Goal: Task Accomplishment & Management: Use online tool/utility

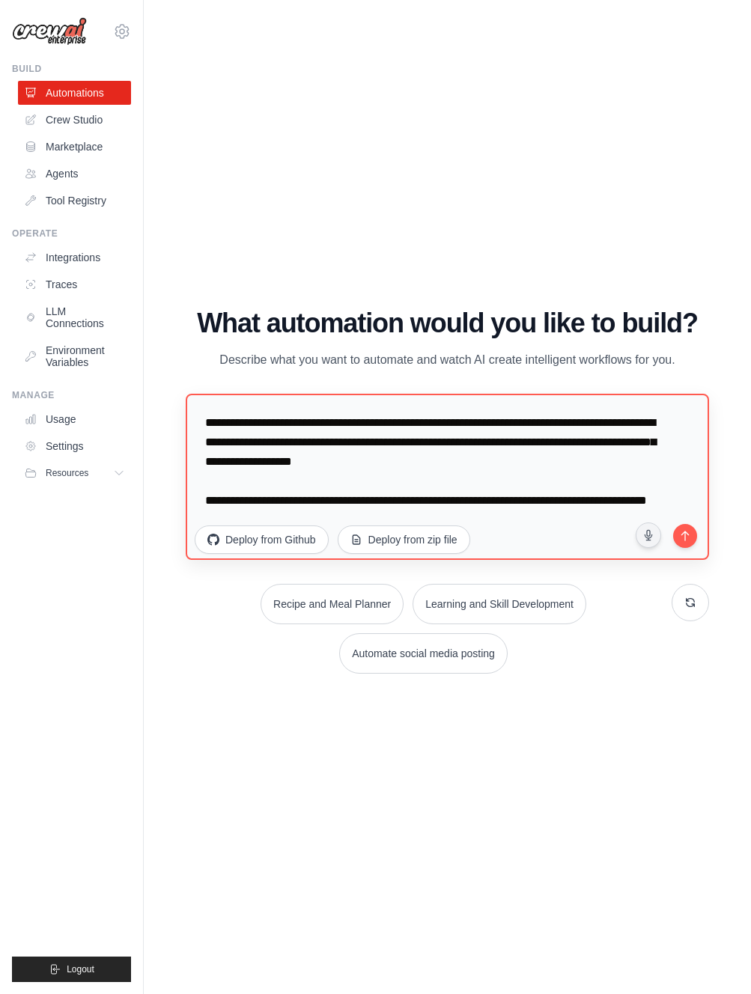
scroll to position [19, 0]
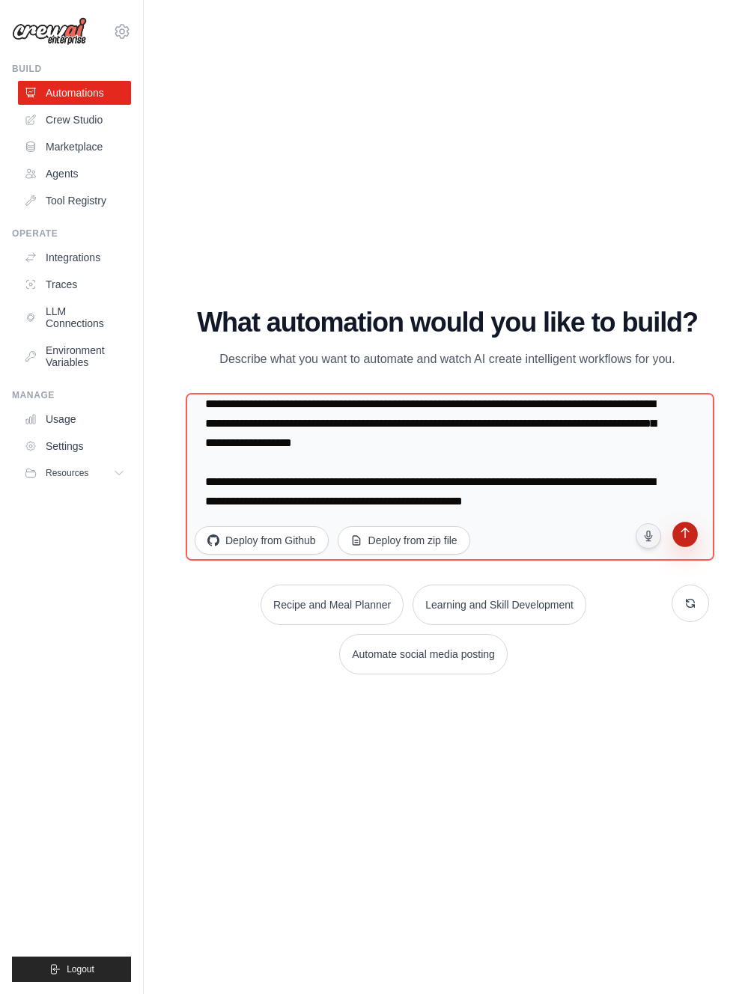
type textarea "**********"
click at [689, 534] on icon "submit" at bounding box center [685, 535] width 14 height 14
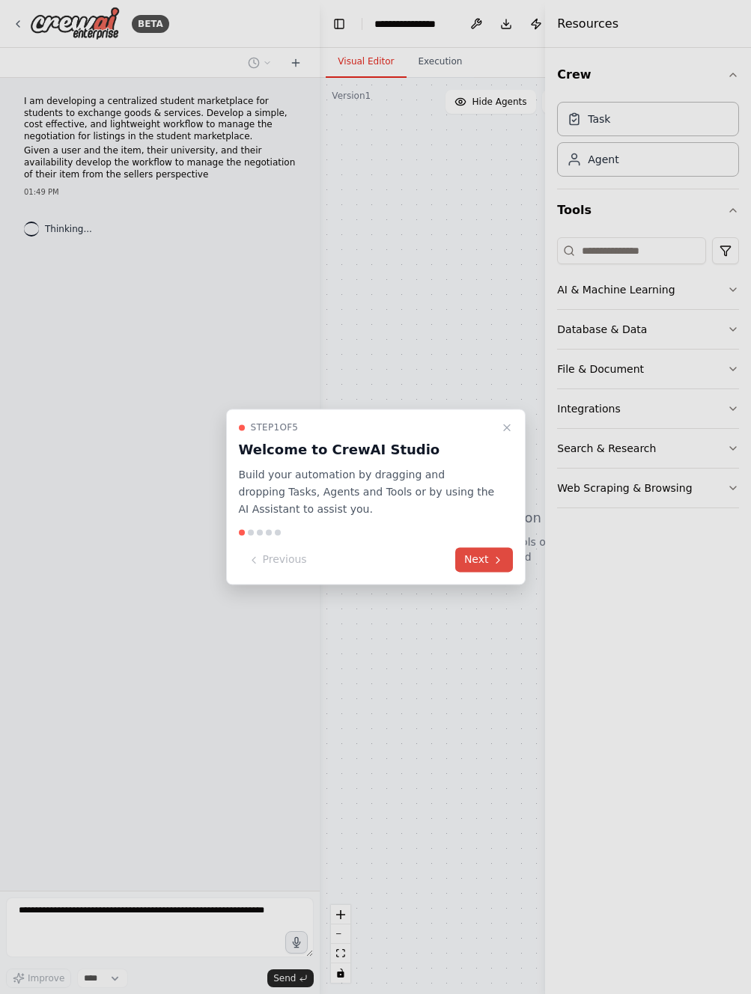
click at [490, 562] on button "Next" at bounding box center [484, 560] width 58 height 25
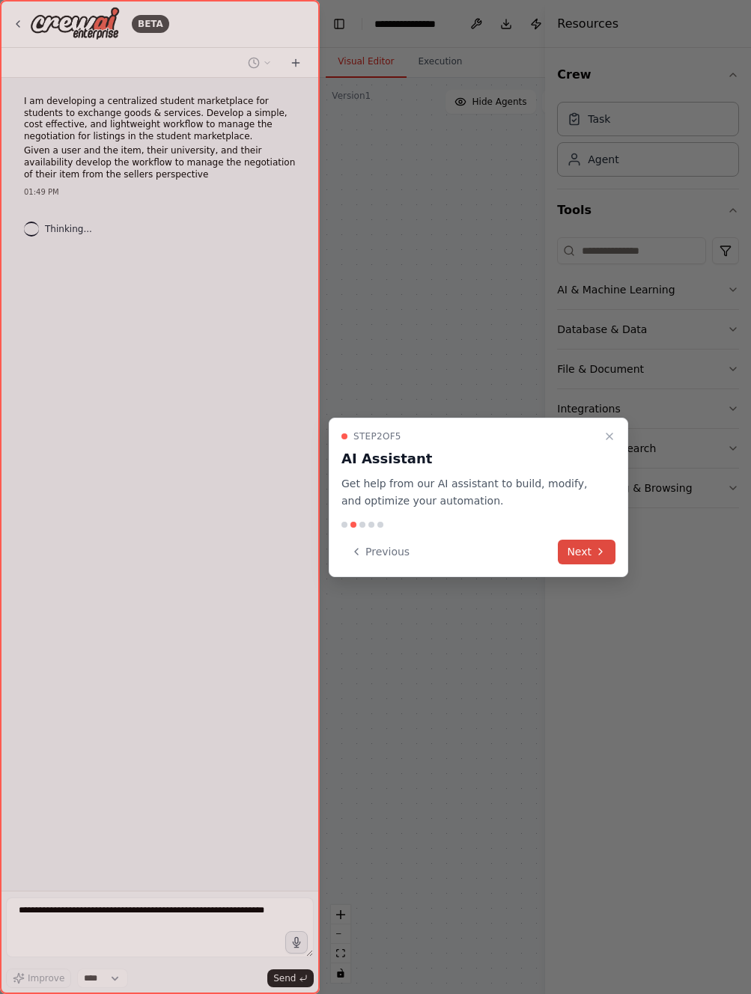
click at [606, 554] on icon at bounding box center [601, 552] width 12 height 12
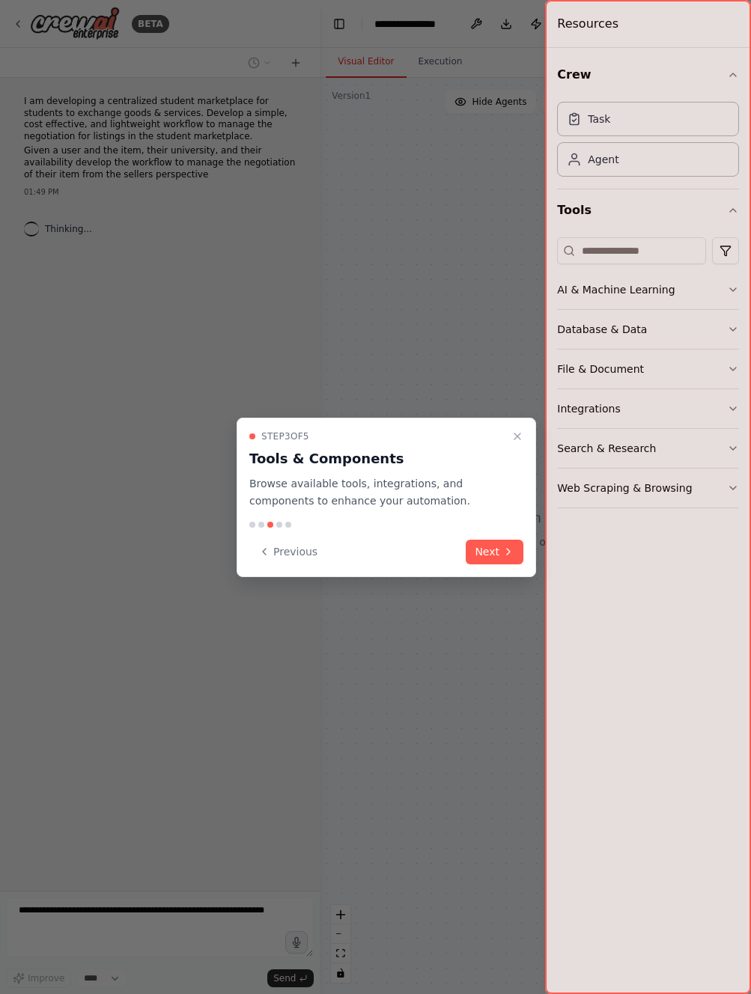
click at [483, 558] on button "Next" at bounding box center [495, 552] width 58 height 25
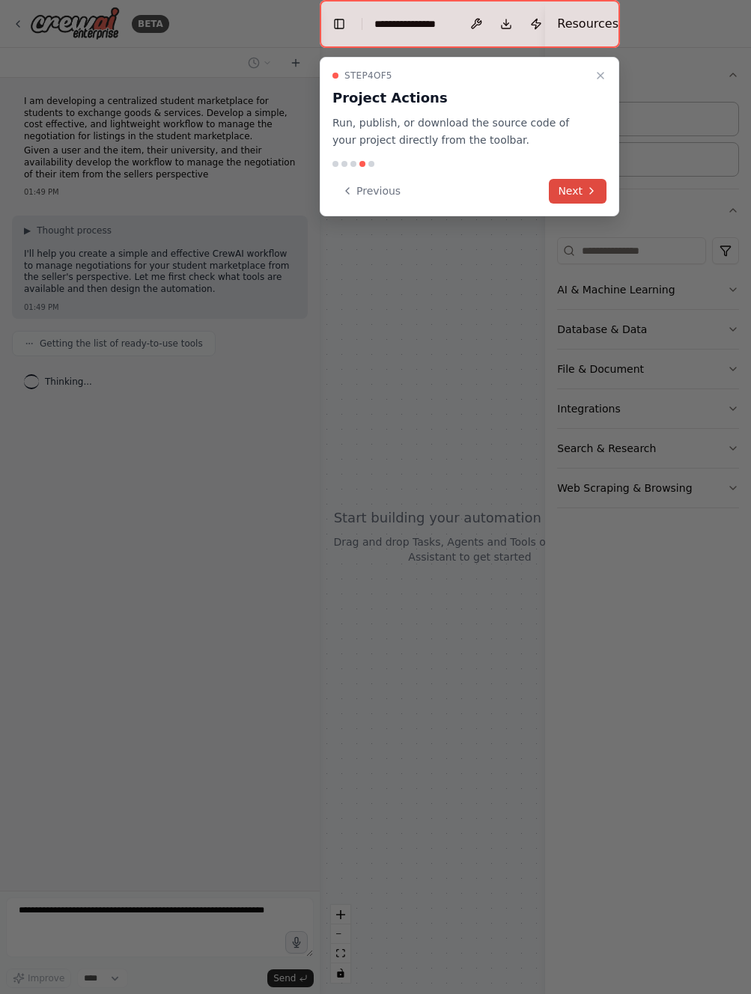
click at [583, 194] on button "Next" at bounding box center [578, 191] width 58 height 25
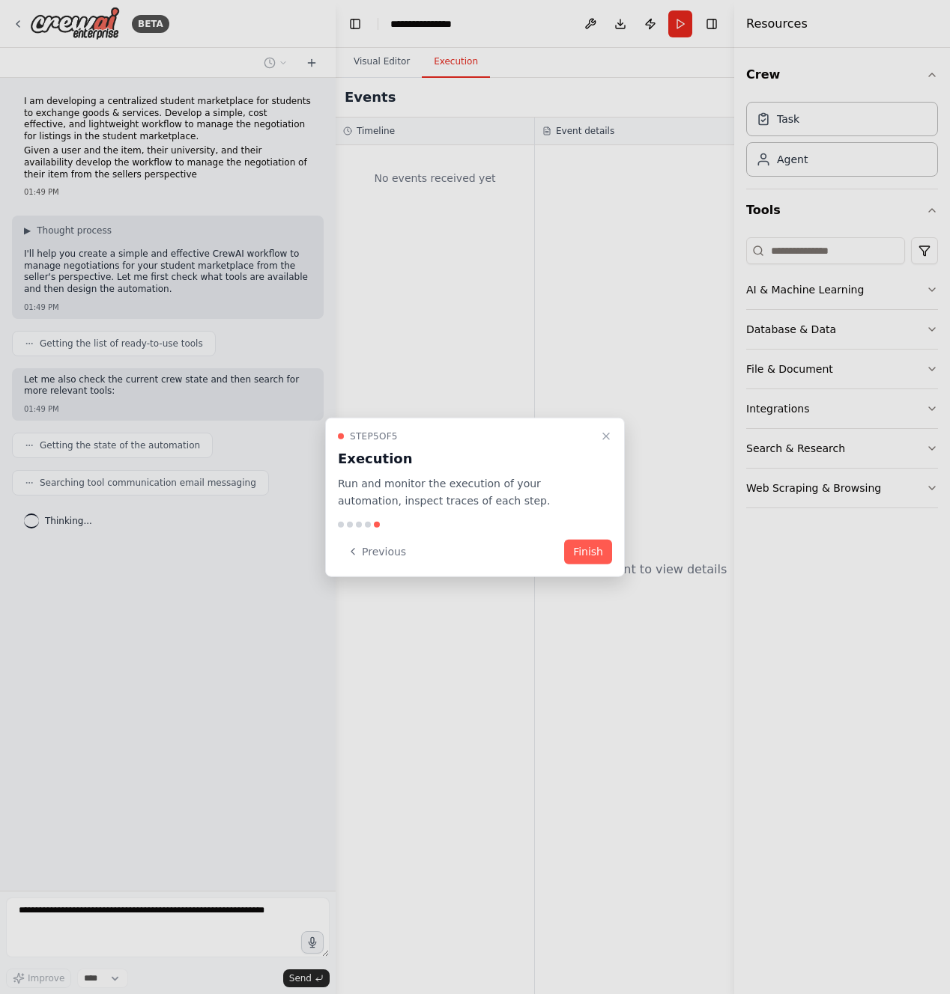
click at [595, 556] on button "Finish" at bounding box center [588, 551] width 48 height 25
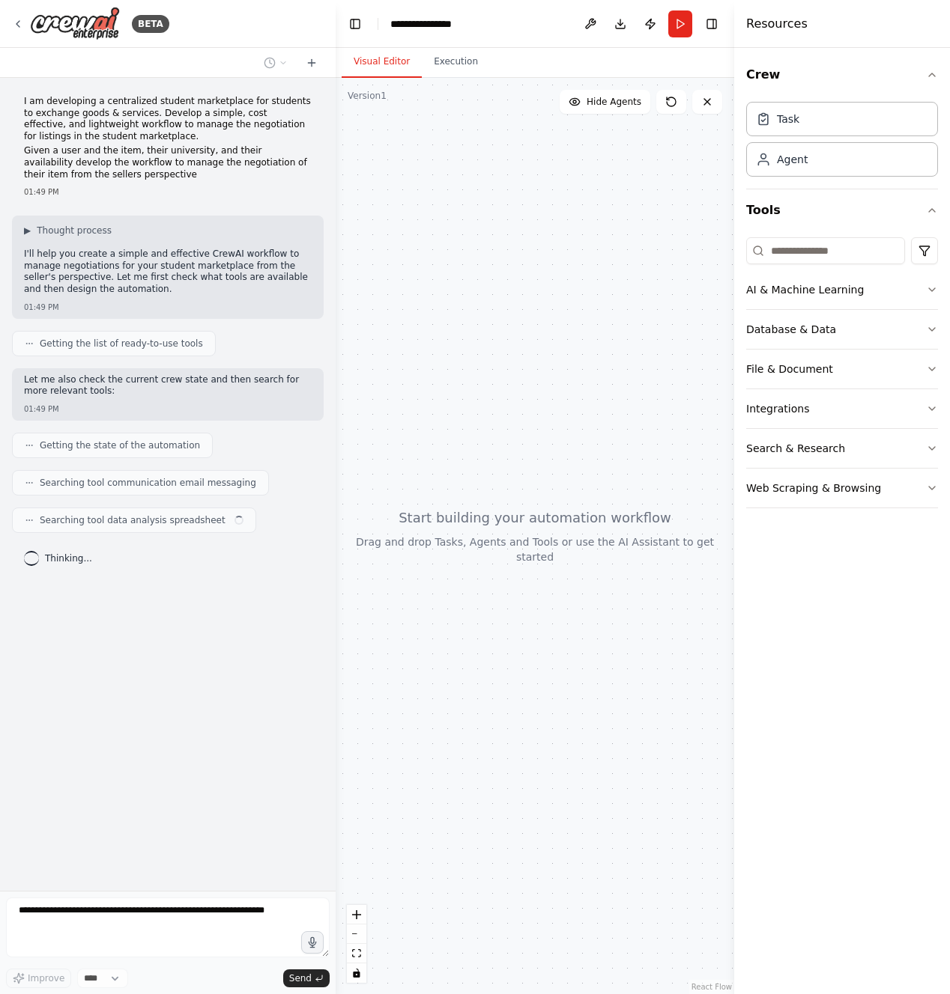
click at [97, 398] on div "Let me also check the current crew state and then search for more relevant tool…" at bounding box center [168, 387] width 288 height 26
drag, startPoint x: 97, startPoint y: 398, endPoint x: 108, endPoint y: 401, distance: 11.6
click at [97, 398] on div "Let me also check the current crew state and then search for more relevant tool…" at bounding box center [168, 387] width 288 height 26
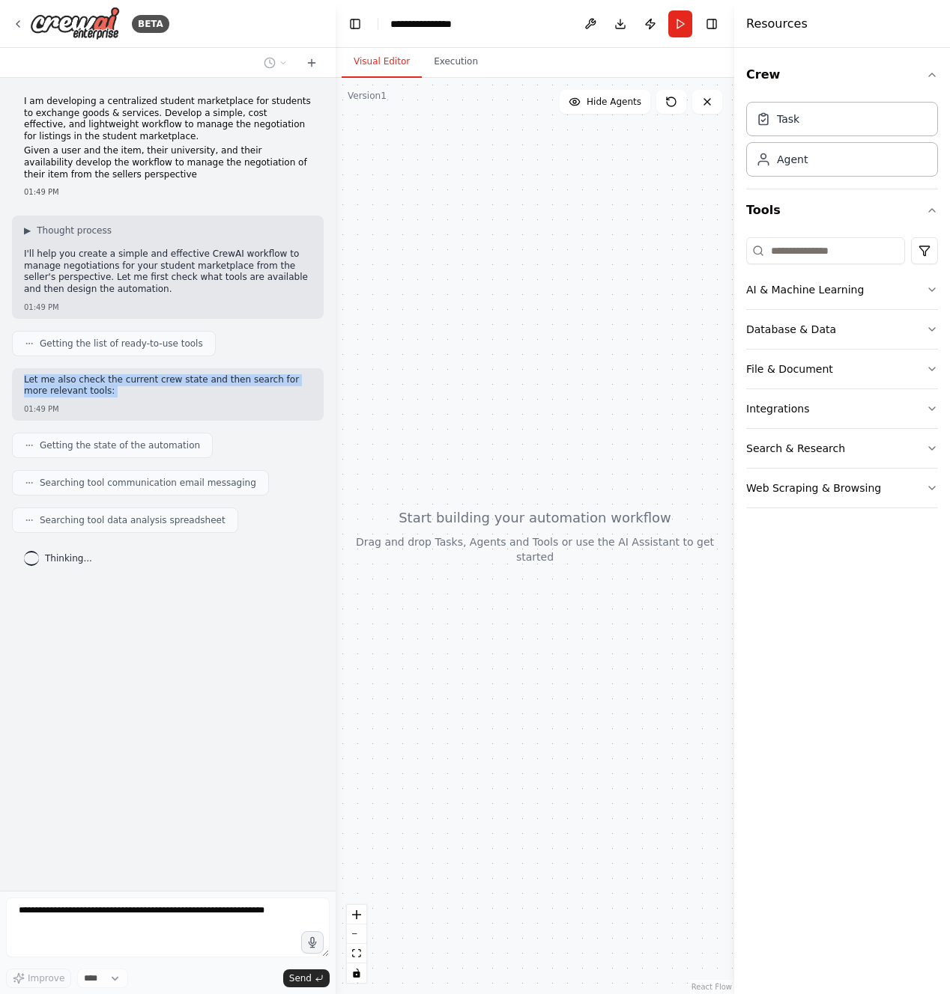
click at [130, 392] on p "Let me also check the current crew state and then search for more relevant tool…" at bounding box center [168, 385] width 288 height 23
click at [750, 292] on div "AI & Machine Learning" at bounding box center [805, 289] width 118 height 15
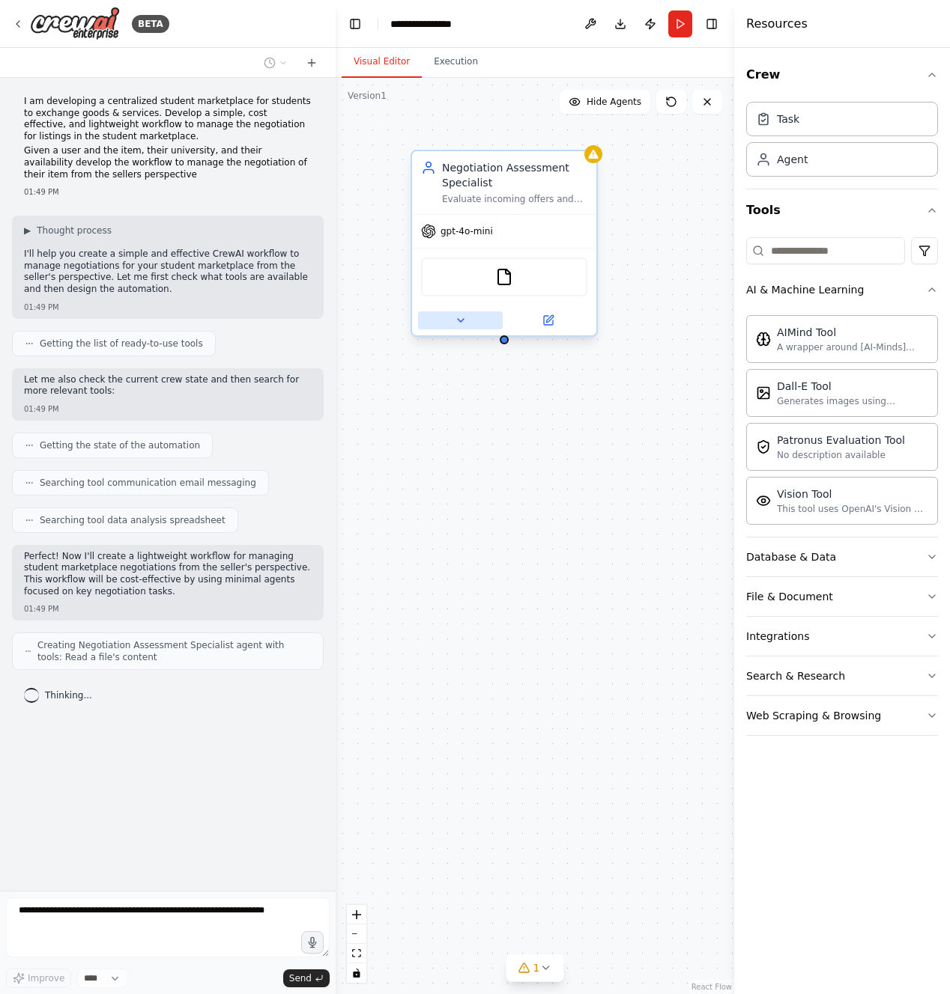
click at [470, 325] on button at bounding box center [460, 321] width 85 height 18
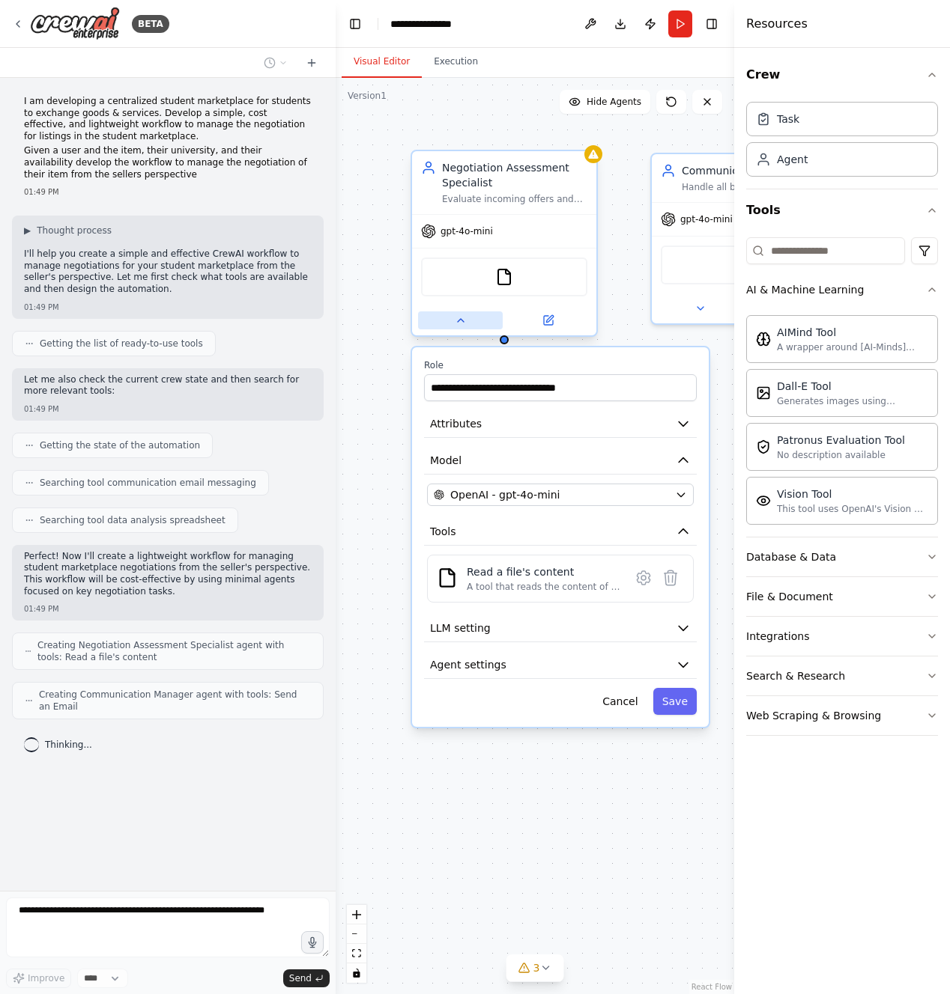
click at [469, 324] on button at bounding box center [460, 321] width 85 height 18
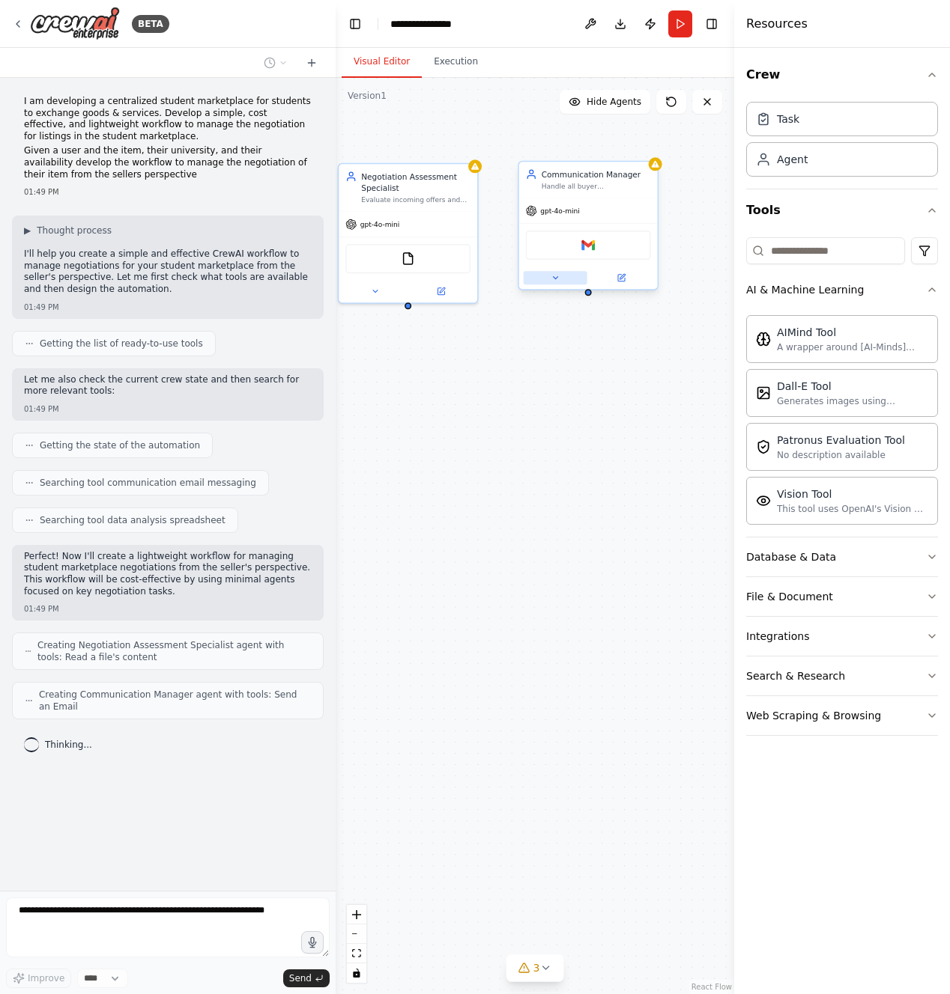
click at [556, 280] on icon at bounding box center [554, 277] width 9 height 9
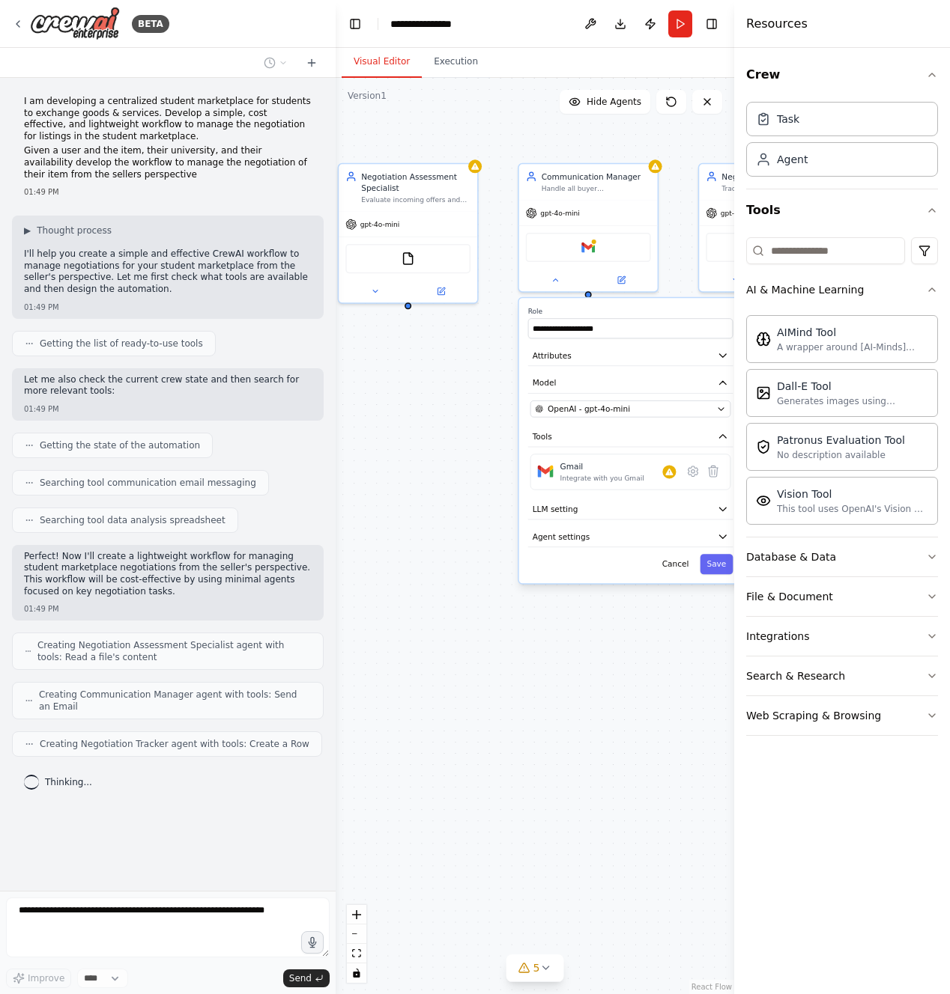
click at [406, 395] on div "**********" at bounding box center [534, 536] width 398 height 917
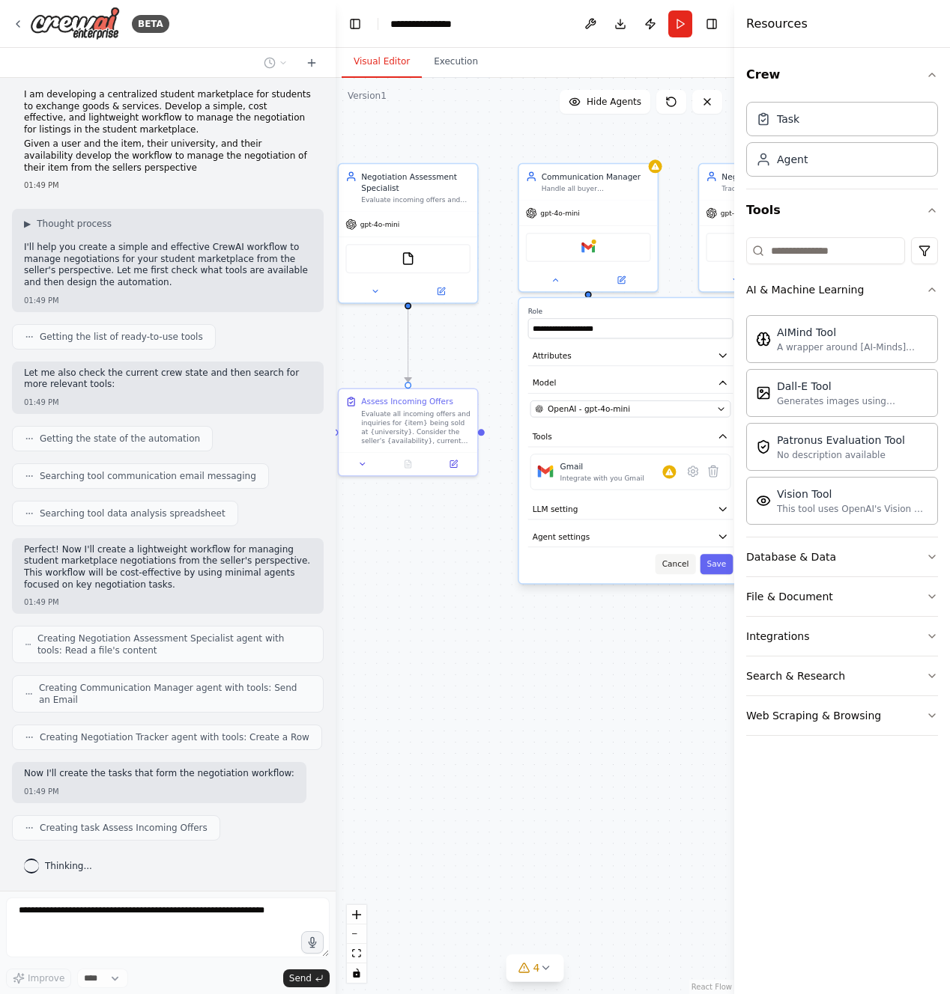
click at [681, 568] on button "Cancel" at bounding box center [675, 564] width 40 height 20
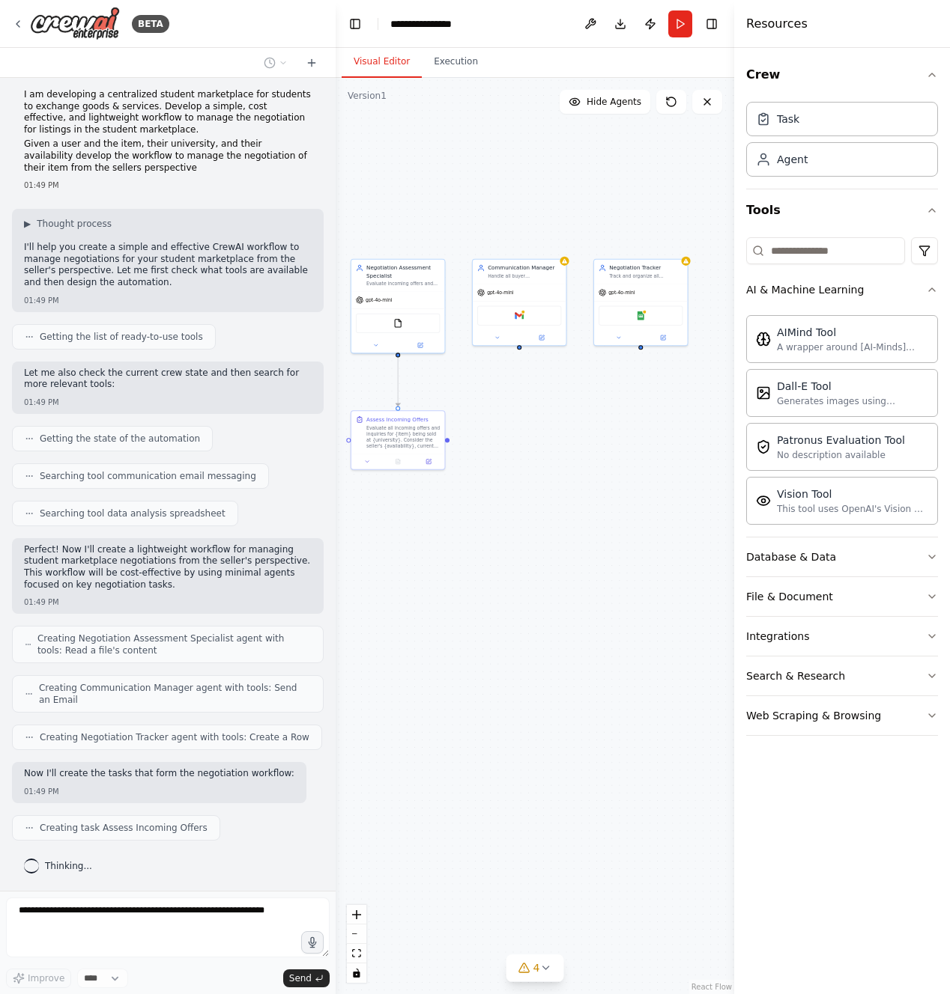
drag, startPoint x: 620, startPoint y: 419, endPoint x: 550, endPoint y: 427, distance: 70.8
click at [550, 427] on div ".deletable-edge-delete-btn { width: 20px; height: 20px; border: 0px solid #ffff…" at bounding box center [534, 536] width 398 height 917
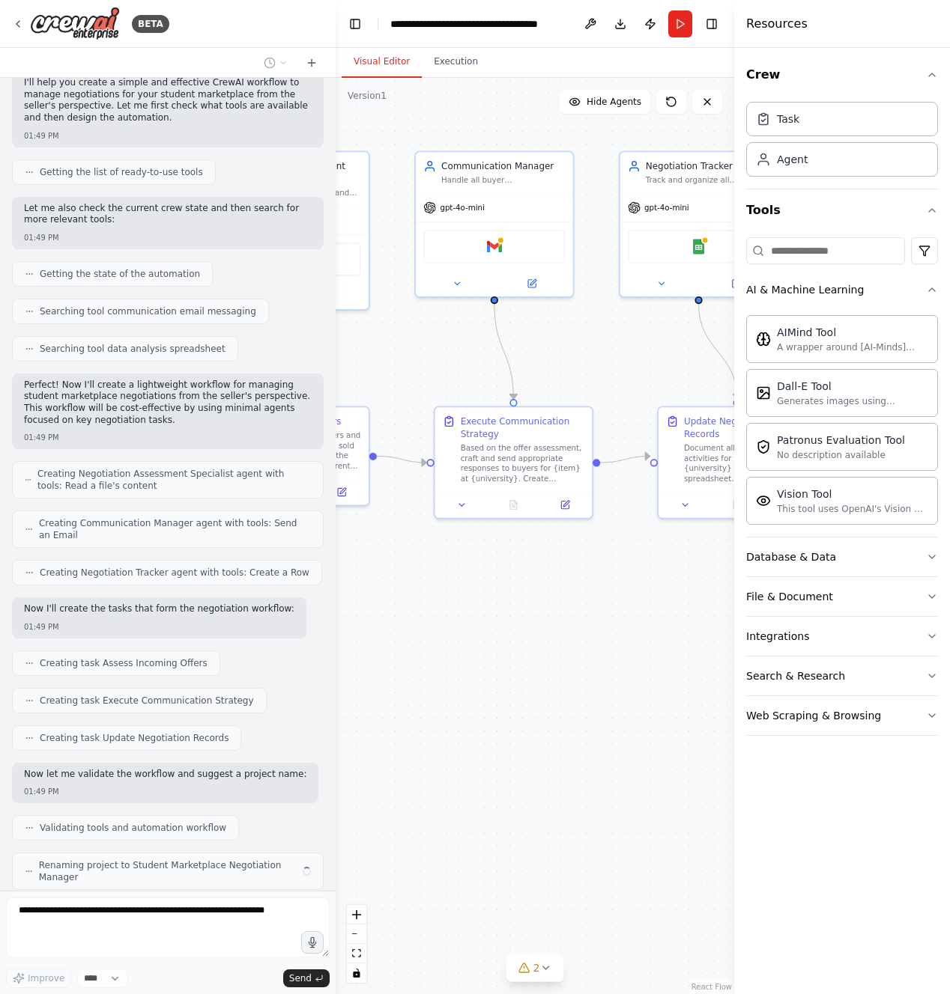
scroll to position [221, 0]
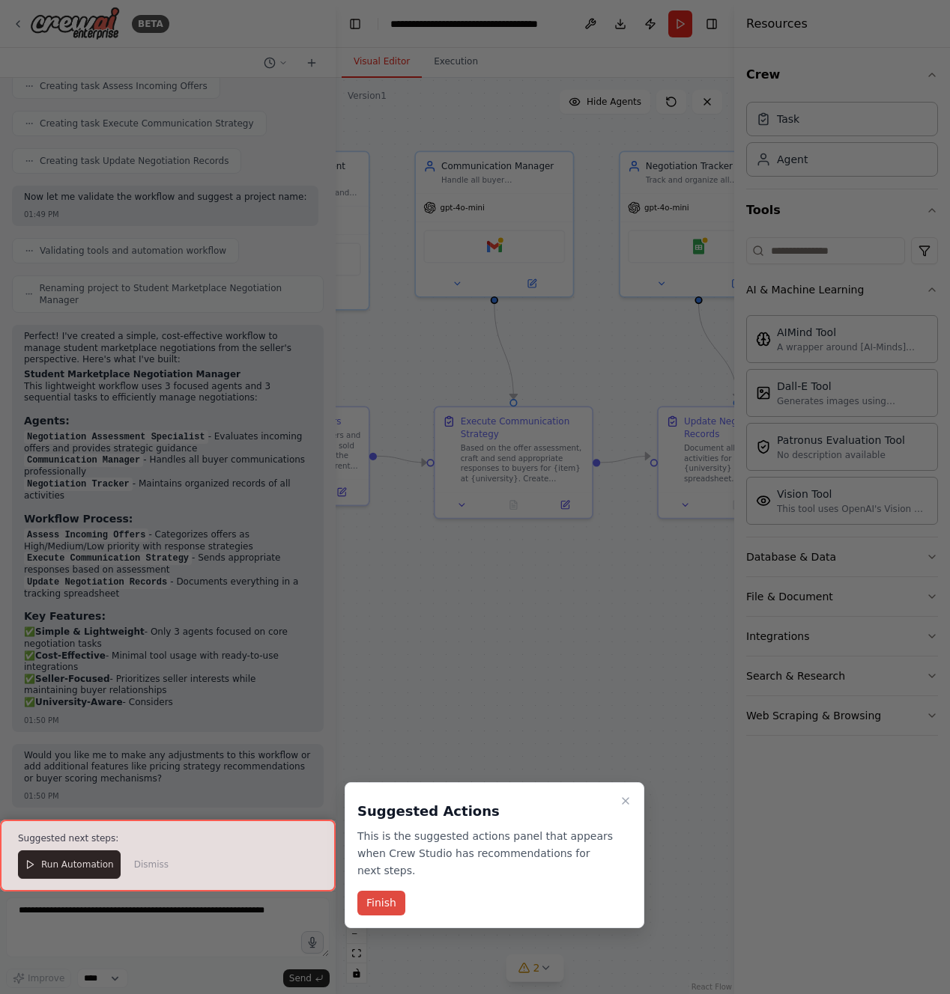
click at [387, 901] on button "Finish" at bounding box center [381, 903] width 48 height 25
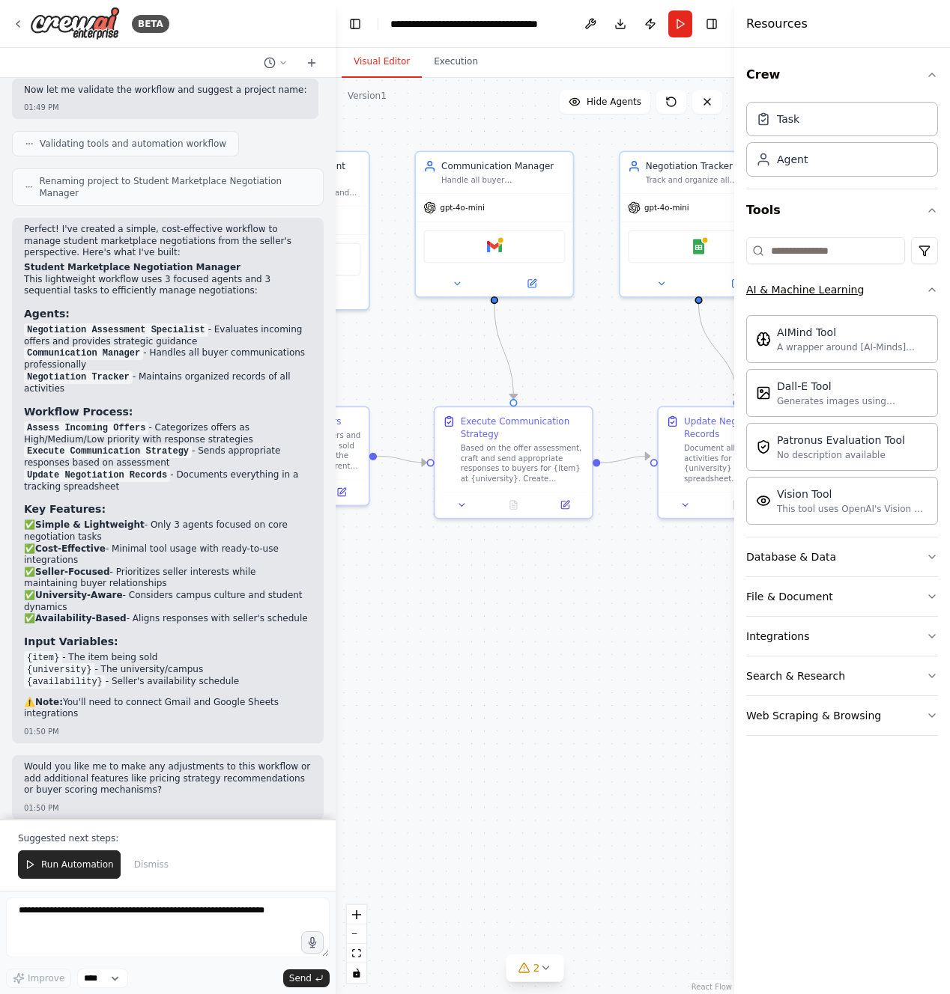
scroll to position [868, 0]
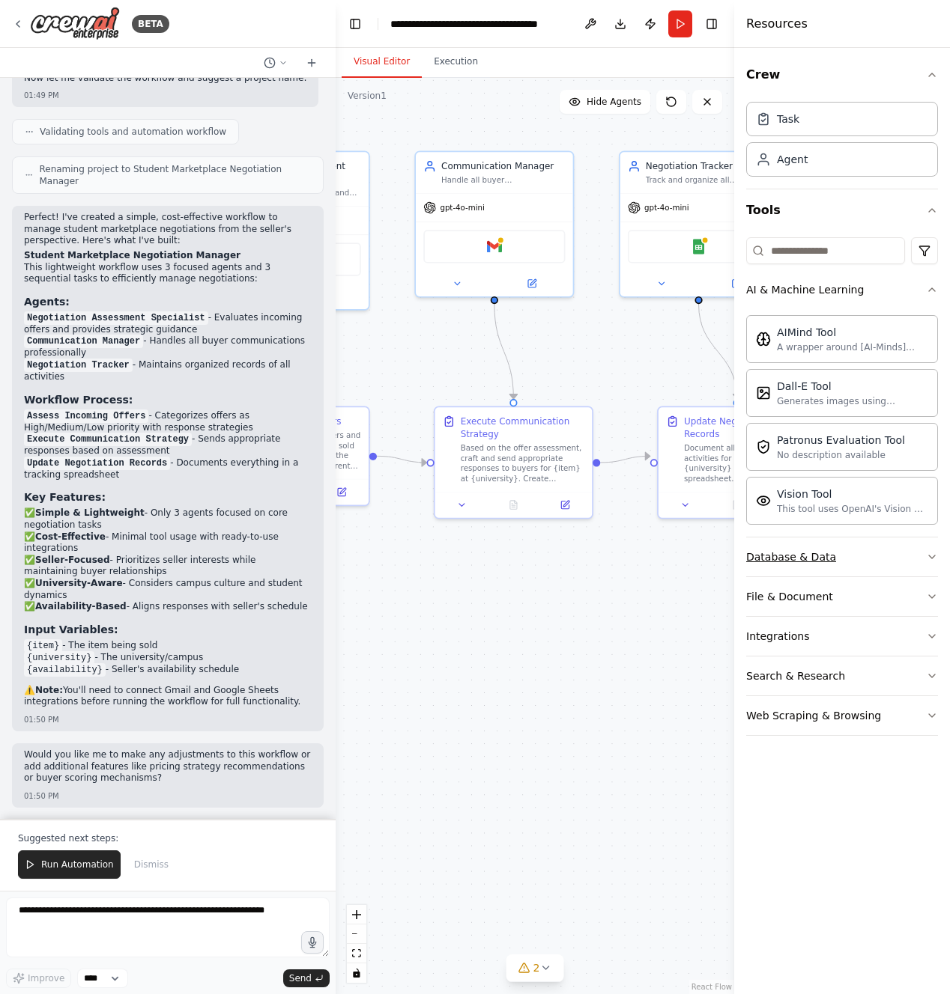
click at [750, 562] on div "Database & Data" at bounding box center [791, 557] width 90 height 15
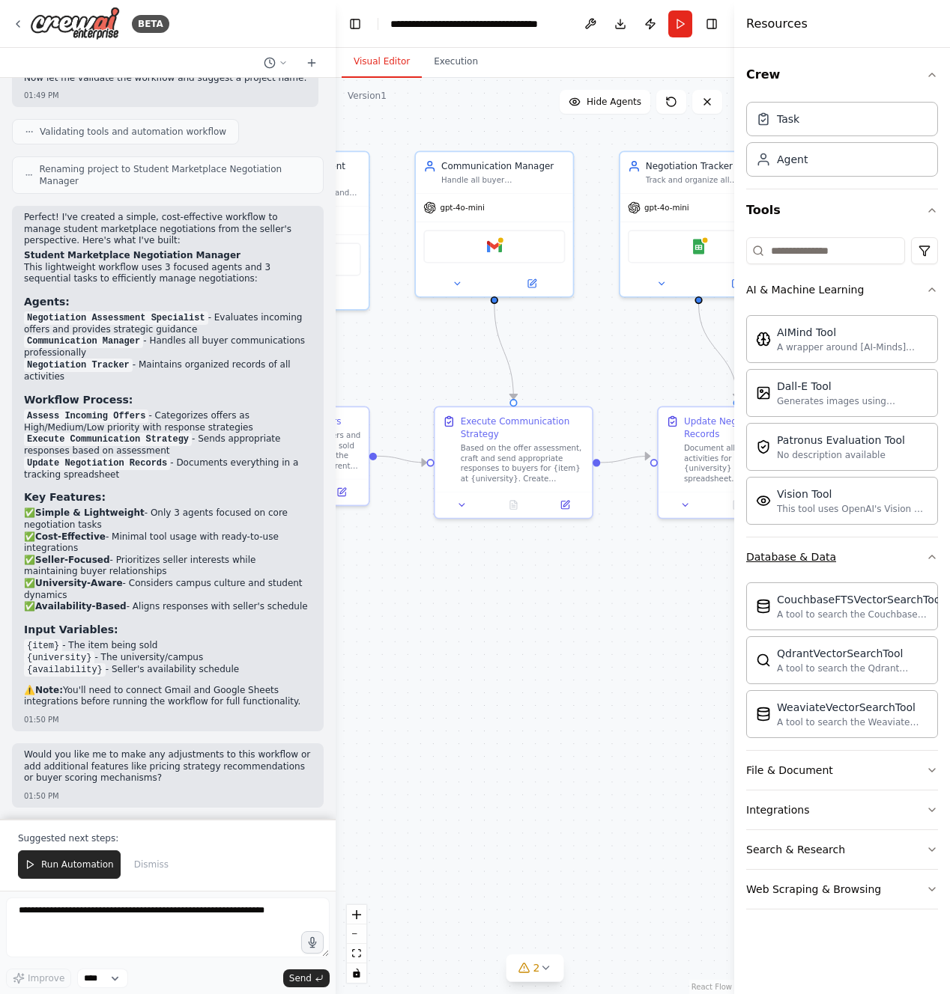
click at [750, 558] on button "Database & Data" at bounding box center [842, 557] width 192 height 39
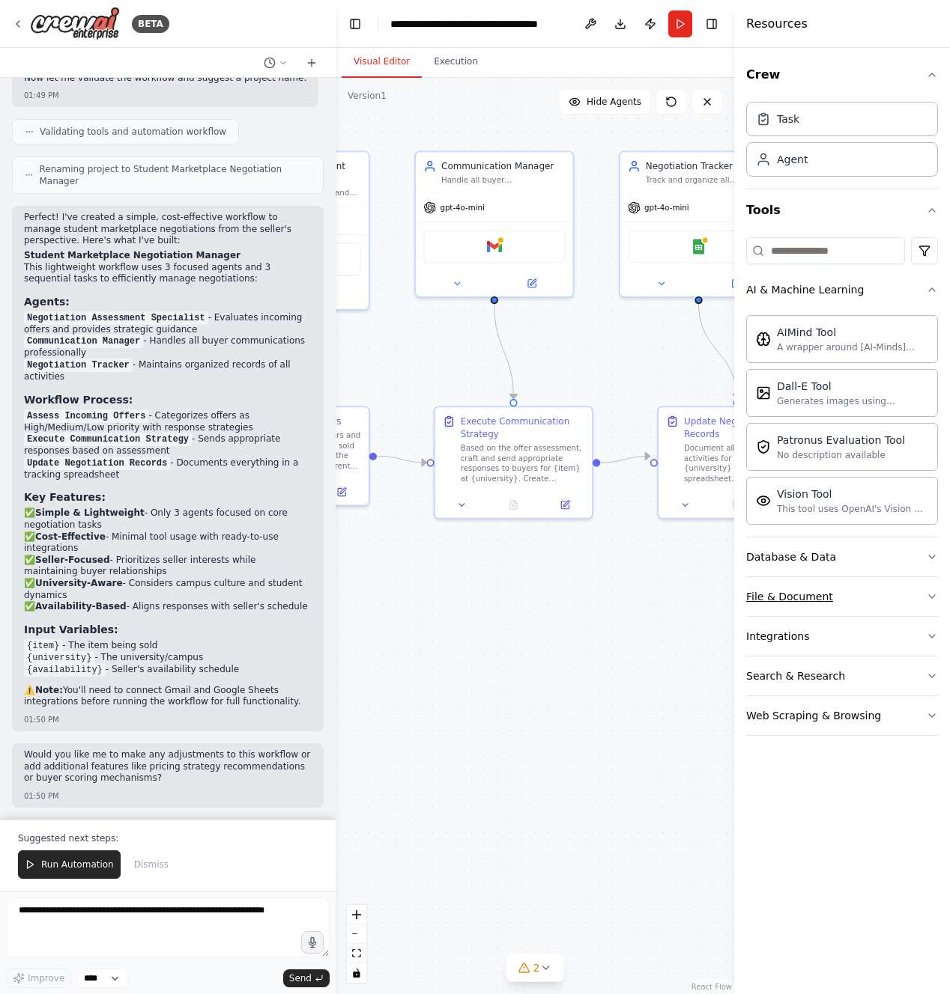
click at [750, 601] on button "File & Document" at bounding box center [842, 596] width 192 height 39
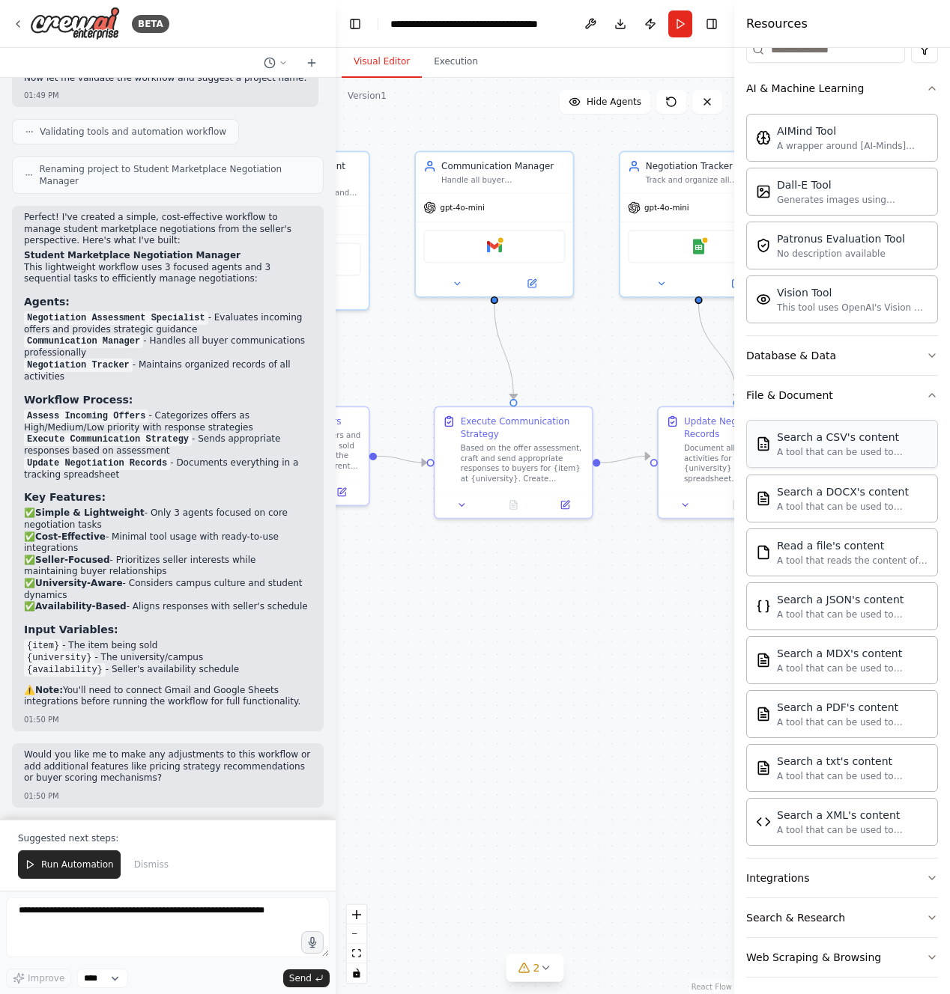
scroll to position [209, 0]
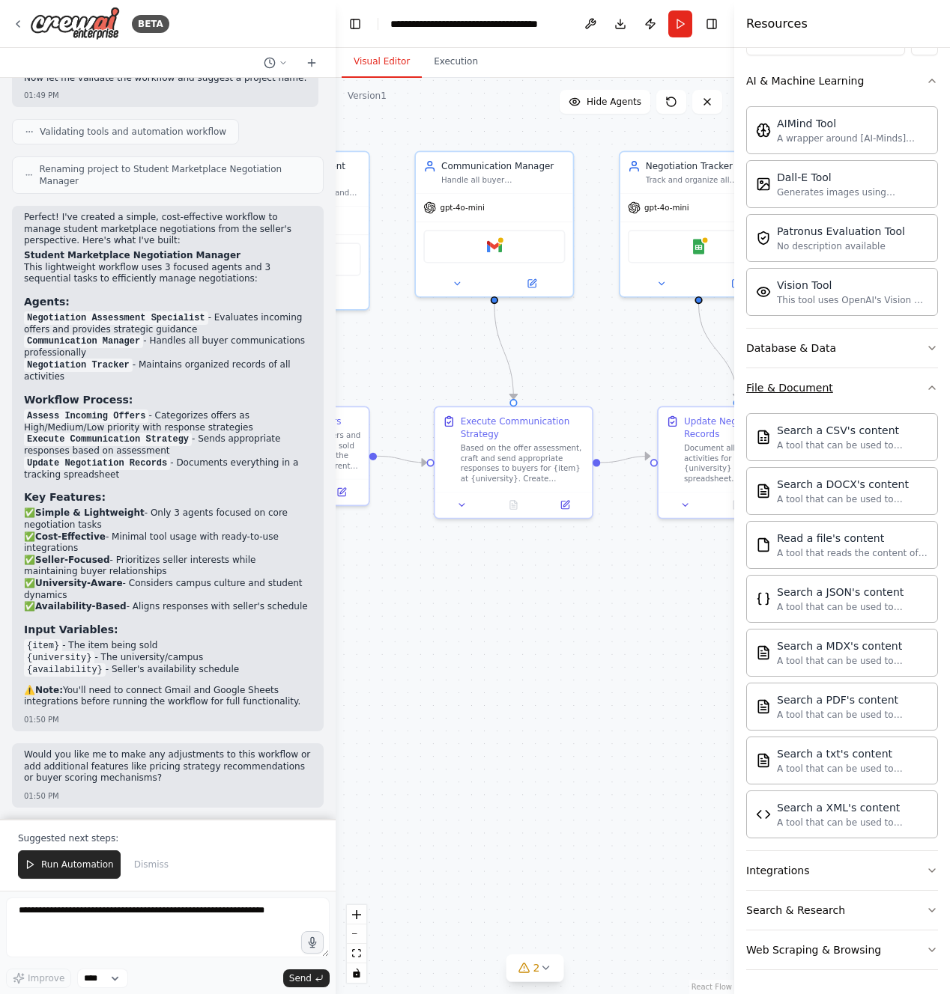
click at [750, 395] on button "File & Document" at bounding box center [842, 387] width 192 height 39
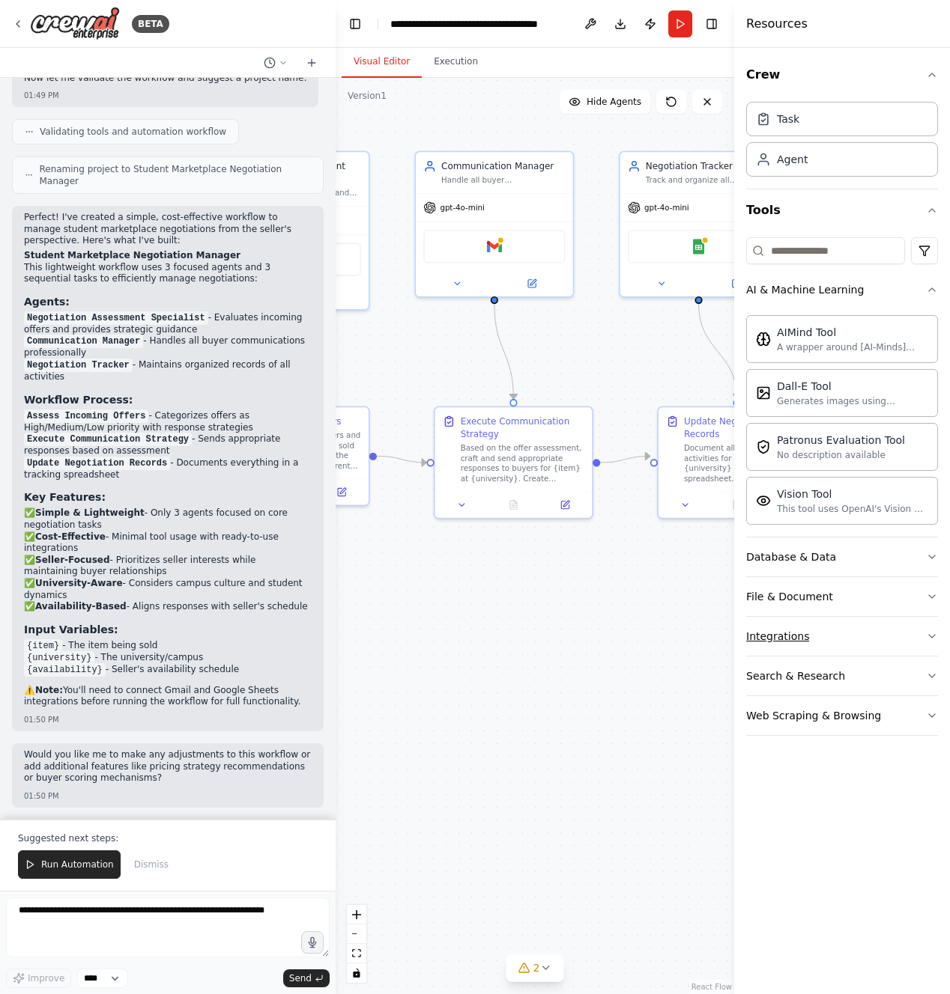
click at [750, 644] on button "Integrations" at bounding box center [842, 636] width 192 height 39
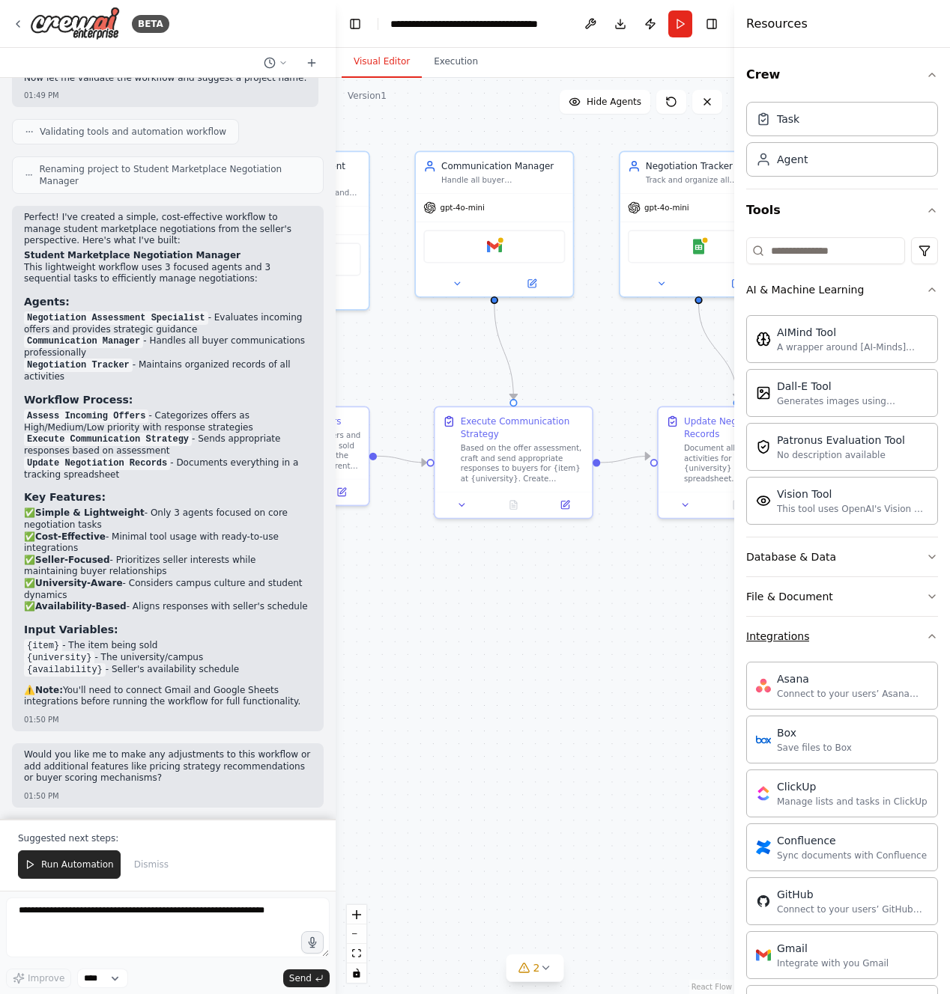
click at [750, 647] on button "Integrations" at bounding box center [842, 636] width 192 height 39
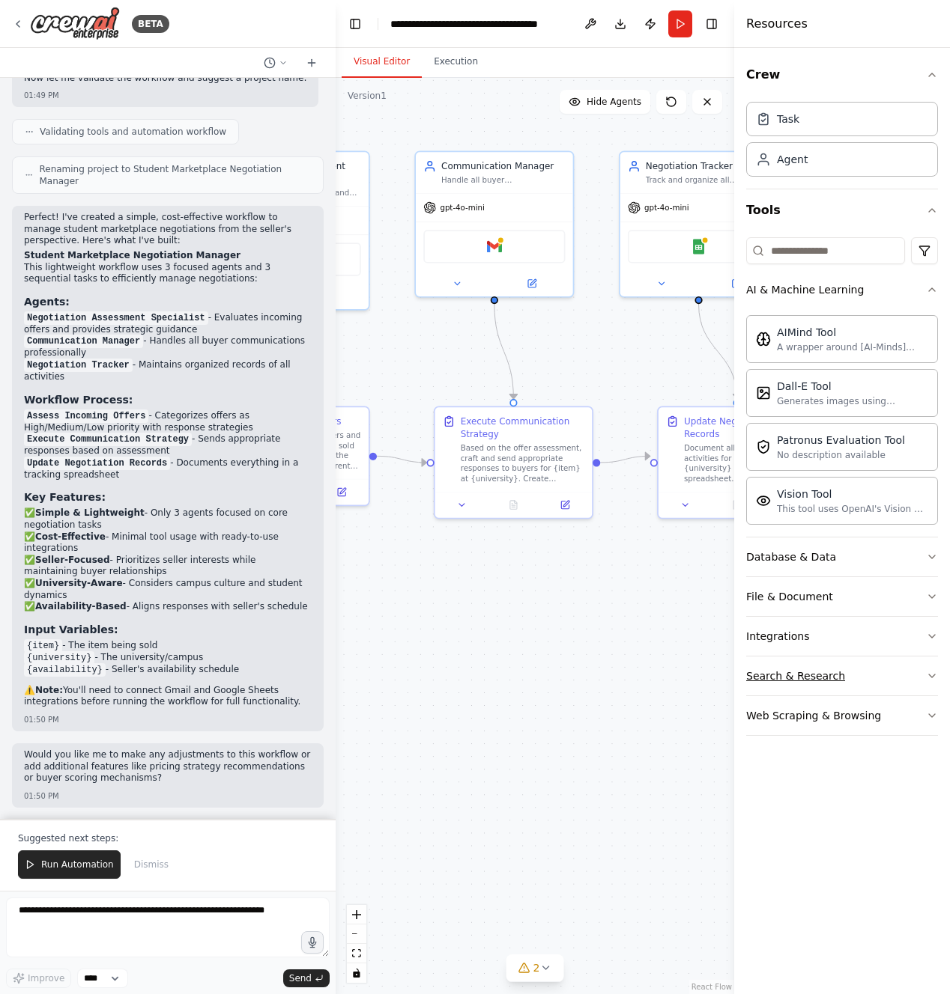
click at [750, 678] on div "Search & Research" at bounding box center [795, 676] width 99 height 15
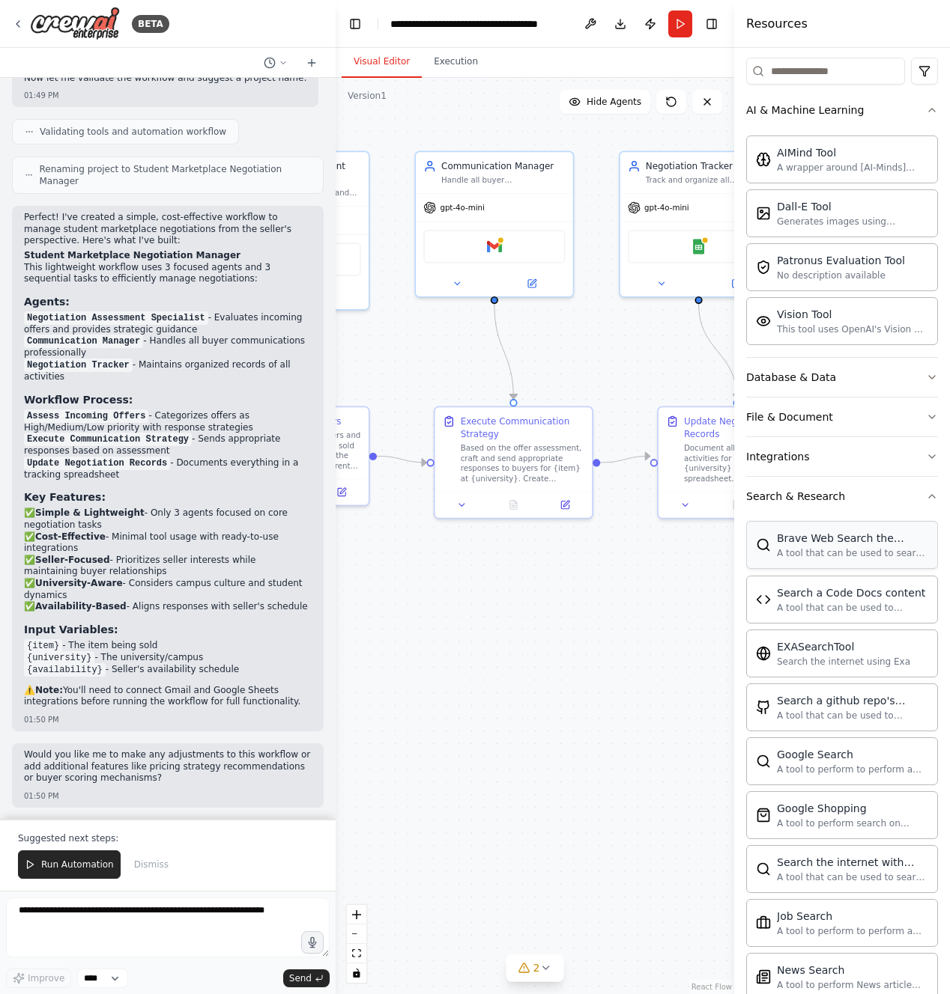
scroll to position [171, 0]
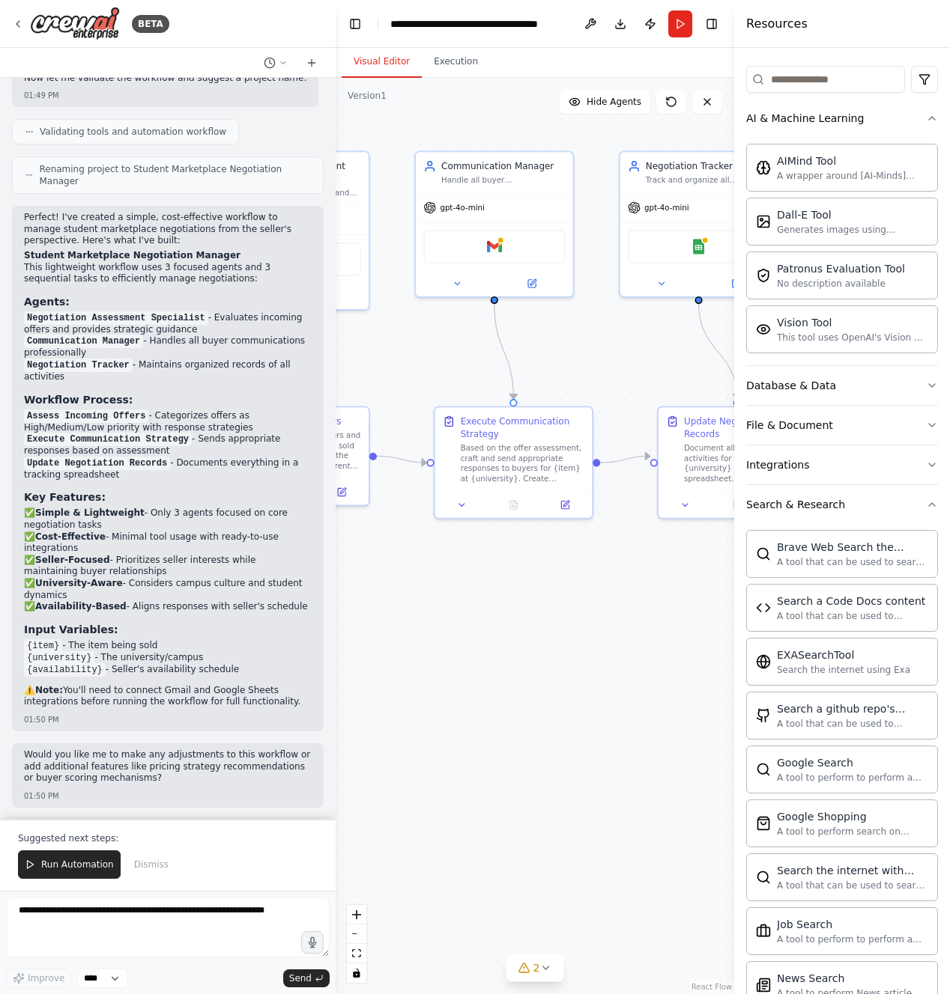
click at [750, 525] on div "Brave Web Search the internet A tool that can be used to search the internet wi…" at bounding box center [842, 901] width 192 height 755
click at [750, 516] on button "Search & Research" at bounding box center [842, 504] width 192 height 39
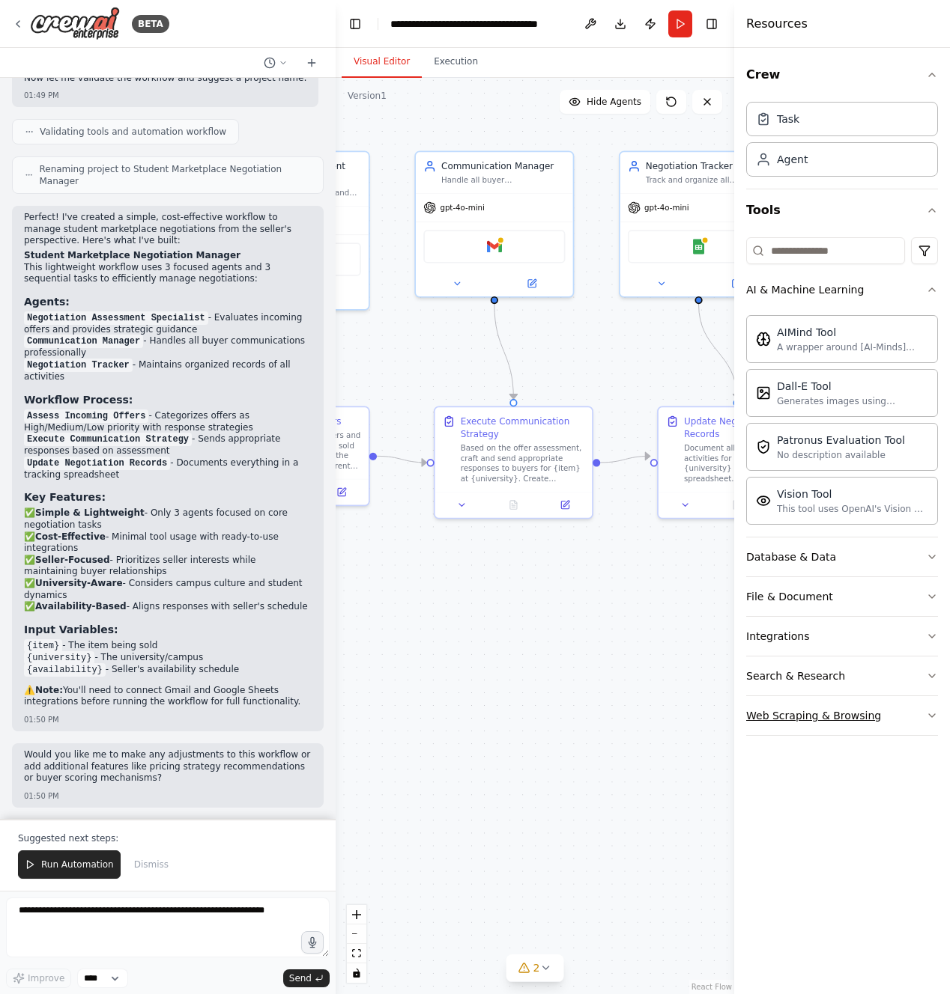
click at [750, 702] on button "Web Scraping & Browsing" at bounding box center [842, 715] width 192 height 39
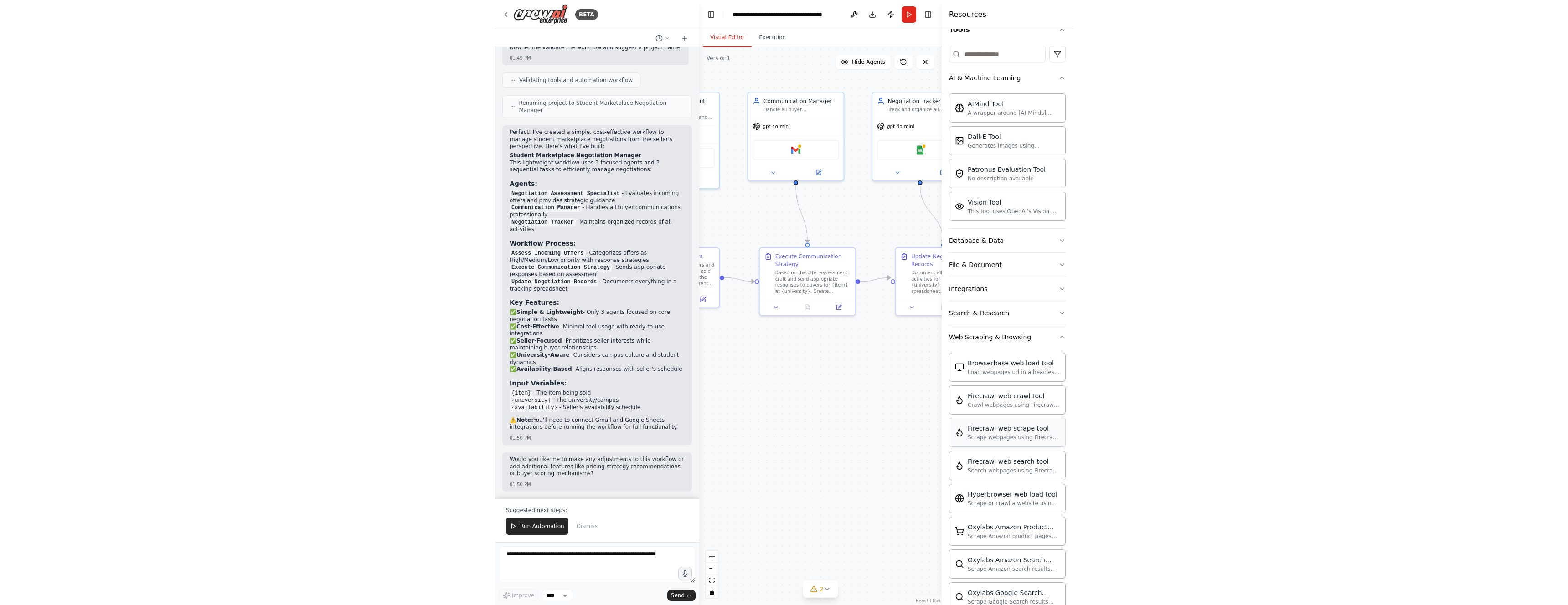
scroll to position [102, 0]
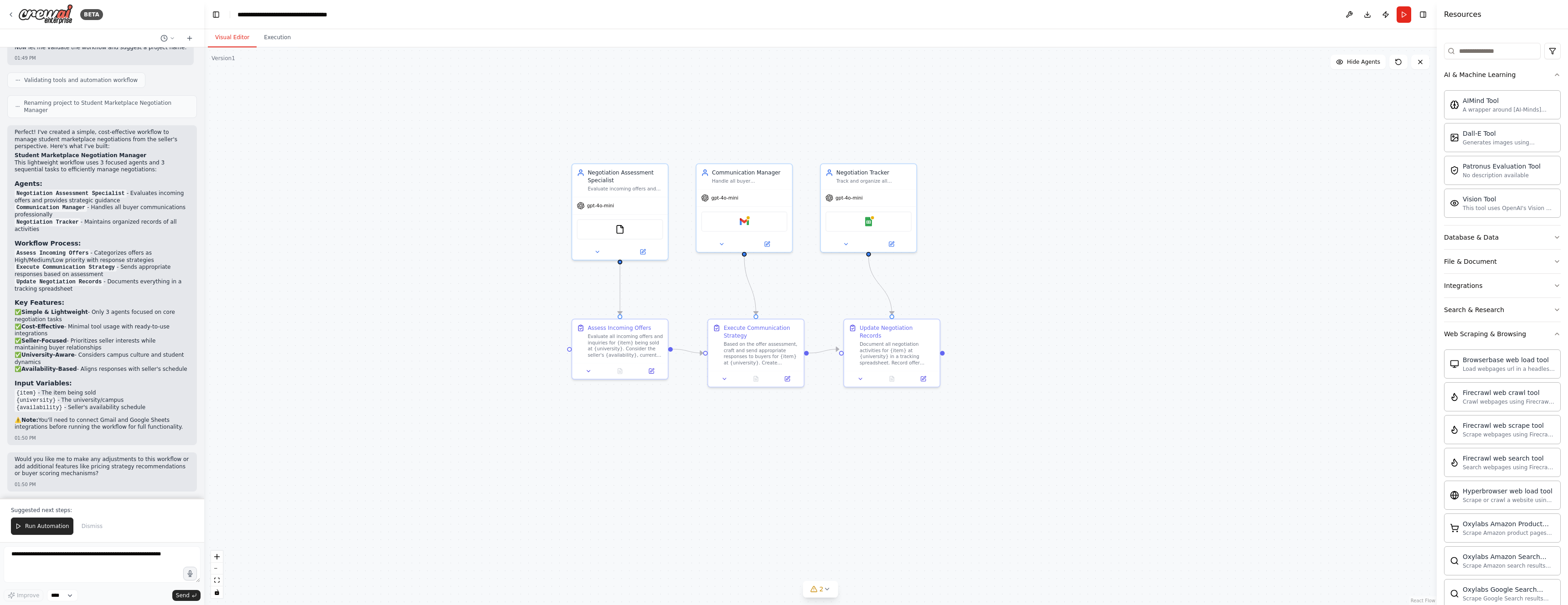
drag, startPoint x: 537, startPoint y: 355, endPoint x: 801, endPoint y: 438, distance: 276.7
click at [457, 438] on div ".deletable-edge-delete-btn { width: 20px; height: 20px; border: 0px solid #ffff…" at bounding box center [820, 326] width 1233 height 558
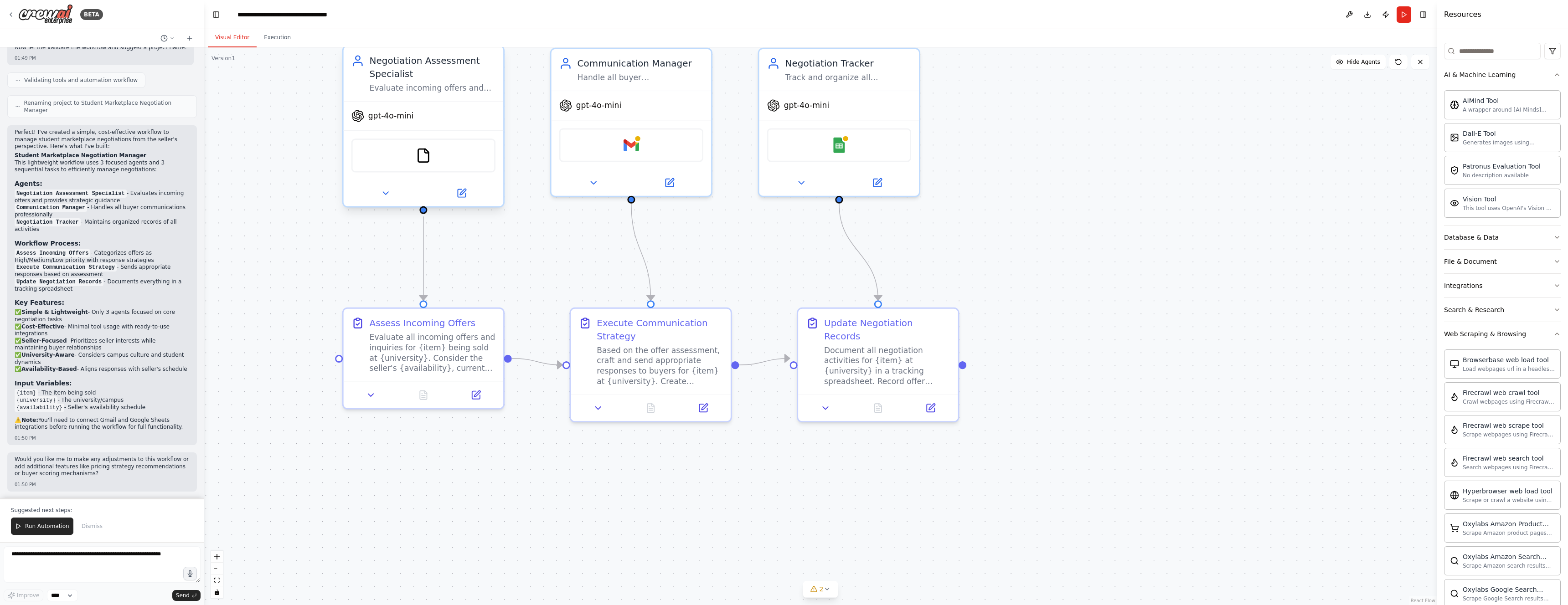
click at [415, 92] on div "Evaluate incoming offers and inquiries for {item} at {university}, considering …" at bounding box center [432, 88] width 126 height 10
click at [457, 128] on div ".deletable-edge-delete-btn { width: 20px; height: 20px; border: 0px solid #ffff…" at bounding box center [820, 326] width 1233 height 558
click at [457, 79] on div "Handle all buyer communication for {item} negotiations, crafting professional r…" at bounding box center [640, 75] width 126 height 10
click at [457, 72] on div "Track and organize all negotiation activities for {item} at {university}, maint…" at bounding box center [848, 75] width 126 height 10
click at [457, 265] on div ".deletable-edge-delete-btn { width: 20px; height: 20px; border: 0px solid #ffff…" at bounding box center [820, 326] width 1233 height 558
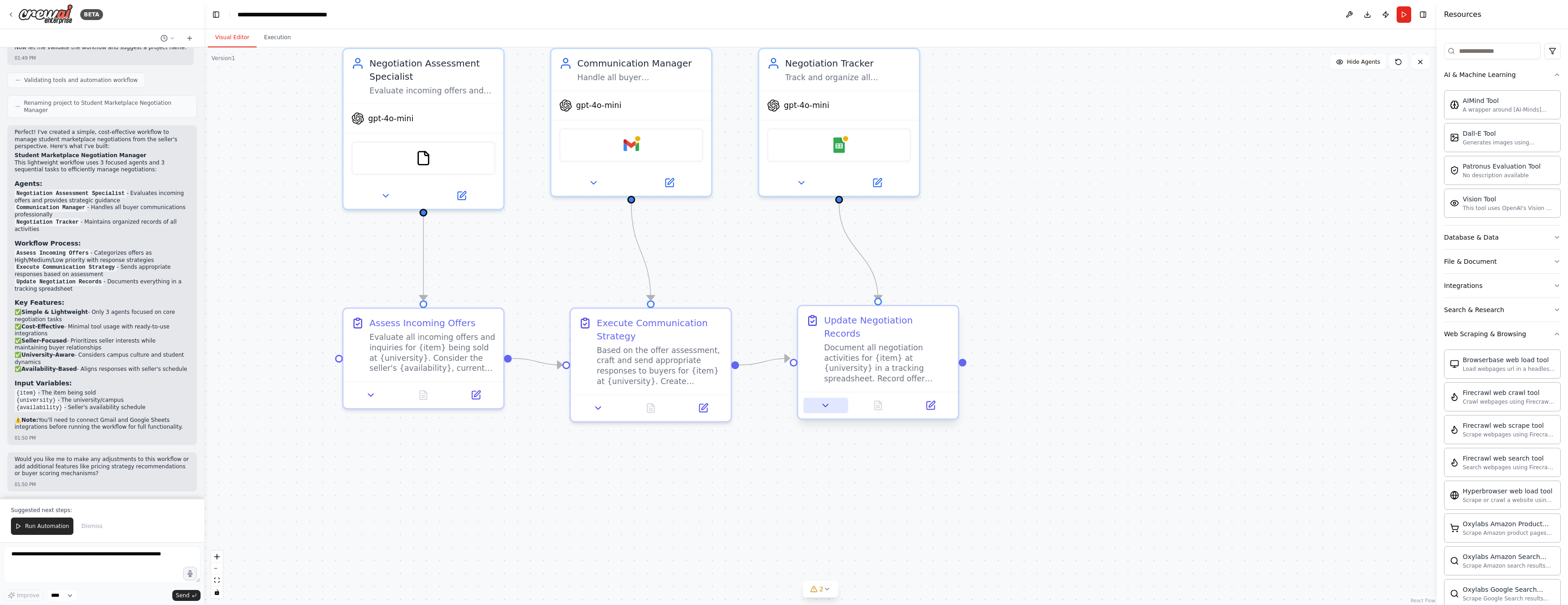
click at [457, 400] on icon at bounding box center [825, 405] width 10 height 10
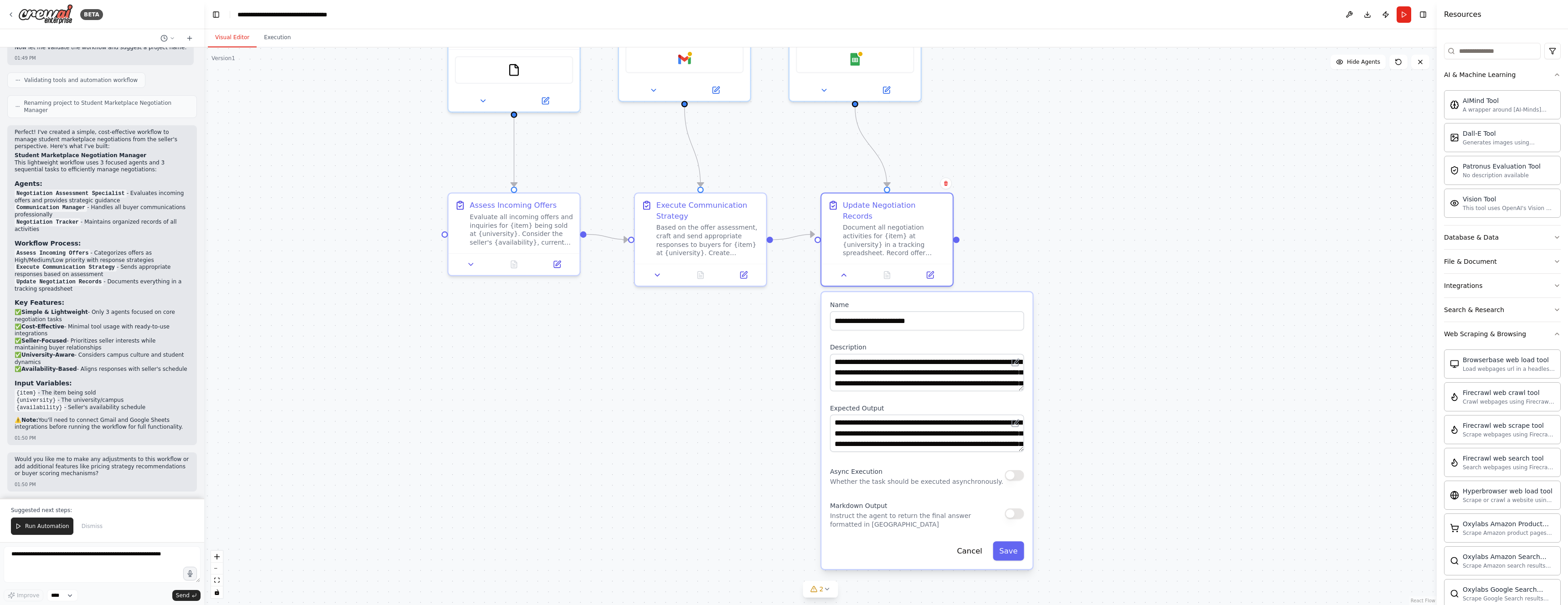
drag, startPoint x: 1152, startPoint y: 480, endPoint x: 1046, endPoint y: 388, distance: 140.4
click at [457, 333] on div ".deletable-edge-delete-btn { width: 20px; height: 20px; border: 0px solid #ffff…" at bounding box center [820, 326] width 1233 height 558
click at [457, 430] on textarea "**********" at bounding box center [927, 433] width 194 height 37
click at [457, 430] on textarea "**********" at bounding box center [927, 433] width 194 height 37
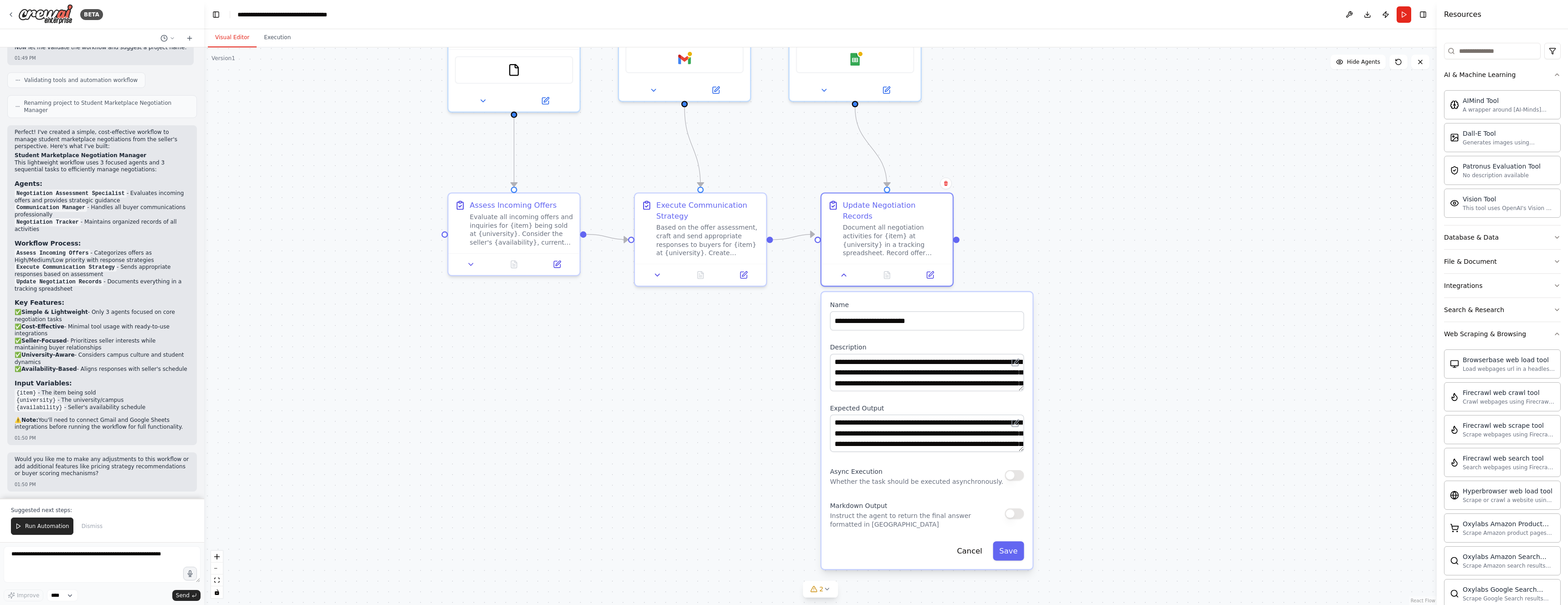
click at [457, 424] on div ".deletable-edge-delete-btn { width: 20px; height: 20px; border: 0px solid #ffff…" at bounding box center [820, 326] width 1233 height 558
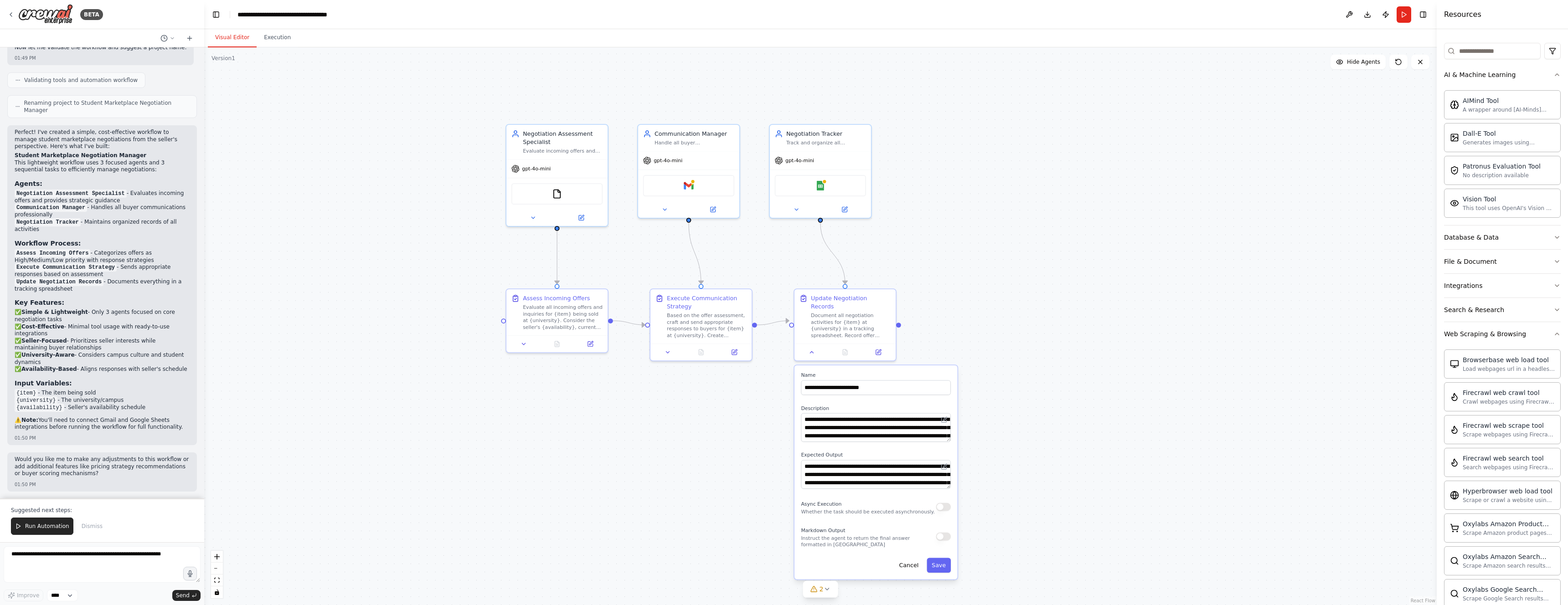
drag, startPoint x: 736, startPoint y: 206, endPoint x: 747, endPoint y: 242, distance: 37.6
click at [457, 242] on div ".deletable-edge-delete-btn { width: 20px; height: 20px; border: 0px solid #ffff…" at bounding box center [820, 326] width 1233 height 558
click at [273, 37] on button "Execution" at bounding box center [278, 37] width 41 height 19
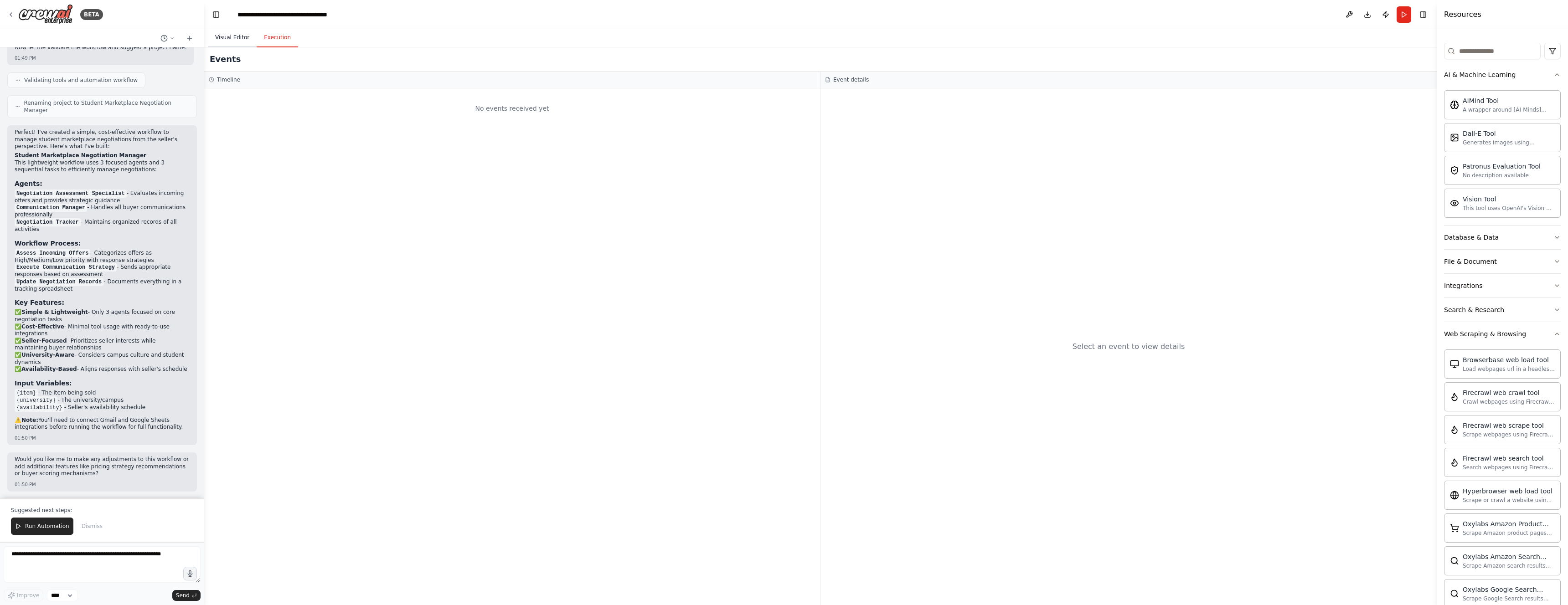
click at [233, 38] on button "Visual Editor" at bounding box center [232, 37] width 49 height 19
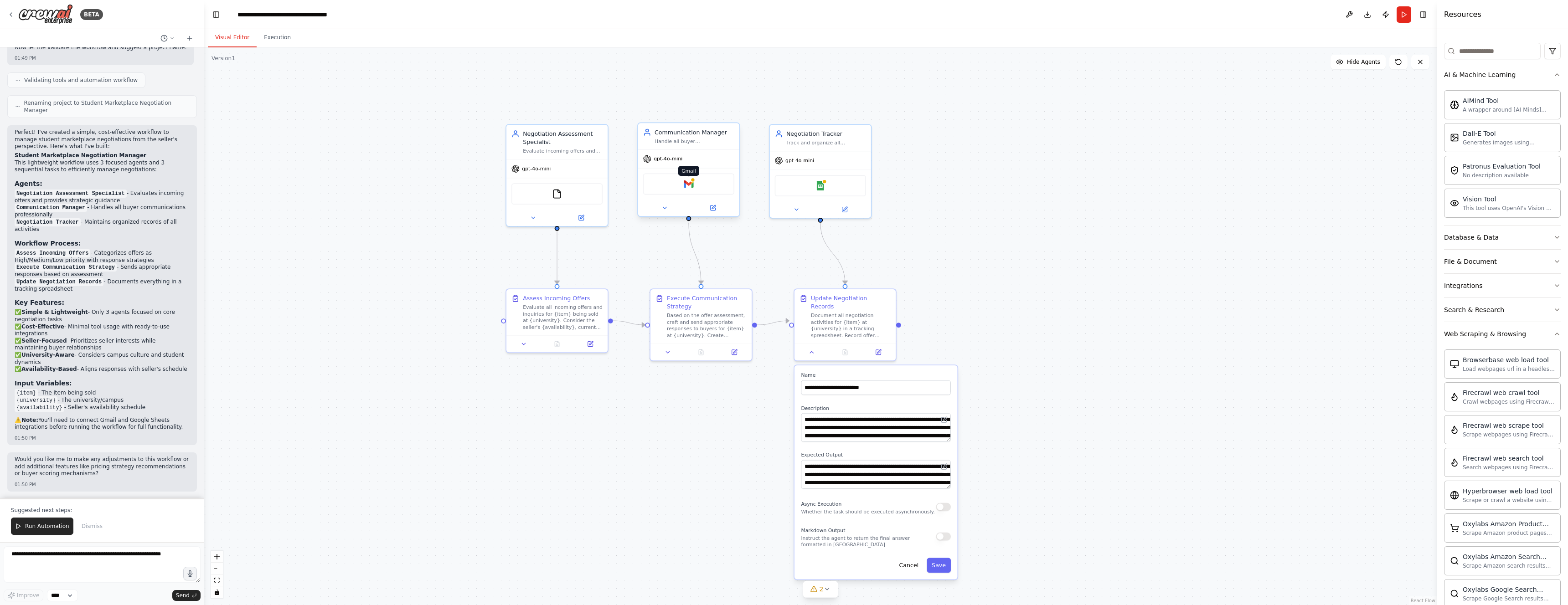
click at [457, 183] on img at bounding box center [688, 184] width 10 height 10
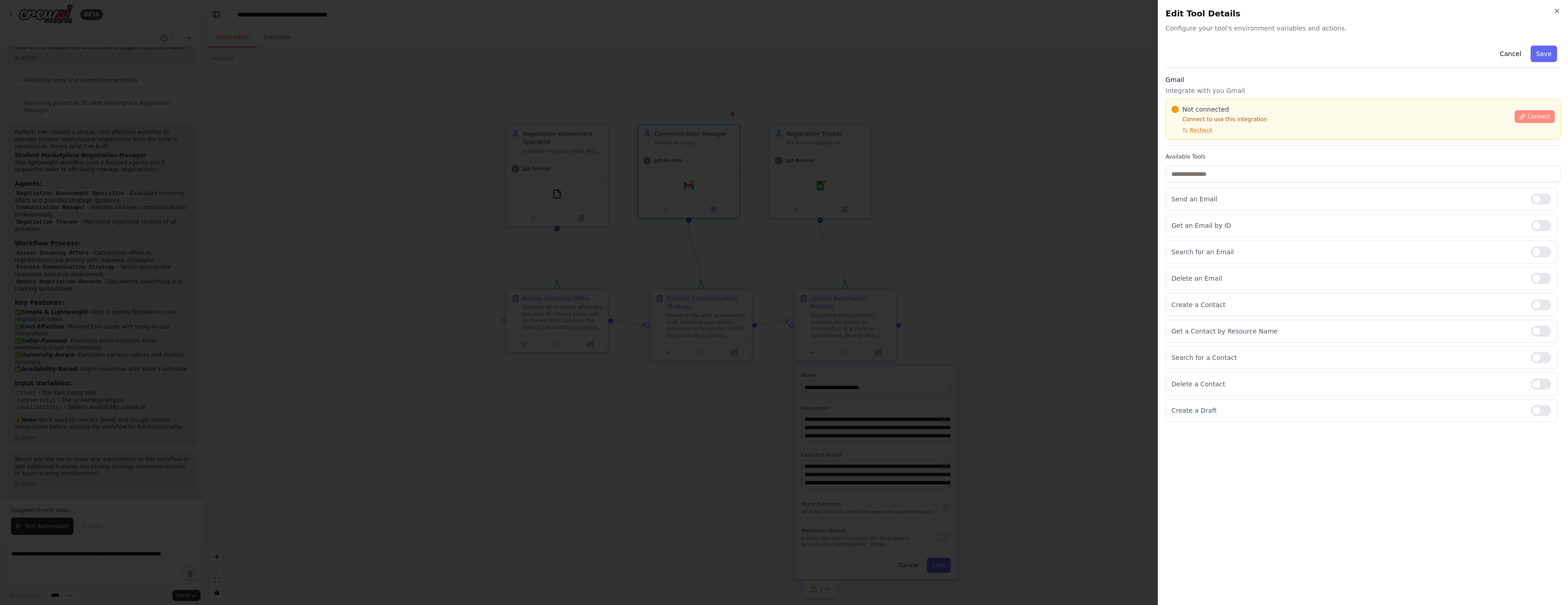
click at [457, 114] on span "Connect" at bounding box center [1538, 117] width 23 height 7
click at [457, 226] on div at bounding box center [784, 302] width 1568 height 605
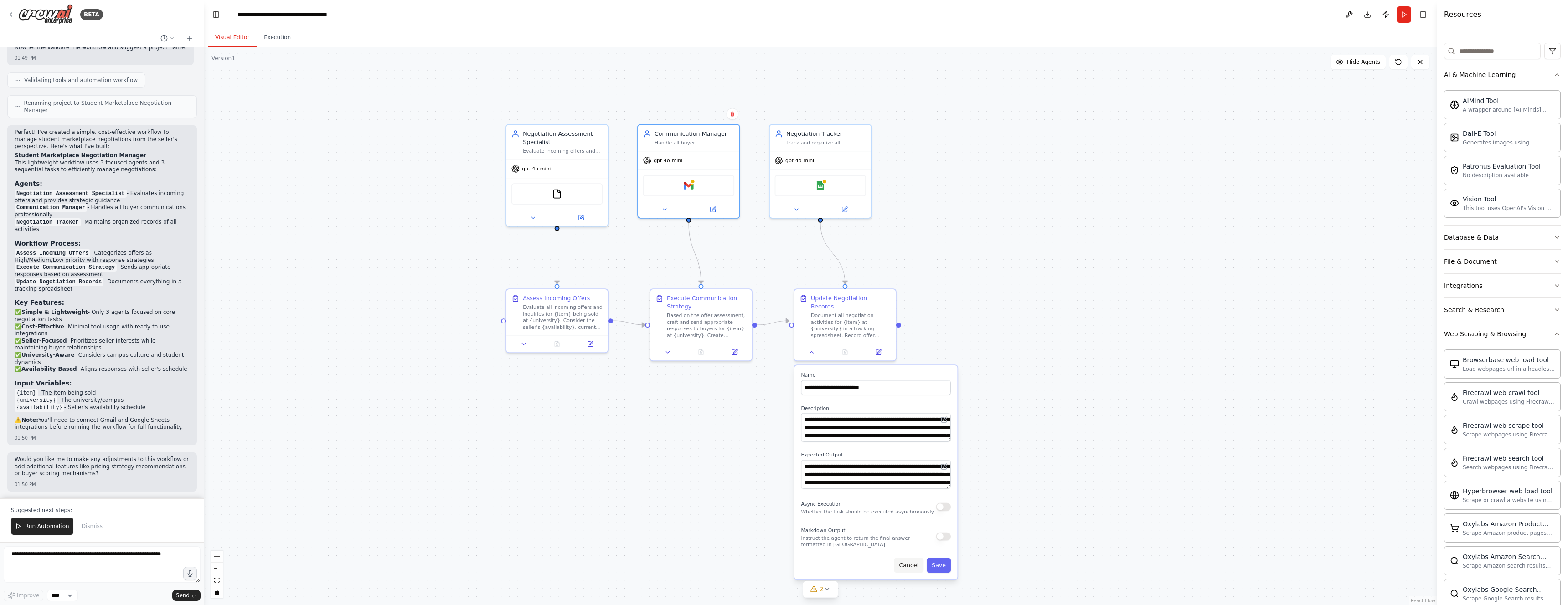
click at [457, 558] on button "Cancel" at bounding box center [909, 565] width 29 height 15
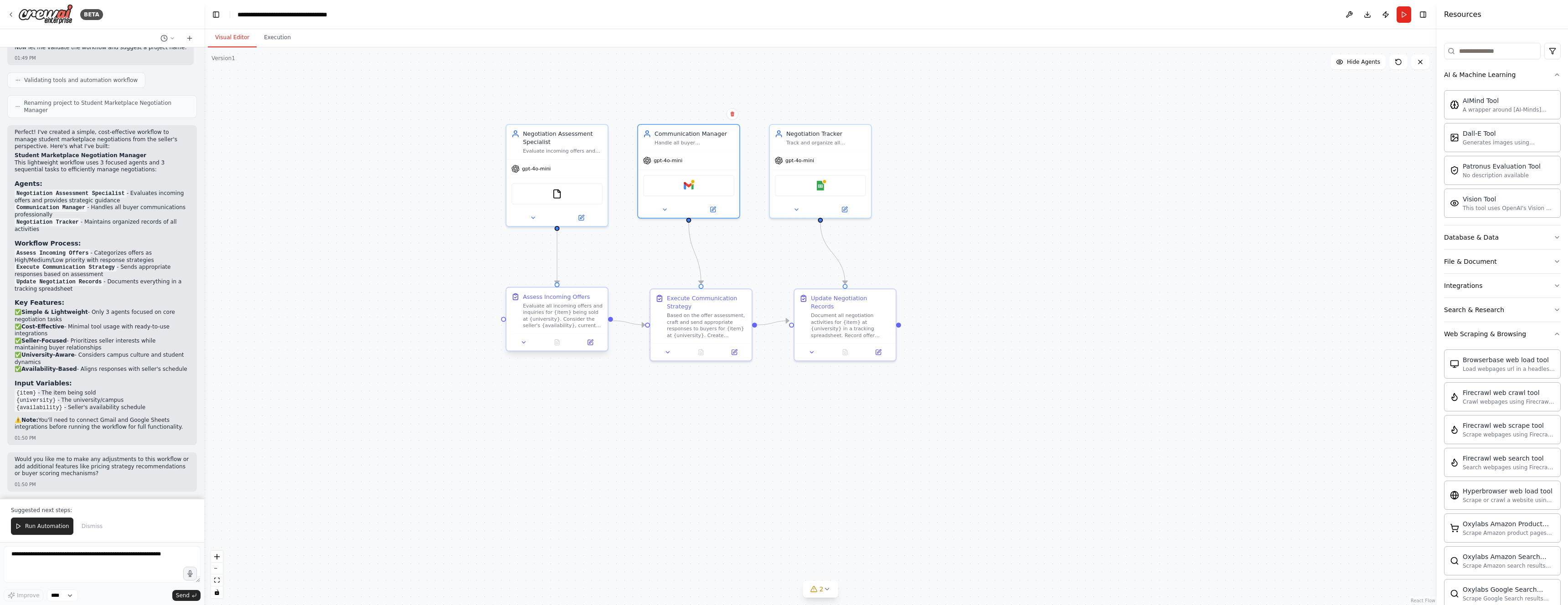
click at [457, 313] on div "Evaluate all incoming offers and inquiries for {item} being sold at {university…" at bounding box center [562, 315] width 80 height 26
click at [457, 326] on div "Evaluate all incoming offers and inquiries for {item} being sold at {university…" at bounding box center [562, 315] width 80 height 26
click at [457, 326] on div "Evaluate all incoming offers and inquiries for {item} being sold at {university…" at bounding box center [562, 315] width 80 height 26
click at [457, 343] on icon at bounding box center [523, 342] width 6 height 6
click at [457, 340] on icon at bounding box center [523, 342] width 6 height 6
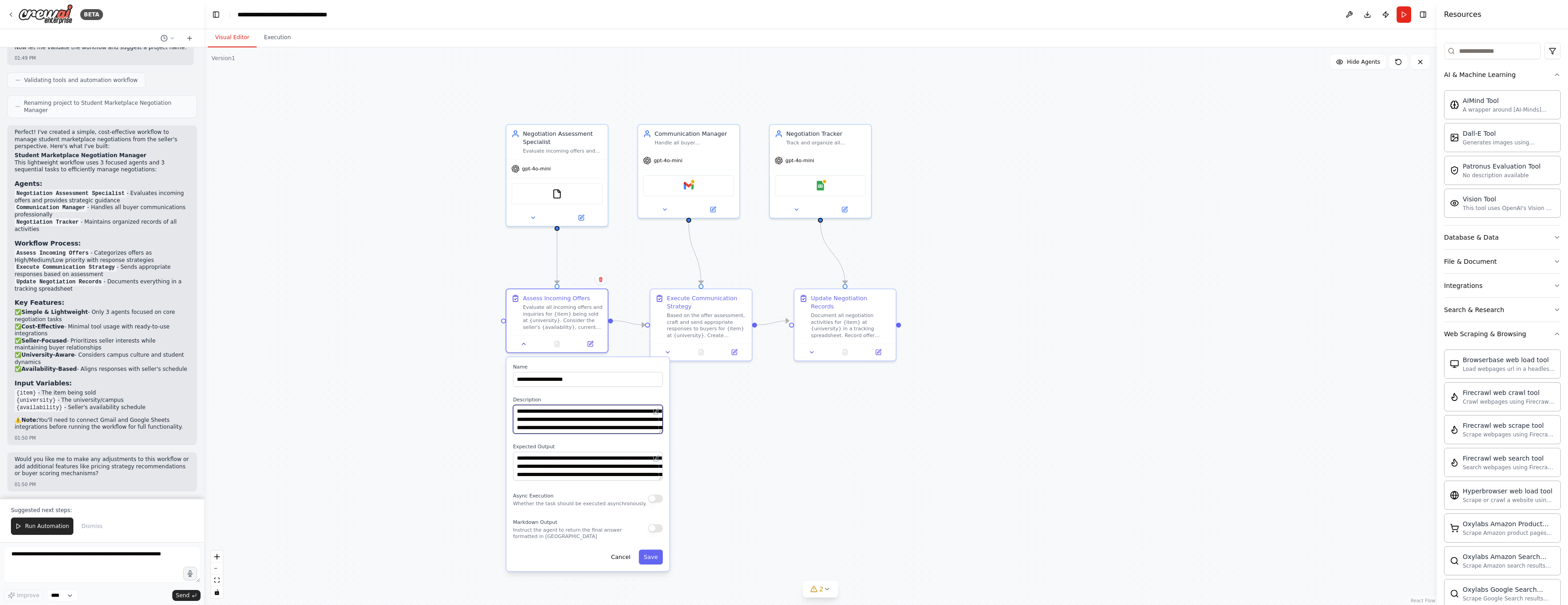
scroll to position [27, 0]
drag, startPoint x: 544, startPoint y: 416, endPoint x: 592, endPoint y: 433, distance: 50.9
click at [457, 433] on textarea "**********" at bounding box center [587, 419] width 150 height 29
click at [457, 433] on textarea "**********" at bounding box center [587, 419] width 150 height 29
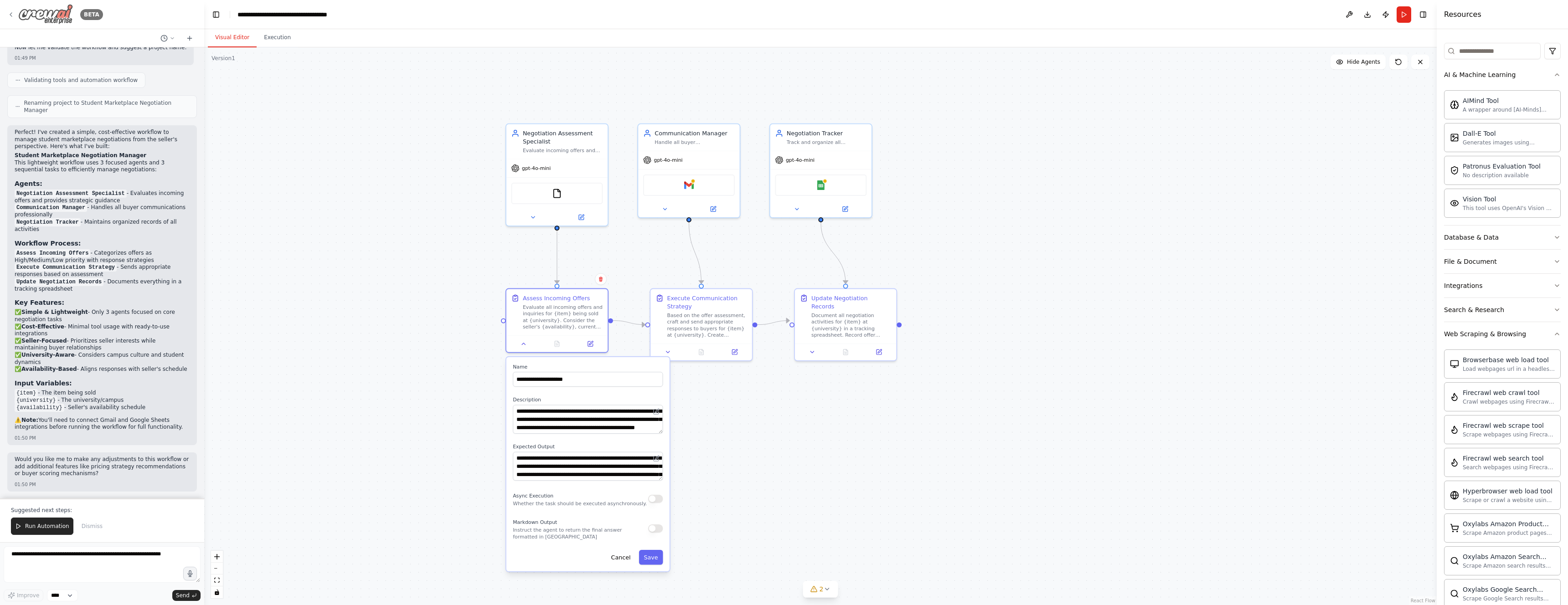
click at [10, 15] on icon at bounding box center [10, 15] width 2 height 4
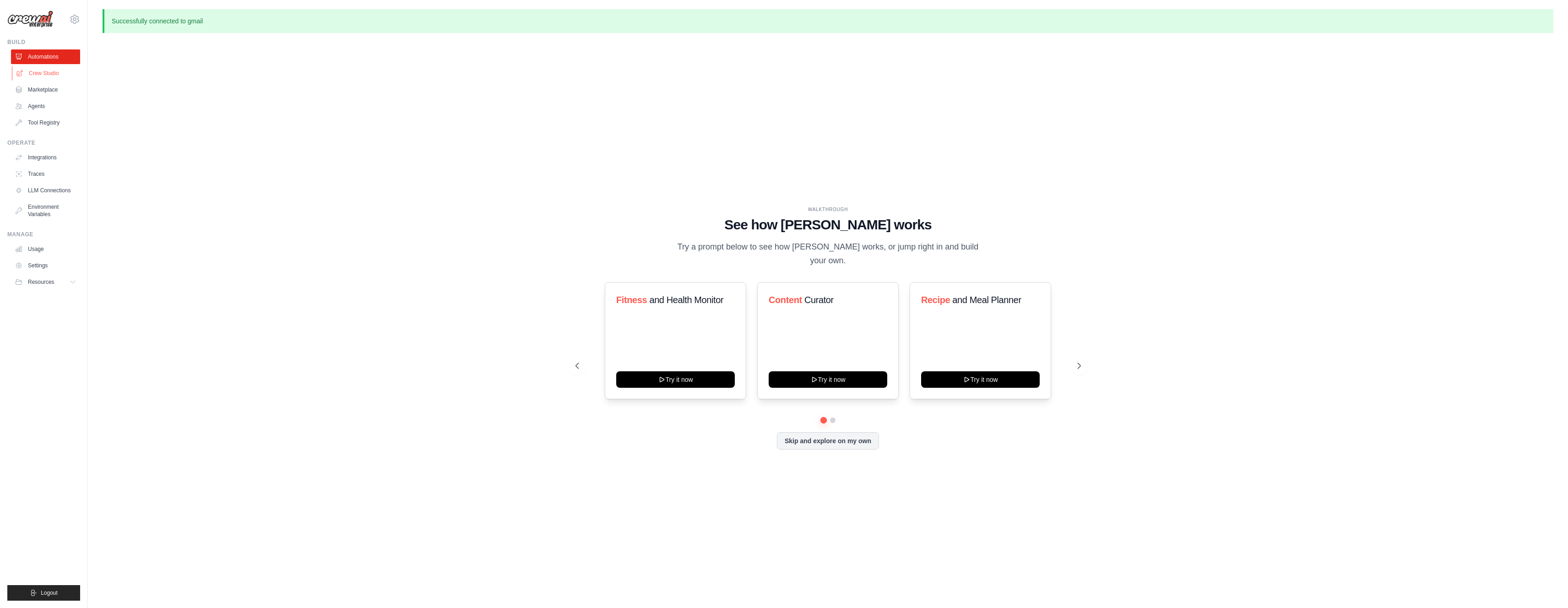
click at [53, 75] on link "Crew Studio" at bounding box center [46, 73] width 69 height 15
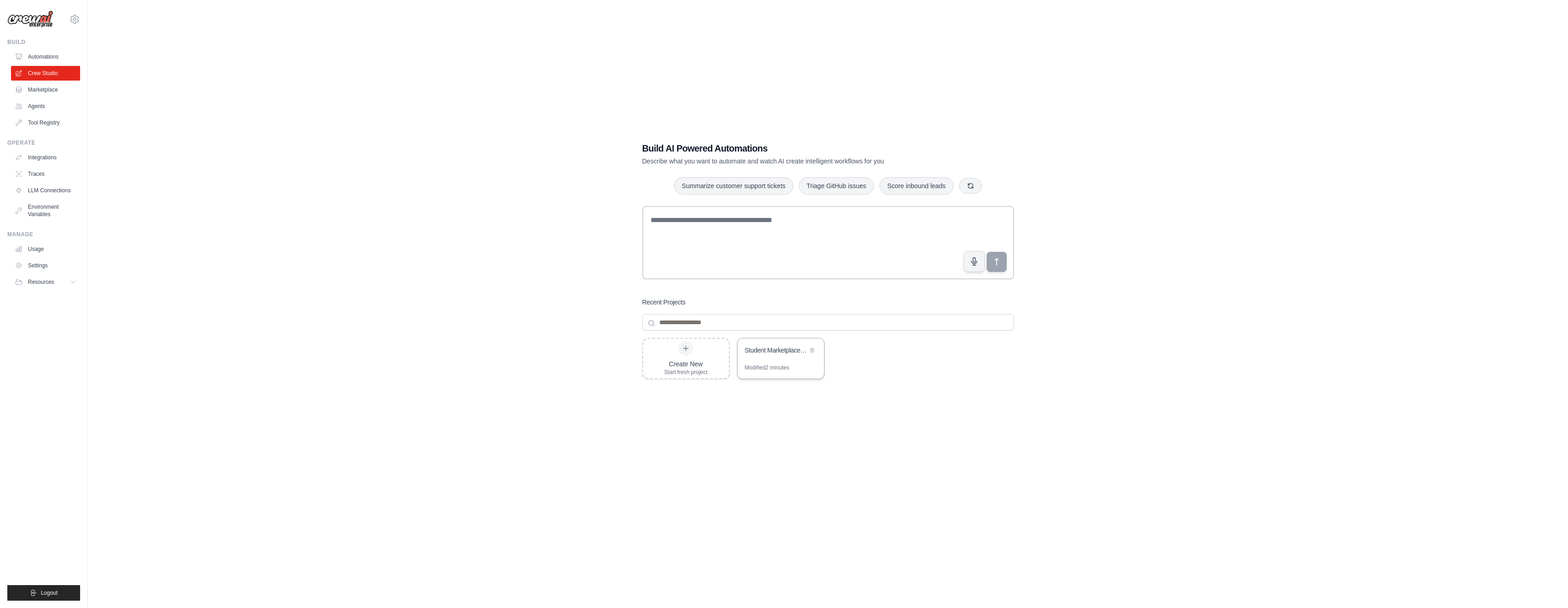
click at [768, 355] on div "Student Marketplace Negotiation Manager" at bounding box center [776, 351] width 63 height 11
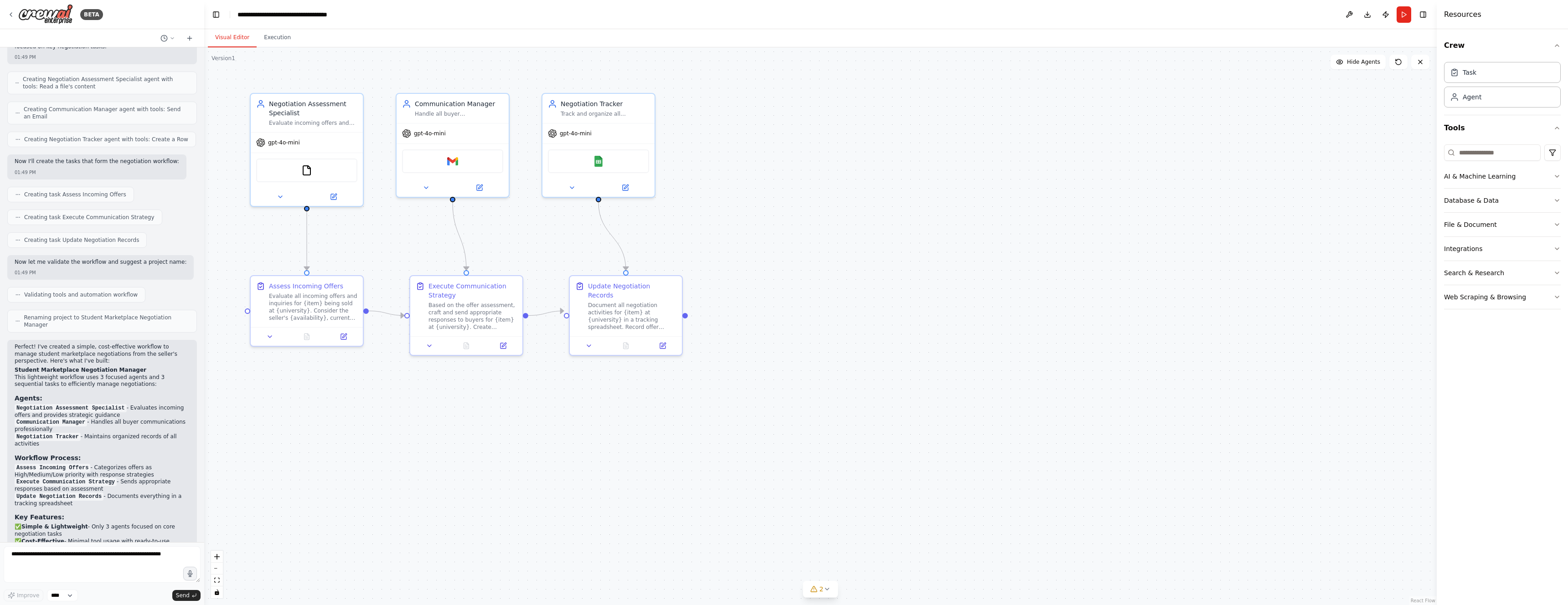
scroll to position [484, 0]
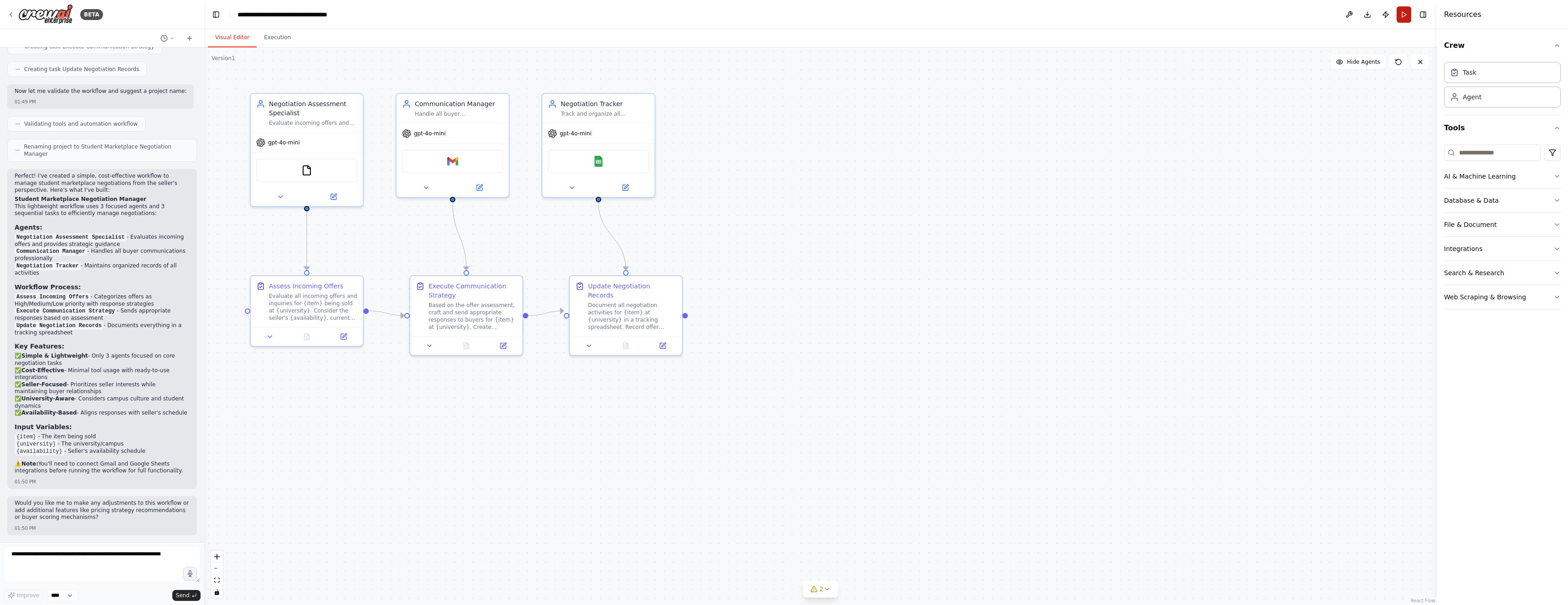
click at [1401, 11] on button "Run" at bounding box center [1404, 14] width 15 height 16
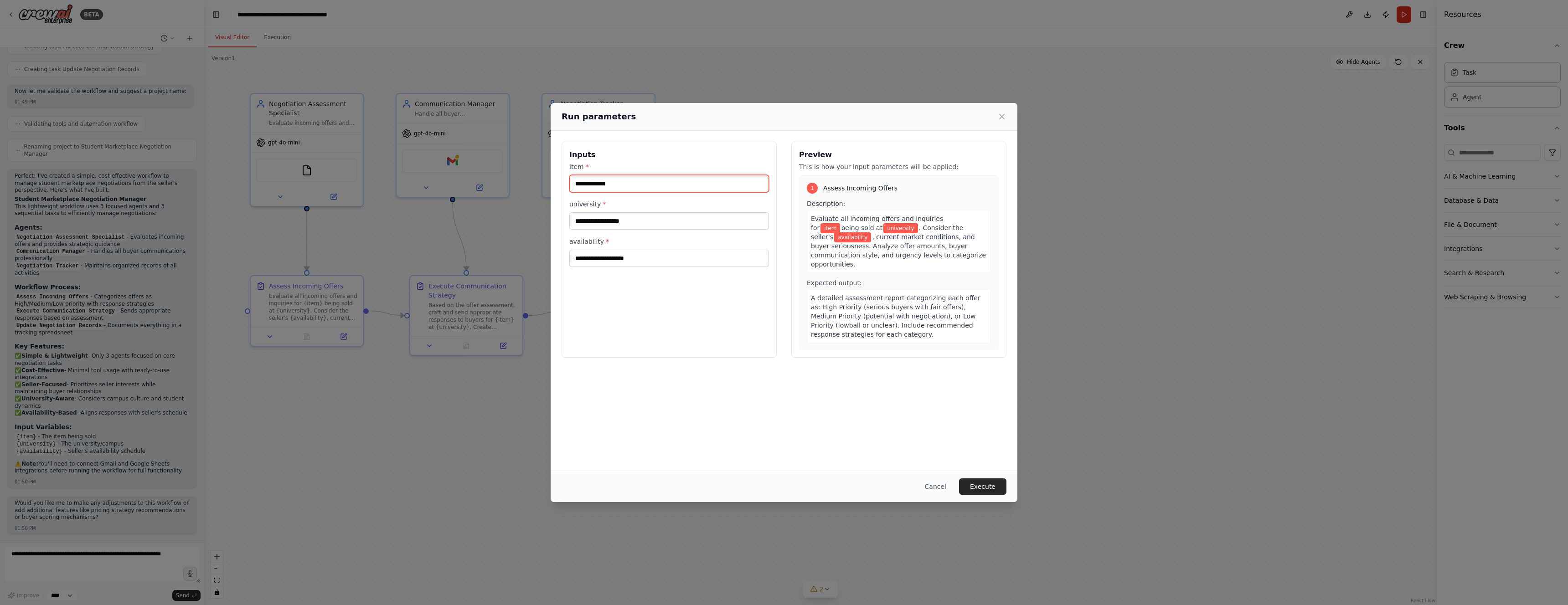
click at [668, 187] on input "item *" at bounding box center [669, 184] width 200 height 17
type input "**********"
click at [721, 229] on input "university *" at bounding box center [669, 221] width 200 height 17
type input "*****"
type input "*"
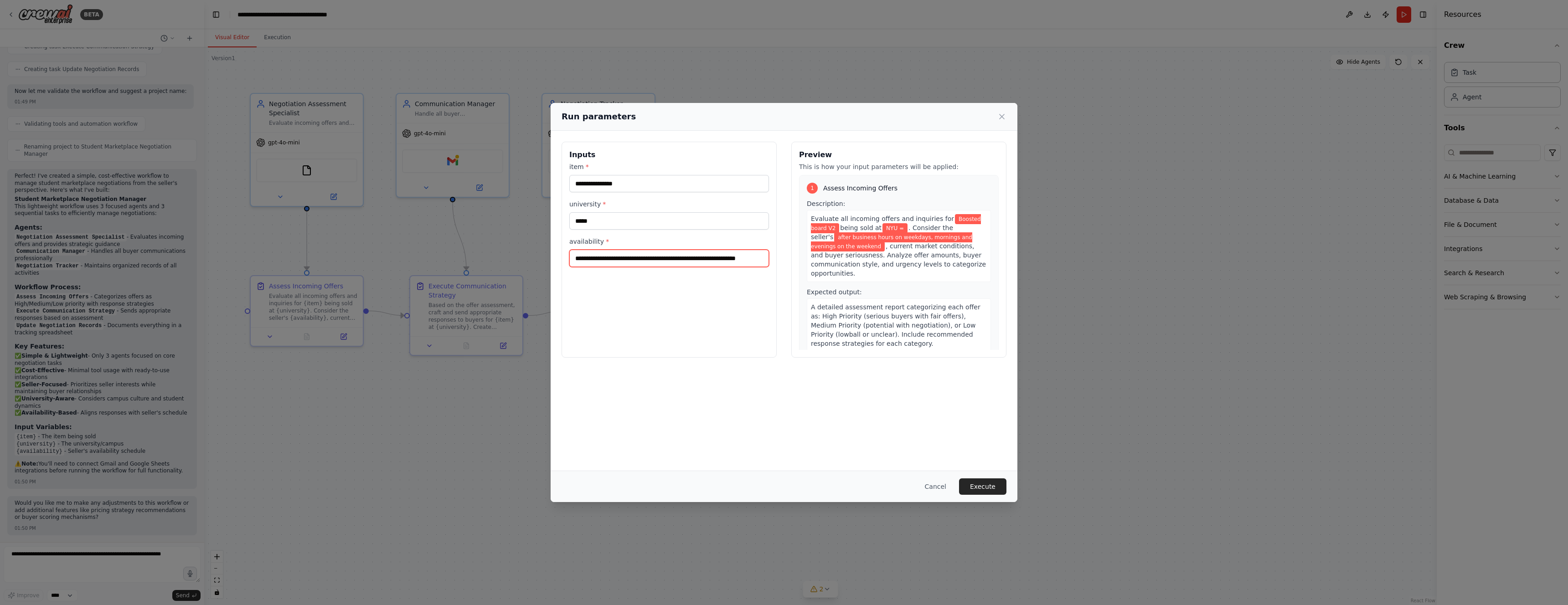
type input "**********"
click at [976, 480] on button "Execute" at bounding box center [983, 486] width 47 height 16
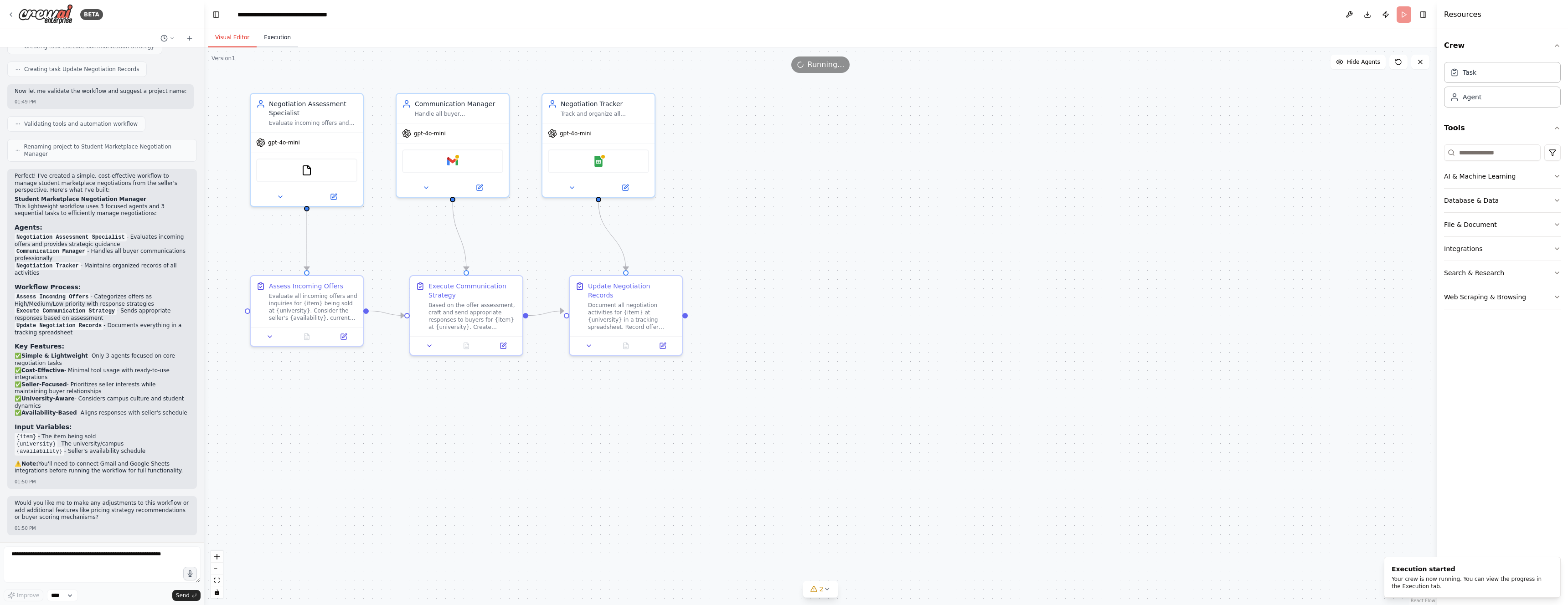
click at [266, 37] on button "Execution" at bounding box center [278, 37] width 41 height 19
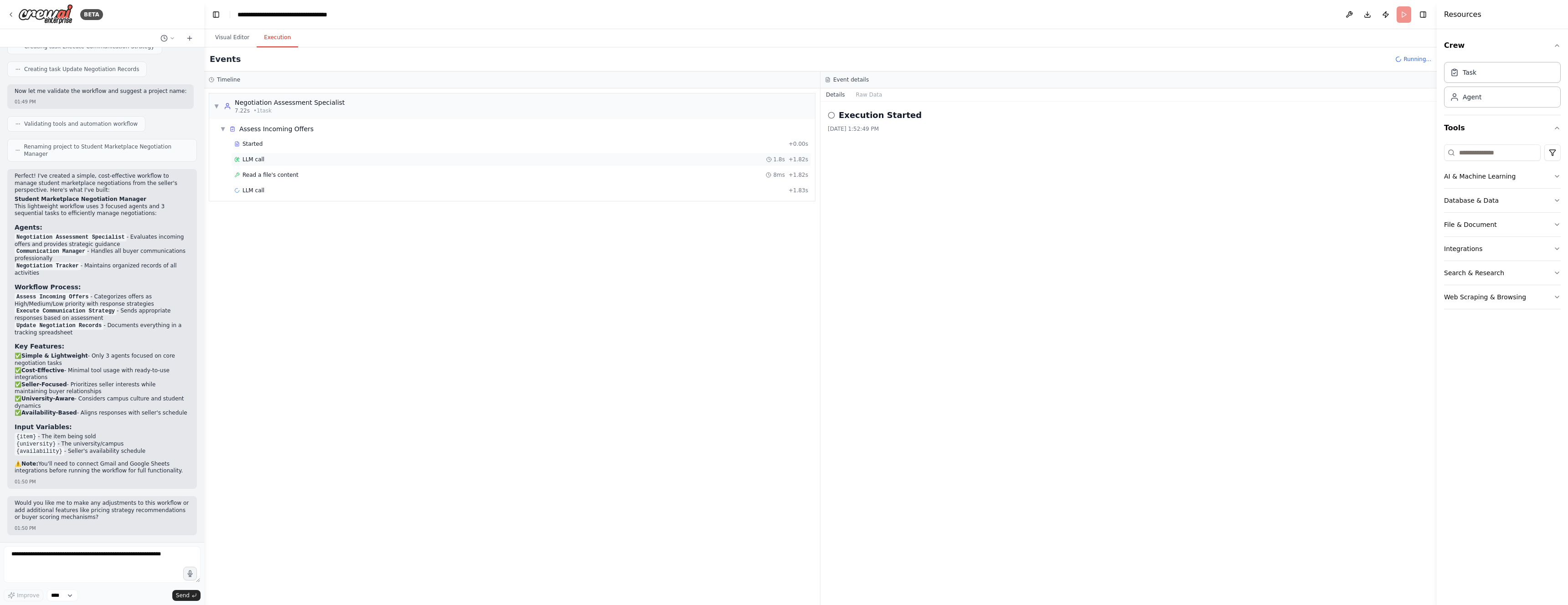
click at [254, 162] on span "LLM call" at bounding box center [253, 159] width 22 height 7
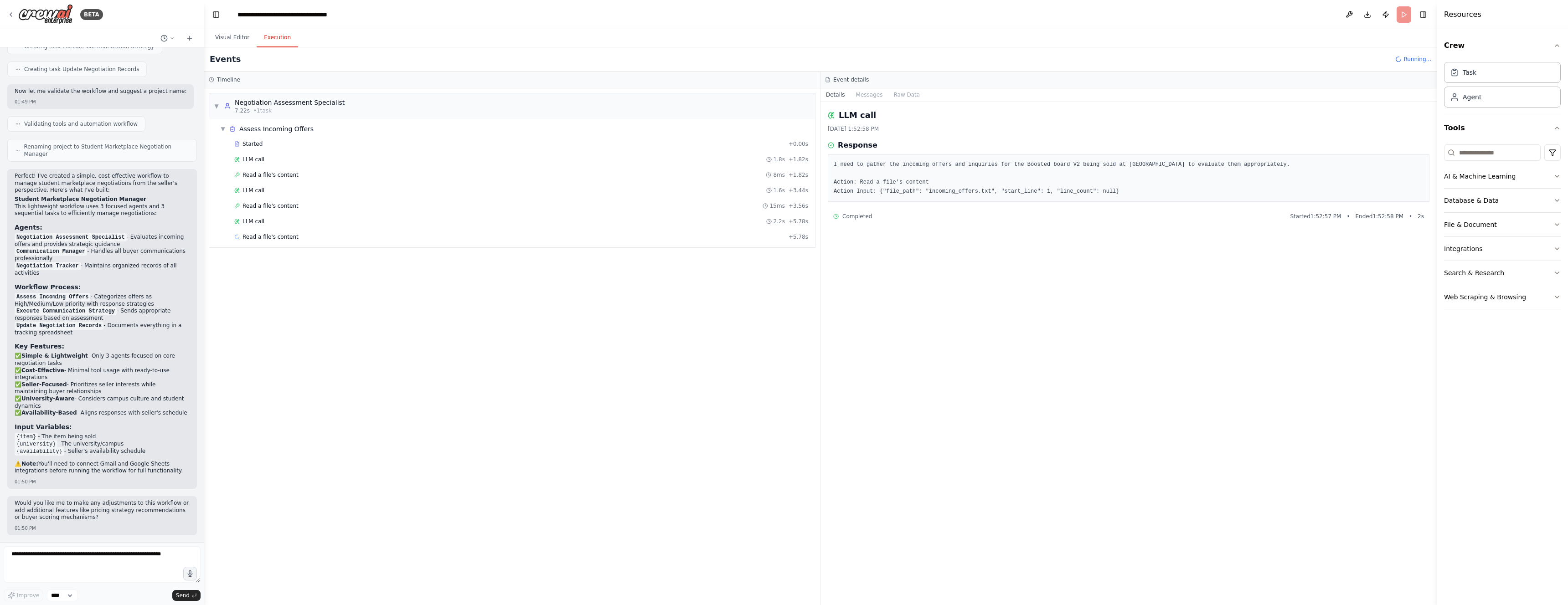
click at [970, 192] on pre "I need to gather the incoming offers and inquiries for the Boosted board V2 bei…" at bounding box center [1129, 178] width 590 height 35
click at [908, 192] on pre "I need to gather the incoming offers and inquiries for the Boosted board V2 bei…" at bounding box center [1129, 178] width 590 height 35
drag, startPoint x: 879, startPoint y: 192, endPoint x: 1062, endPoint y: 202, distance: 183.3
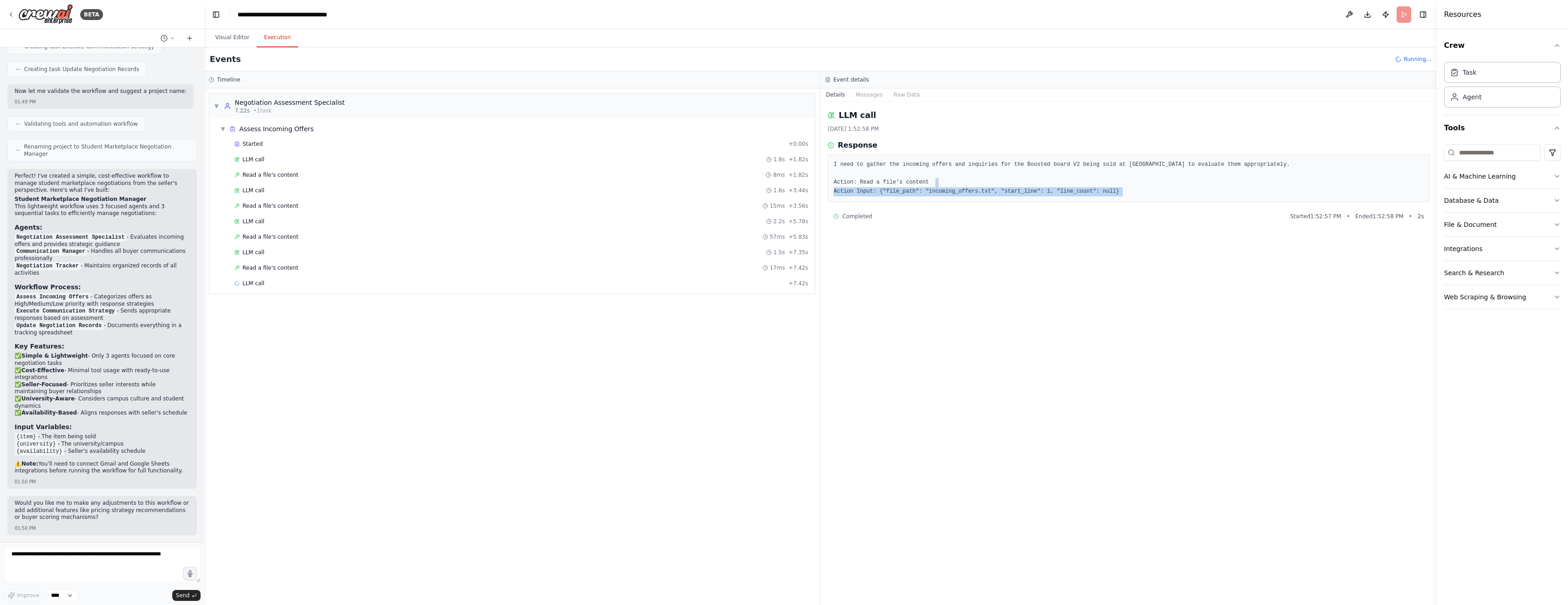
click at [1062, 202] on div "LLM call [DATE] 1:52:58 PM Response I need to gather the incoming offers and in…" at bounding box center [1129, 353] width 616 height 503
click at [1044, 195] on pre "I need to gather the incoming offers and inquiries for the Boosted board V2 bei…" at bounding box center [1129, 178] width 590 height 35
click at [253, 315] on span "LLM call" at bounding box center [253, 315] width 22 height 7
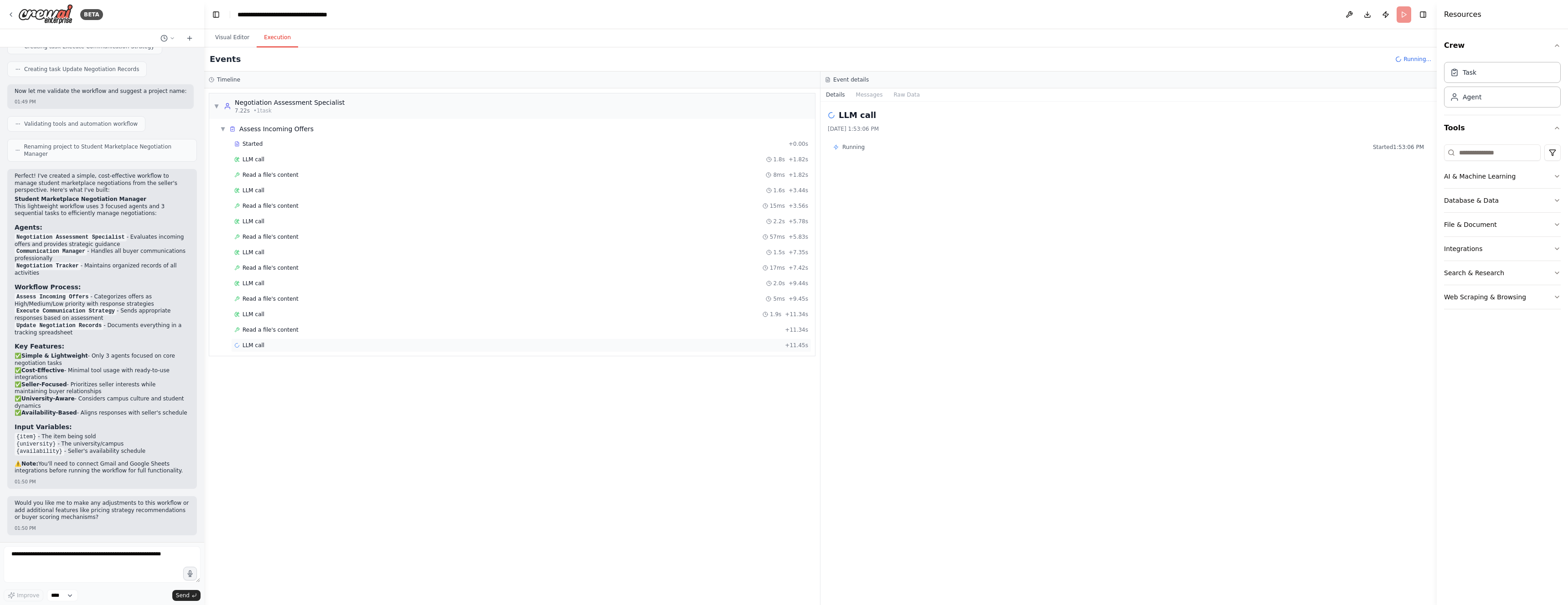
click at [253, 339] on div "Started + 0.00s LLM call 1.8s + 1.82s Read a file's content 8ms + 1.82s LLM cal…" at bounding box center [516, 245] width 598 height 217
click at [253, 344] on span "LLM call" at bounding box center [253, 346] width 22 height 7
click at [270, 396] on div "Read a file's content 5ms + 16.74s" at bounding box center [521, 392] width 580 height 13
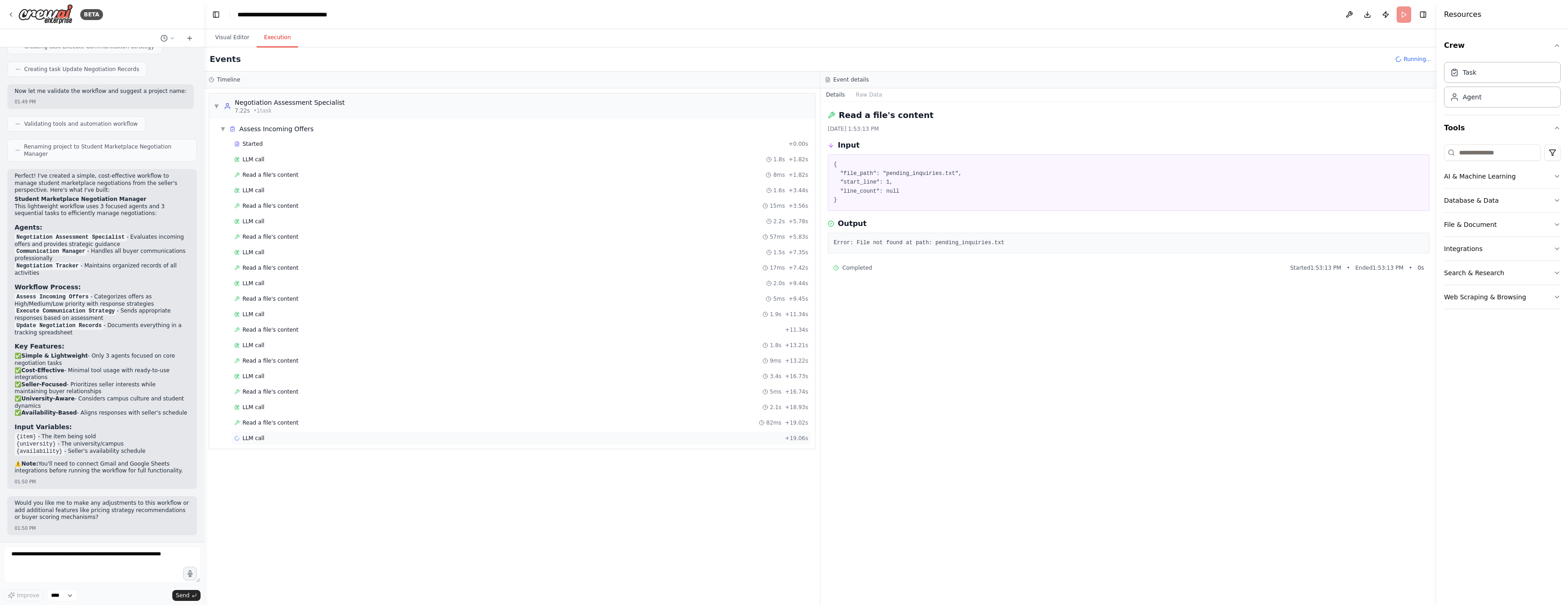
click at [253, 435] on span "LLM call" at bounding box center [253, 438] width 22 height 7
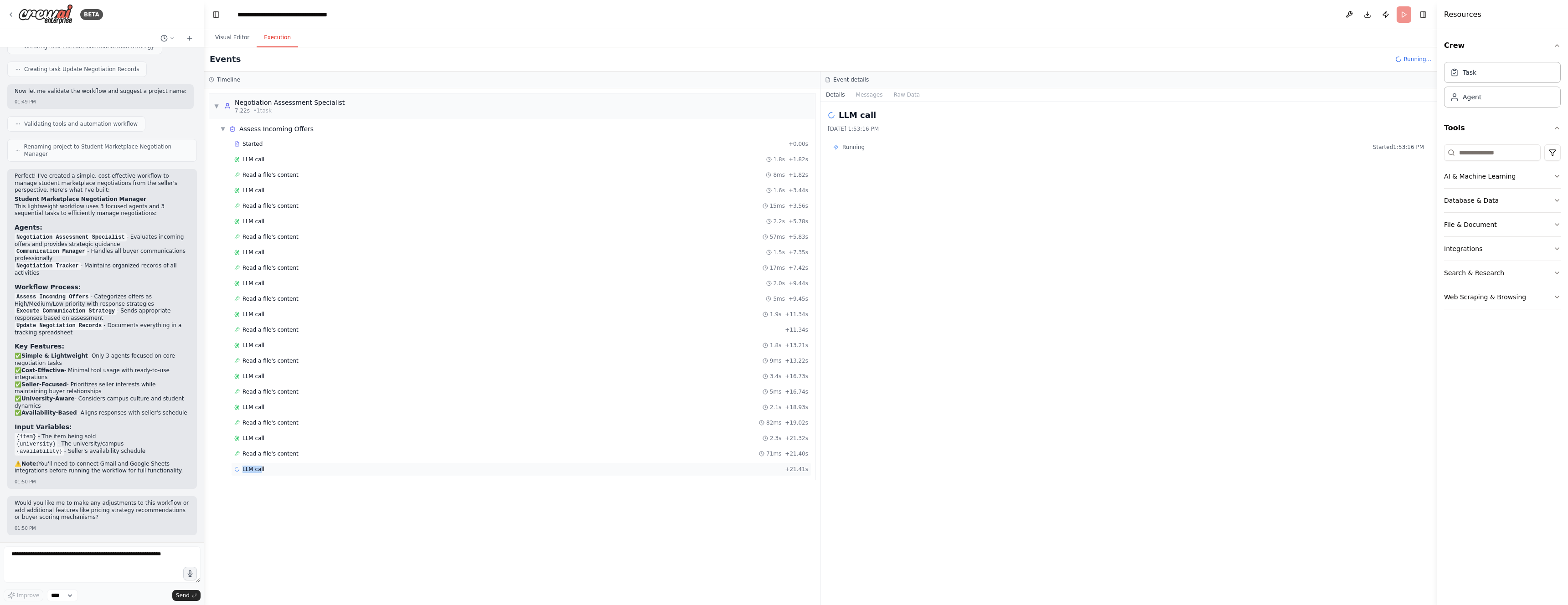
click at [261, 466] on span "LLM call" at bounding box center [253, 469] width 22 height 7
click at [271, 455] on span "Read a file's content" at bounding box center [270, 454] width 56 height 7
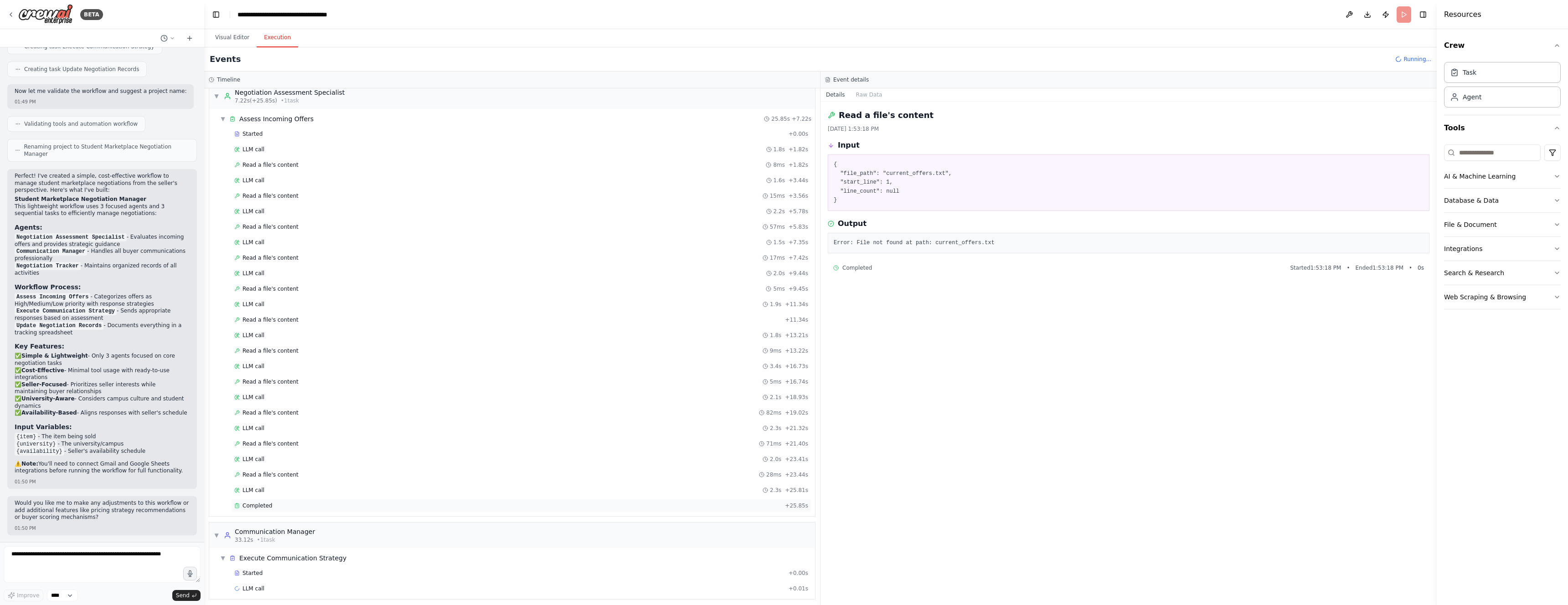
scroll to position [15, 0]
click at [1405, 17] on header "**********" at bounding box center [820, 15] width 1233 height 29
click at [1404, 64] on div "Events Running..." at bounding box center [820, 60] width 1233 height 24
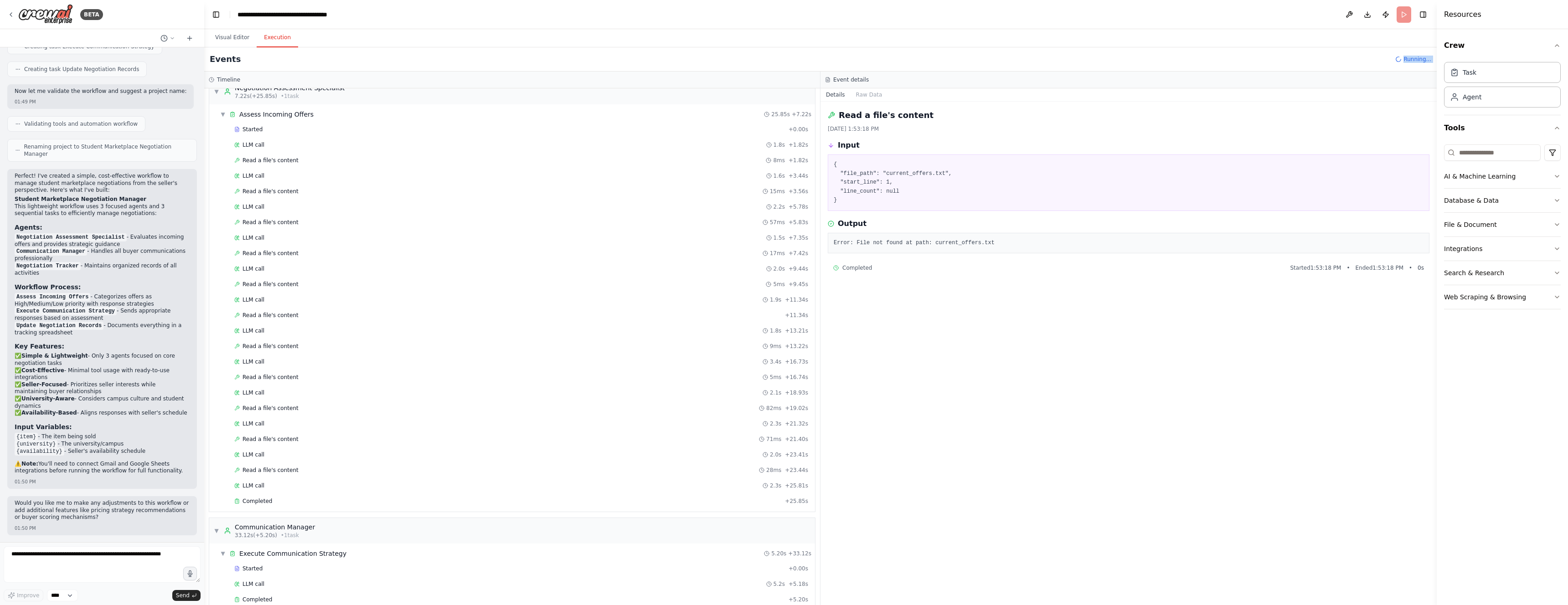
click at [1404, 64] on div "Events Running..." at bounding box center [820, 60] width 1233 height 24
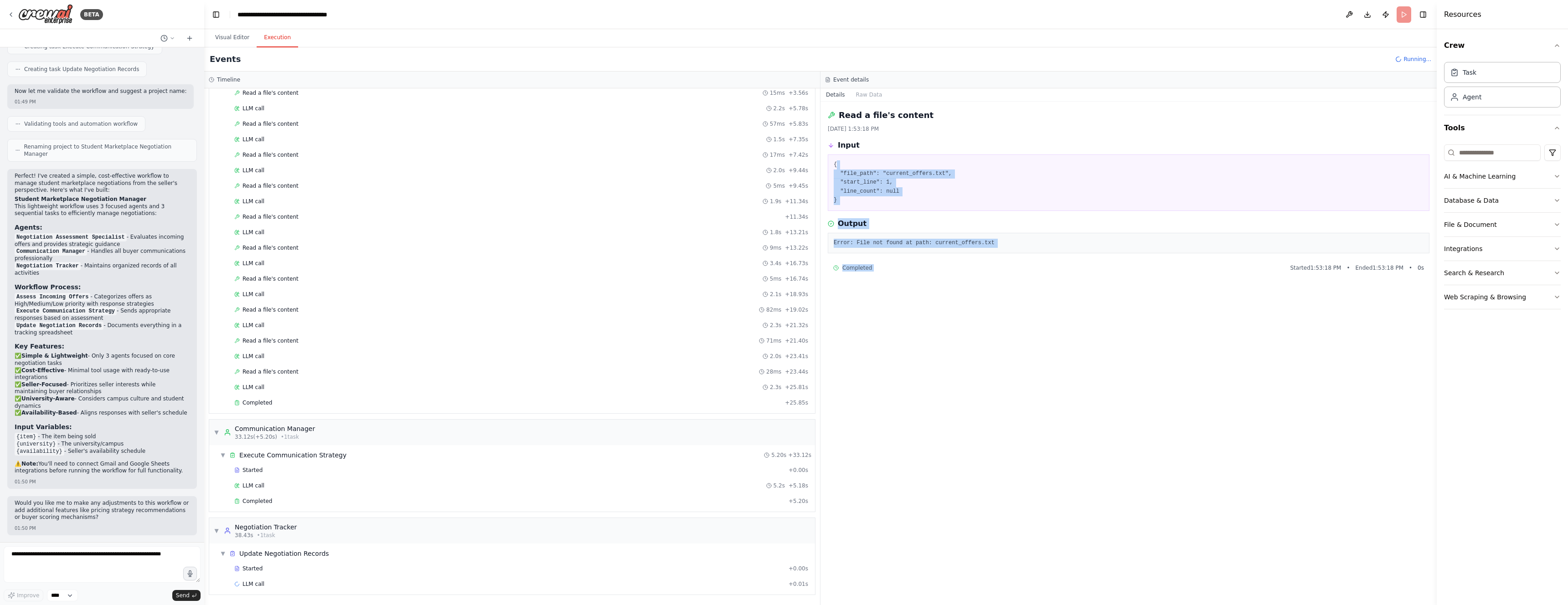
drag, startPoint x: 1157, startPoint y: 203, endPoint x: 1222, endPoint y: 255, distance: 83.2
click at [1224, 256] on div "Read a file's content [DATE] 1:53:18 PM Input { "file_path": "current_offers.tx…" at bounding box center [1129, 353] width 616 height 503
click at [1016, 261] on div "Completed Started 1:53:18 PM • Ended 1:53:18 PM • 0 s" at bounding box center [1129, 268] width 601 height 15
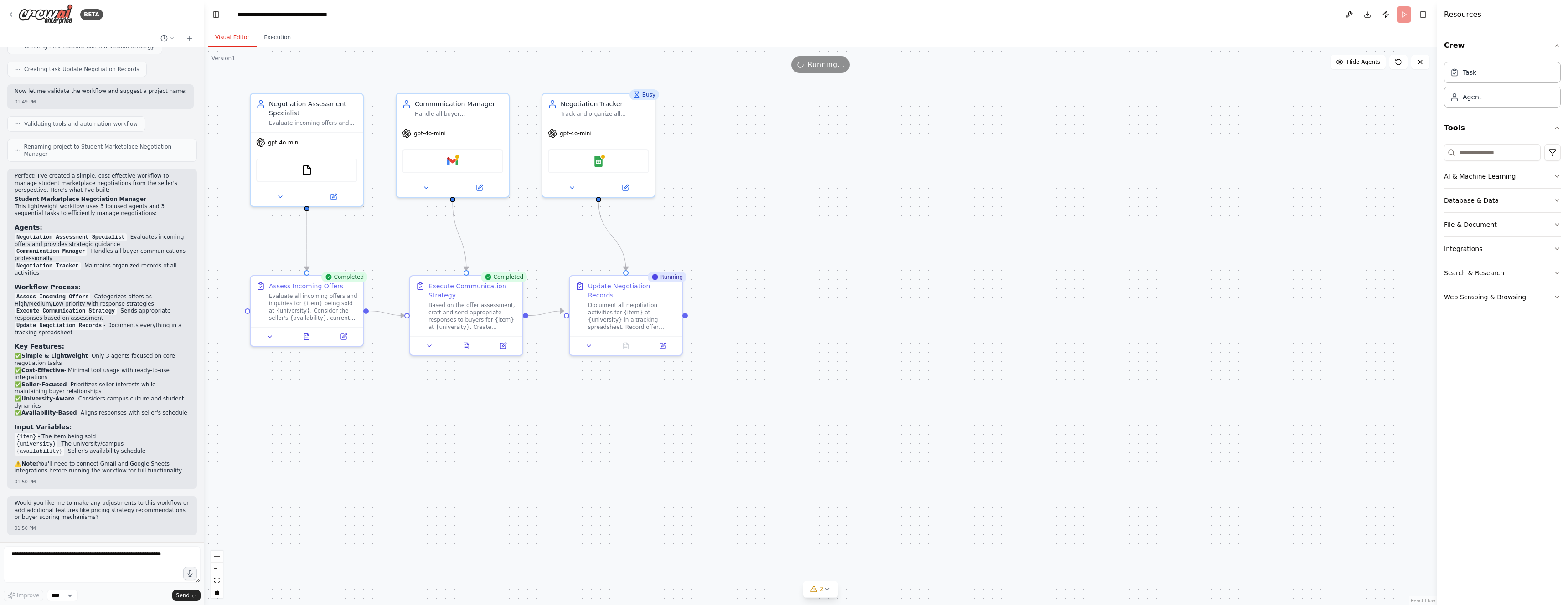
click at [225, 38] on button "Visual Editor" at bounding box center [232, 37] width 49 height 19
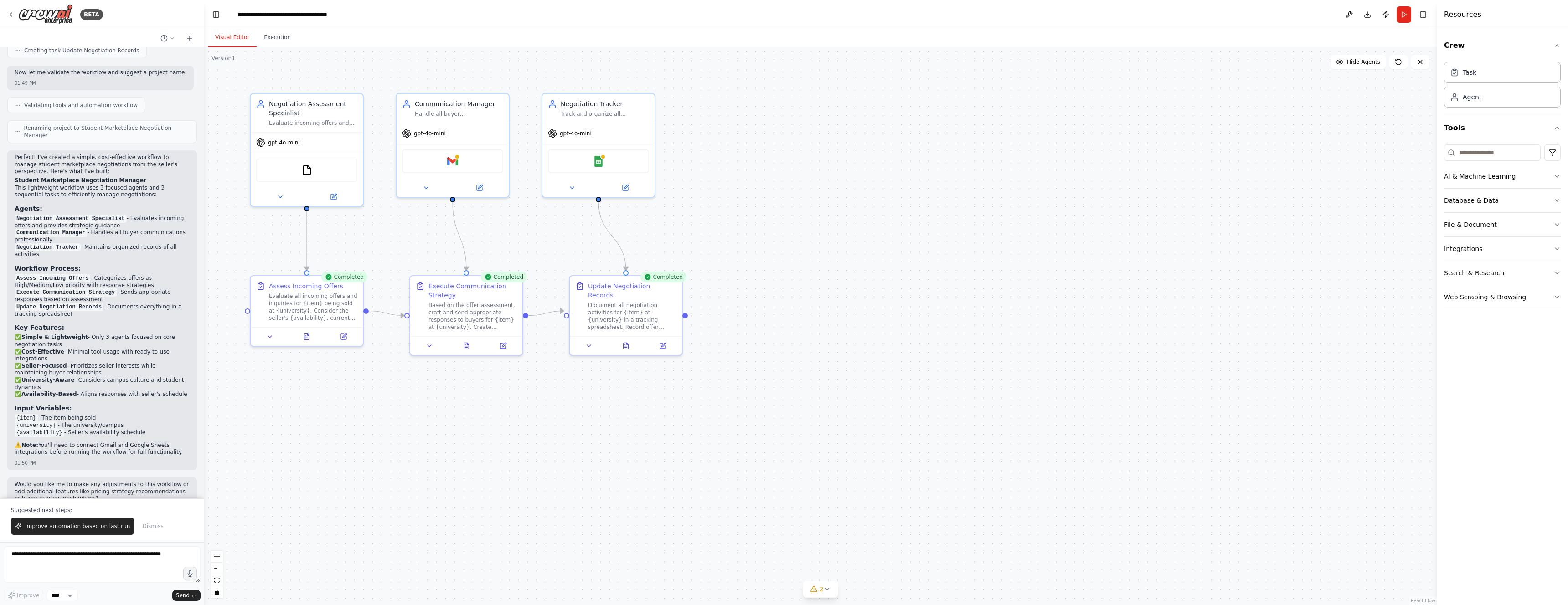
scroll to position [528, 0]
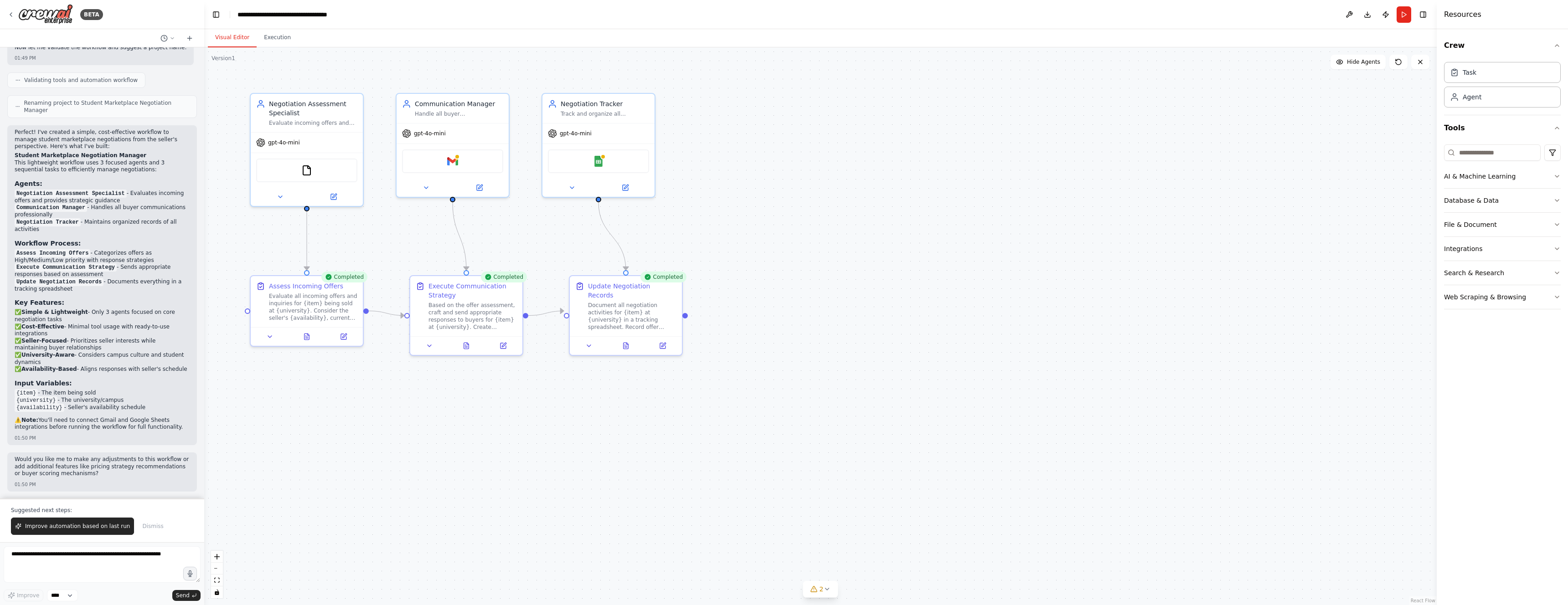
click at [50, 477] on p "Would you like me to make any adjustments to this workflow or add additional fe…" at bounding box center [102, 467] width 175 height 21
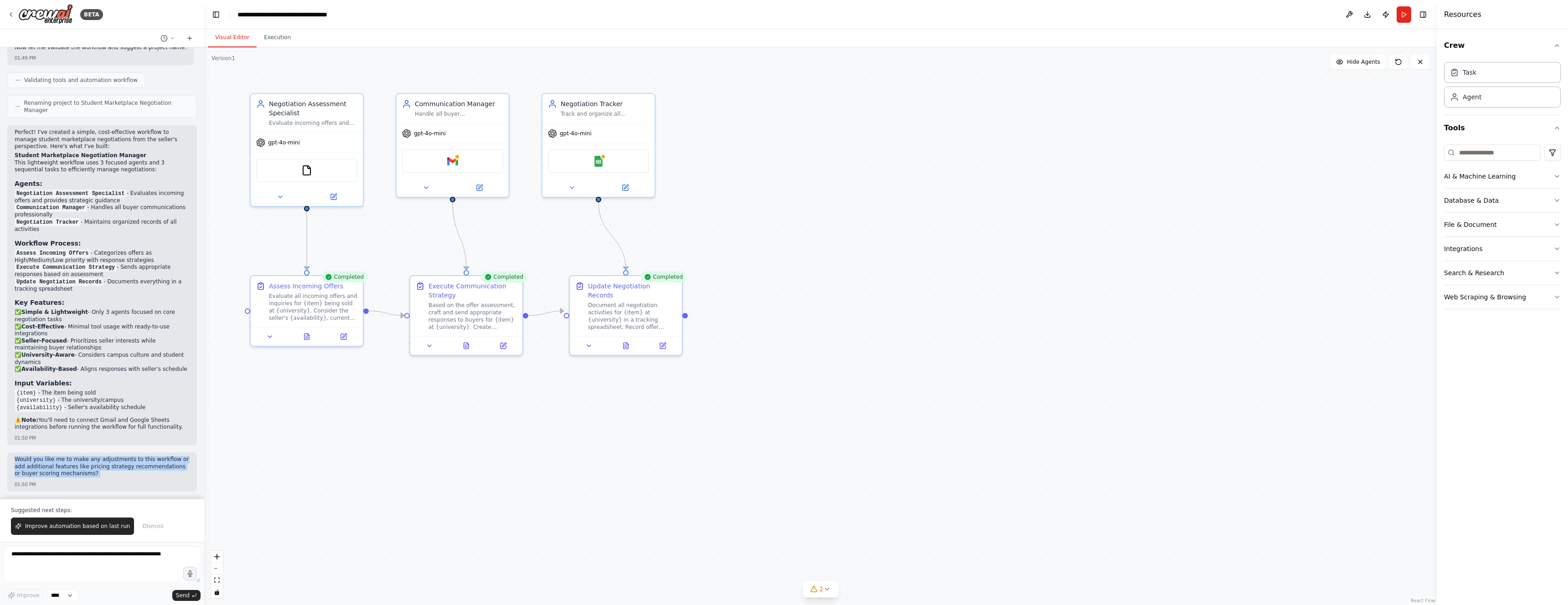
click at [117, 477] on p "Would you like me to make any adjustments to this workflow or add additional fe…" at bounding box center [102, 467] width 175 height 21
drag, startPoint x: 107, startPoint y: 475, endPoint x: 51, endPoint y: 469, distance: 56.3
click at [95, 474] on div "Would you like me to make any adjustments to this workflow or add additional fe…" at bounding box center [102, 468] width 175 height 23
click at [52, 469] on p "Would you like me to make any adjustments to this workflow or add additional fe…" at bounding box center [102, 467] width 175 height 21
click at [51, 469] on p "Would you like me to make any adjustments to this workflow or add additional fe…" at bounding box center [102, 467] width 175 height 21
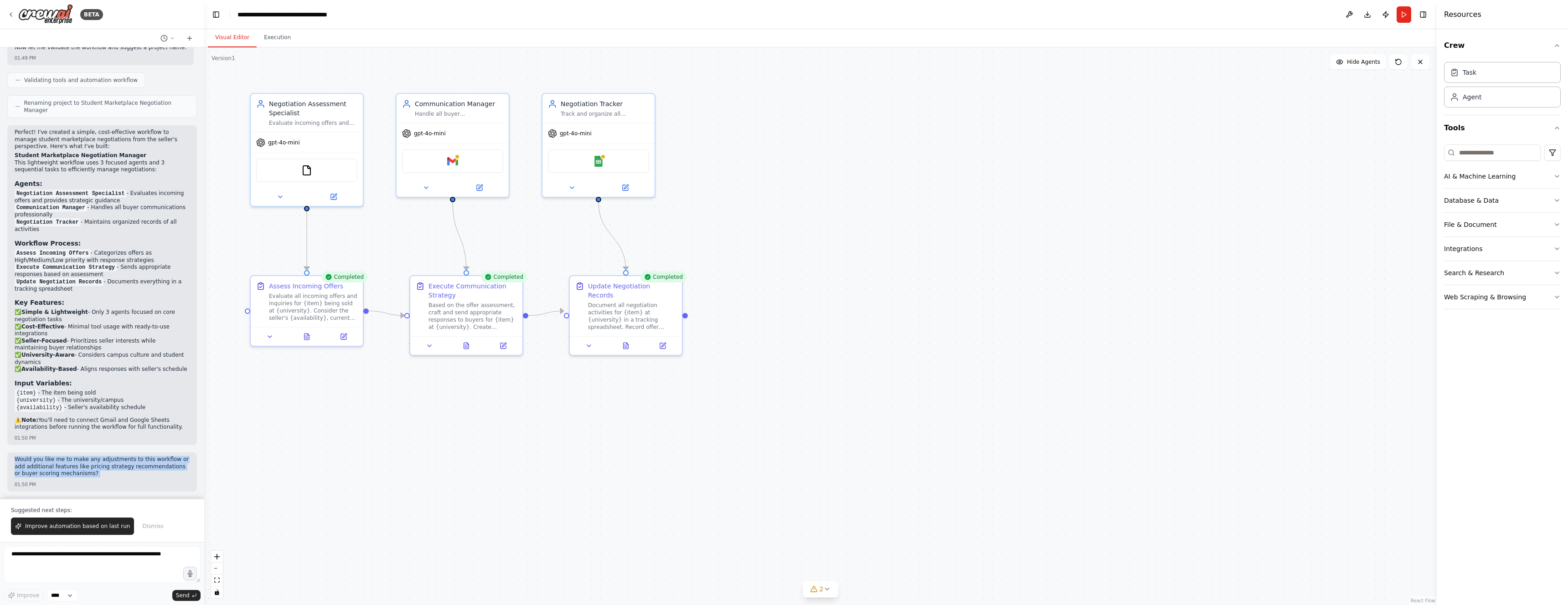
click at [51, 469] on p "Would you like me to make any adjustments to this workflow or add additional fe…" at bounding box center [102, 467] width 175 height 21
click at [50, 470] on p "Would you like me to make any adjustments to this workflow or add additional fe…" at bounding box center [102, 467] width 175 height 21
click at [29, 467] on p "Would you like me to make any adjustments to this workflow or add additional fe…" at bounding box center [102, 467] width 175 height 21
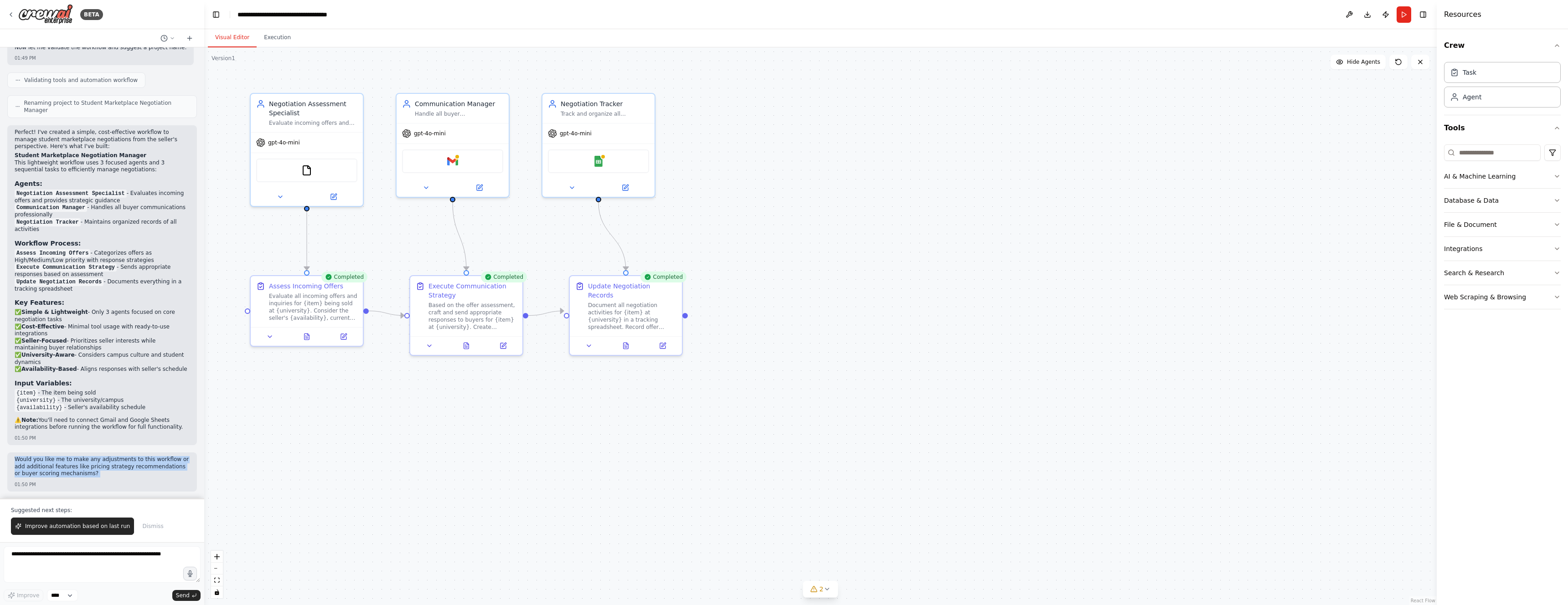
drag, startPoint x: 97, startPoint y: 472, endPoint x: 104, endPoint y: 474, distance: 7.3
click at [96, 472] on p "Would you like me to make any adjustments to this workflow or add additional fe…" at bounding box center [102, 467] width 175 height 21
drag, startPoint x: 48, startPoint y: 467, endPoint x: 17, endPoint y: 464, distance: 31.1
click at [17, 464] on p "Would you like me to make any adjustments to this workflow or add additional fe…" at bounding box center [102, 467] width 175 height 21
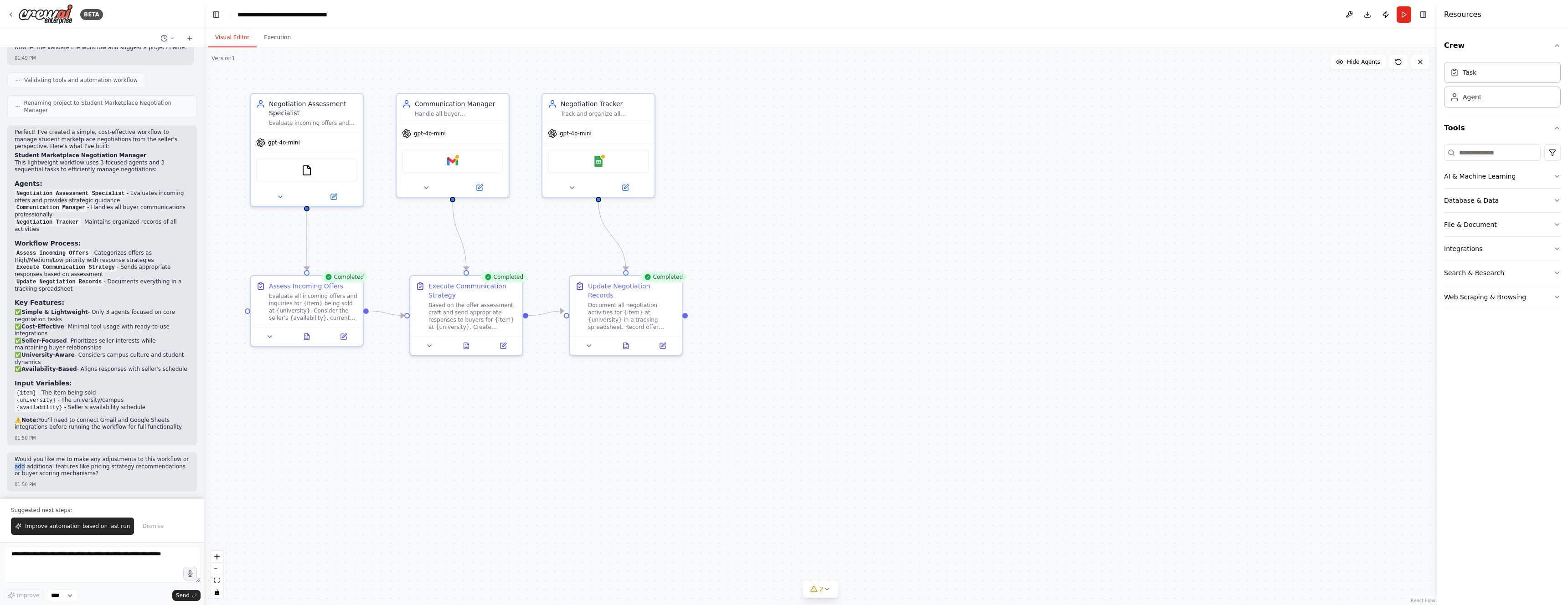
click at [17, 464] on p "Would you like me to make any adjustments to this workflow or add additional fe…" at bounding box center [102, 467] width 175 height 21
click at [15, 458] on p "Would you like me to make any adjustments to this workflow or add additional fe…" at bounding box center [102, 467] width 175 height 21
drag, startPoint x: 15, startPoint y: 458, endPoint x: 113, endPoint y: 480, distance: 100.4
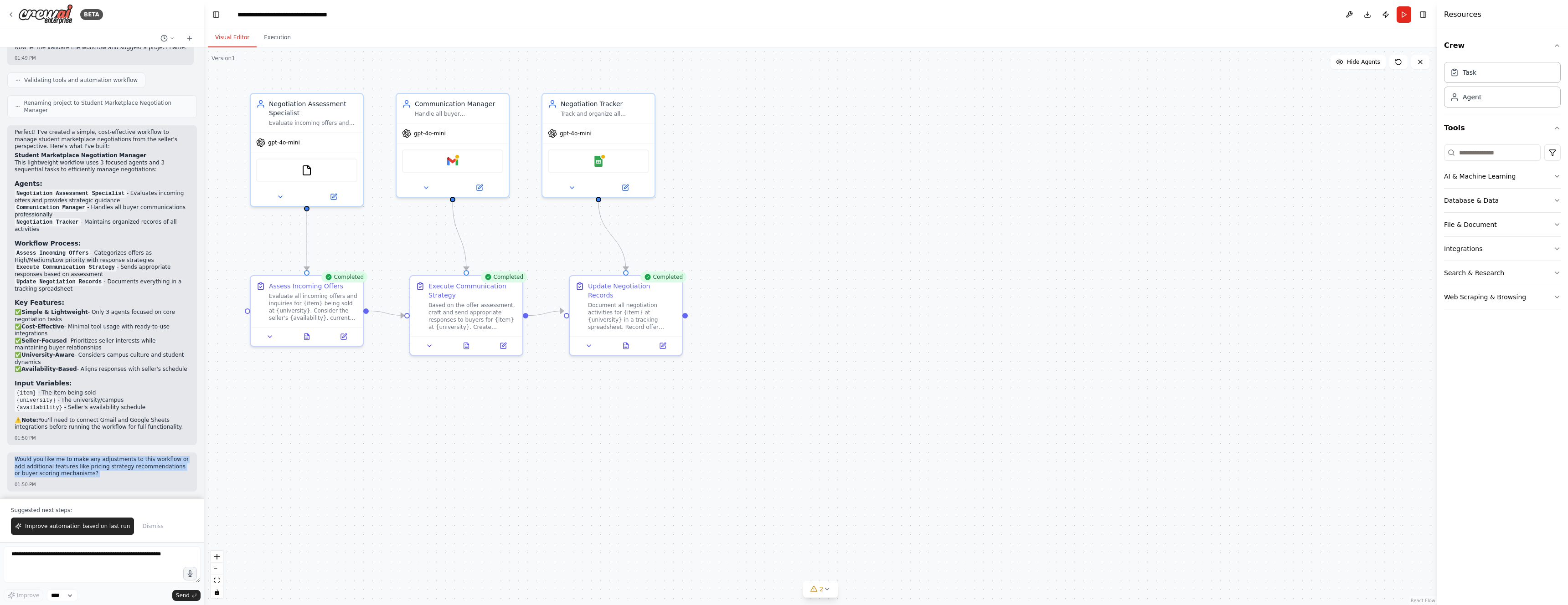
click at [113, 480] on div "Would you like me to make any adjustments to this workflow or add additional fe…" at bounding box center [102, 472] width 190 height 39
drag, startPoint x: 86, startPoint y: 475, endPoint x: 5, endPoint y: 460, distance: 82.4
click at [5, 460] on div "I am developing a centralized student marketplace for students to exchange good…" at bounding box center [102, 273] width 204 height 451
click at [9, 458] on div "Would you like me to make any adjustments to this workflow or add additional fe…" at bounding box center [102, 472] width 190 height 39
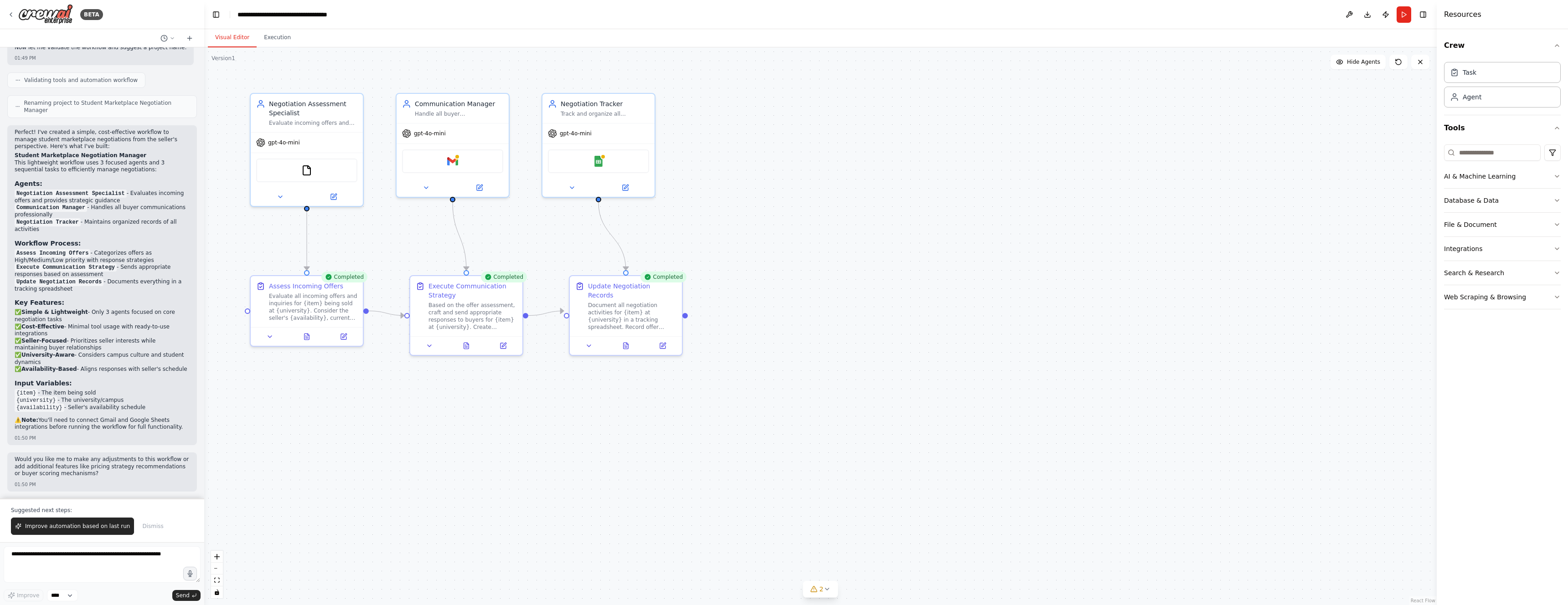
click at [290, 502] on div ".deletable-edge-delete-btn { width: 20px; height: 20px; border: 0px solid #ffff…" at bounding box center [820, 326] width 1233 height 558
click at [276, 41] on button "Execution" at bounding box center [278, 37] width 41 height 19
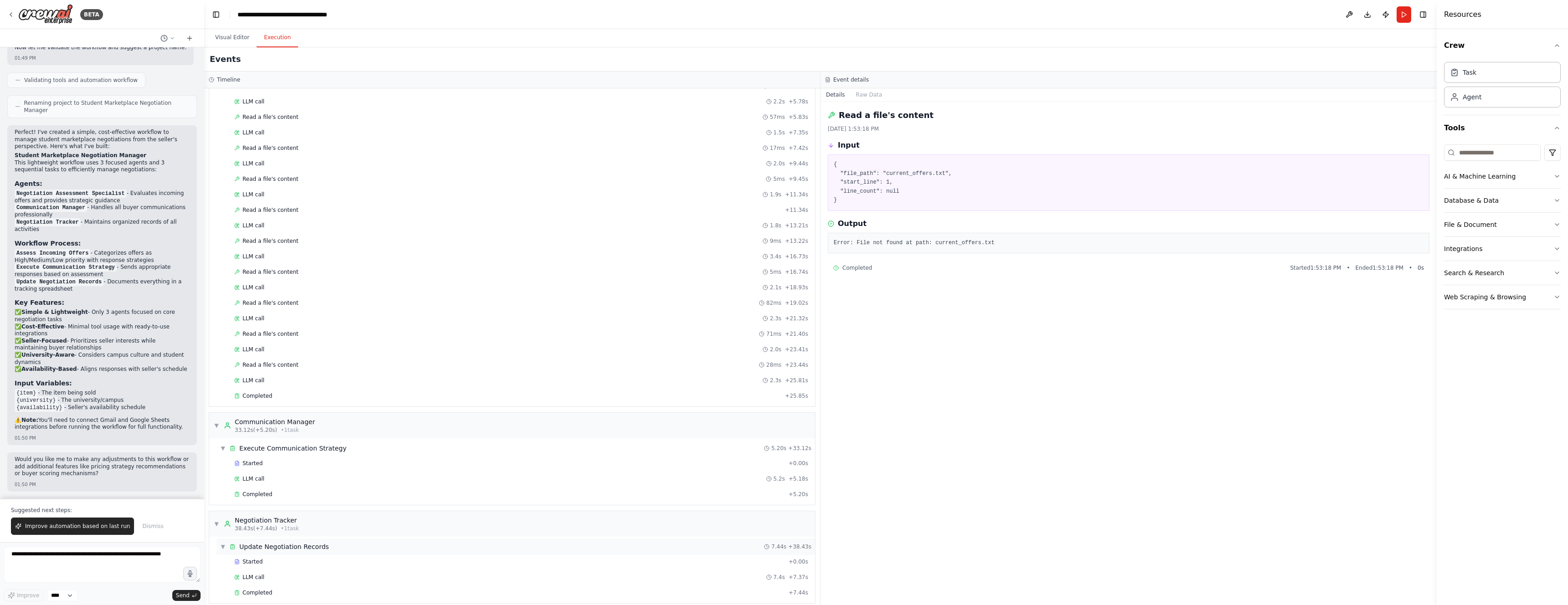
scroll to position [128, 0]
click at [863, 250] on div "Error: File not found at path: current_offers.txt" at bounding box center [1129, 243] width 601 height 21
click at [264, 586] on span "Completed" at bounding box center [257, 584] width 30 height 7
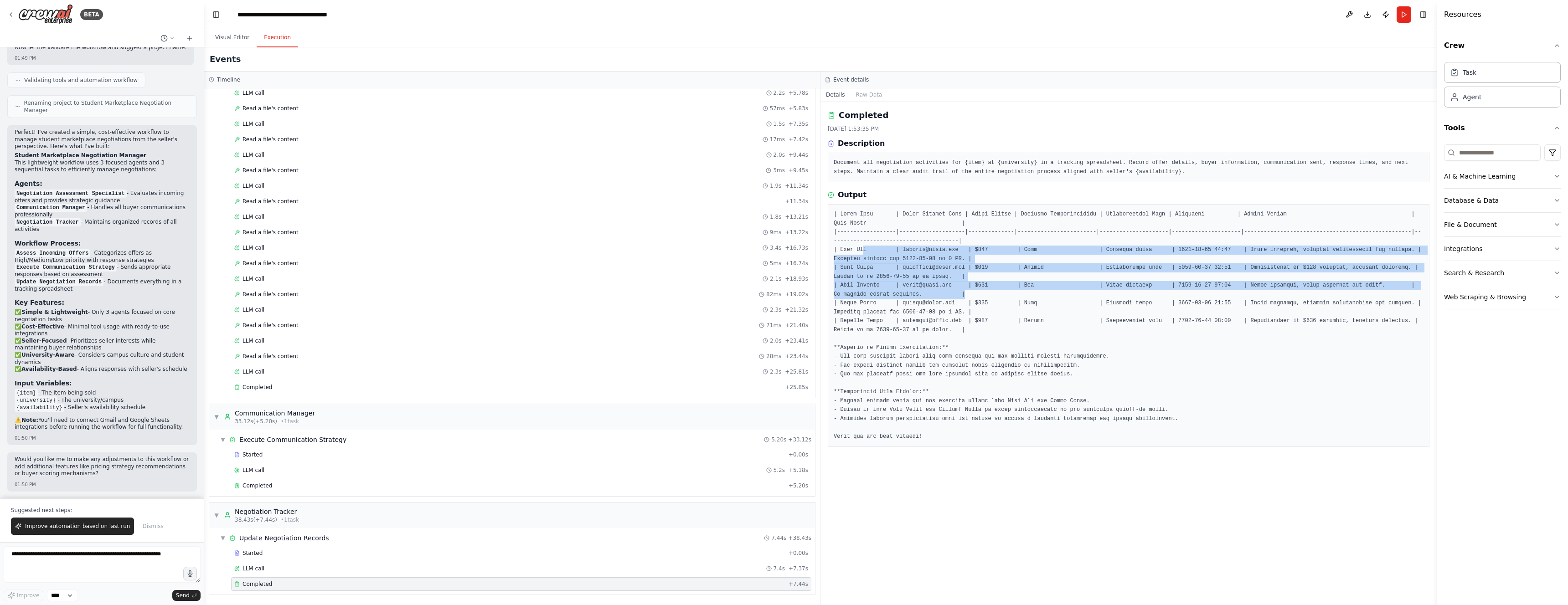
drag, startPoint x: 876, startPoint y: 259, endPoint x: 1008, endPoint y: 288, distance: 135.1
click at [1010, 290] on pre at bounding box center [1129, 326] width 590 height 231
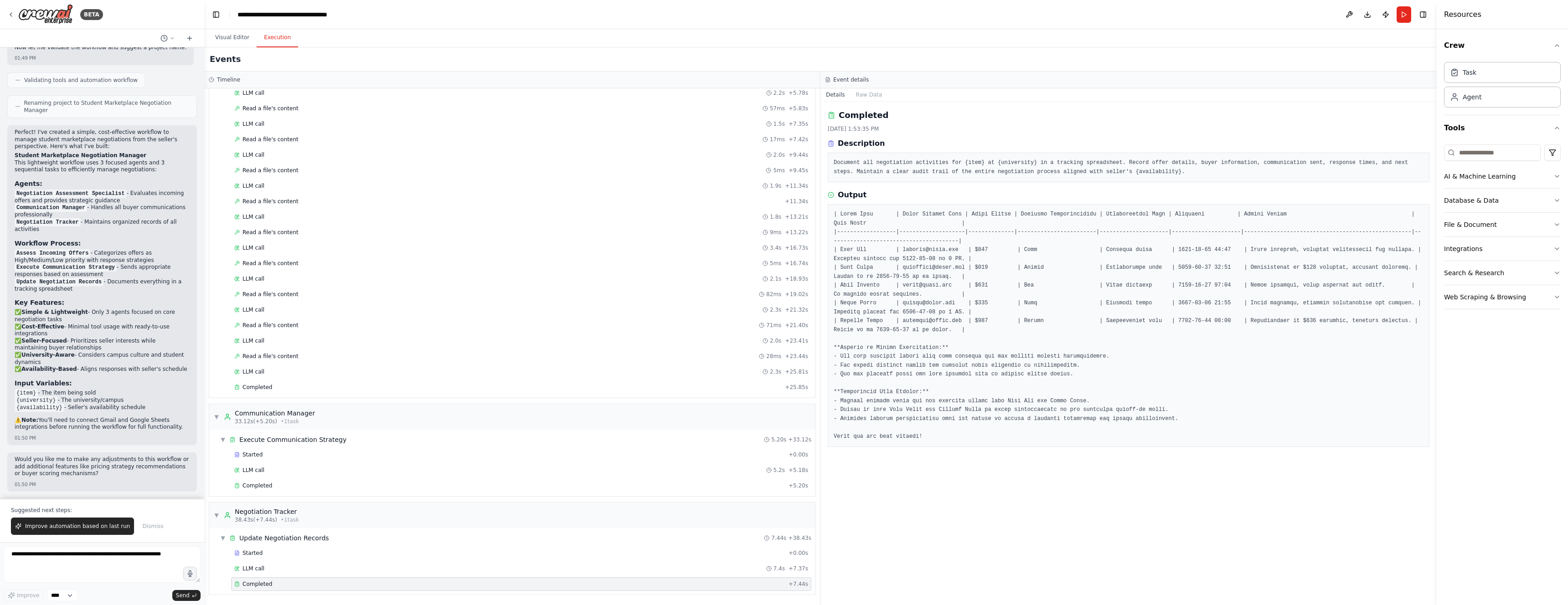
drag, startPoint x: 900, startPoint y: 308, endPoint x: 967, endPoint y: 244, distance: 92.7
click at [900, 307] on pre at bounding box center [1129, 326] width 590 height 231
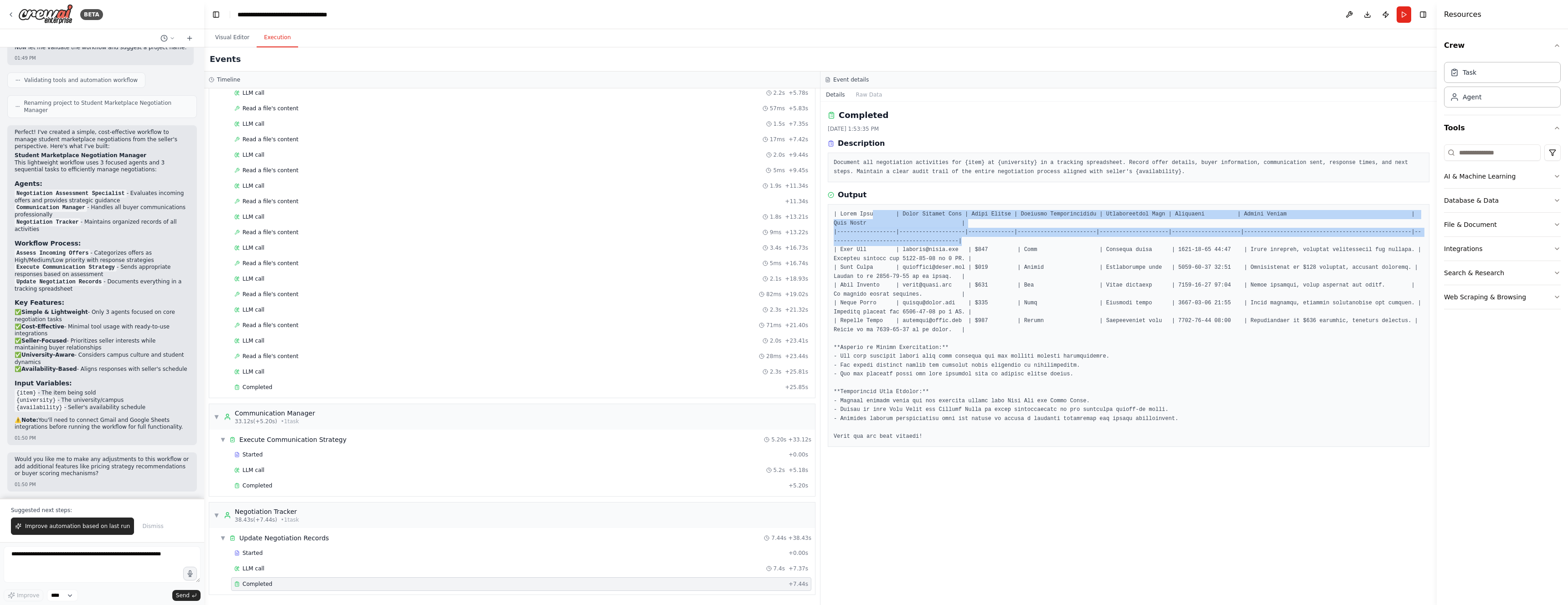
drag, startPoint x: 901, startPoint y: 222, endPoint x: 1083, endPoint y: 240, distance: 182.9
click at [1083, 240] on pre at bounding box center [1129, 326] width 590 height 231
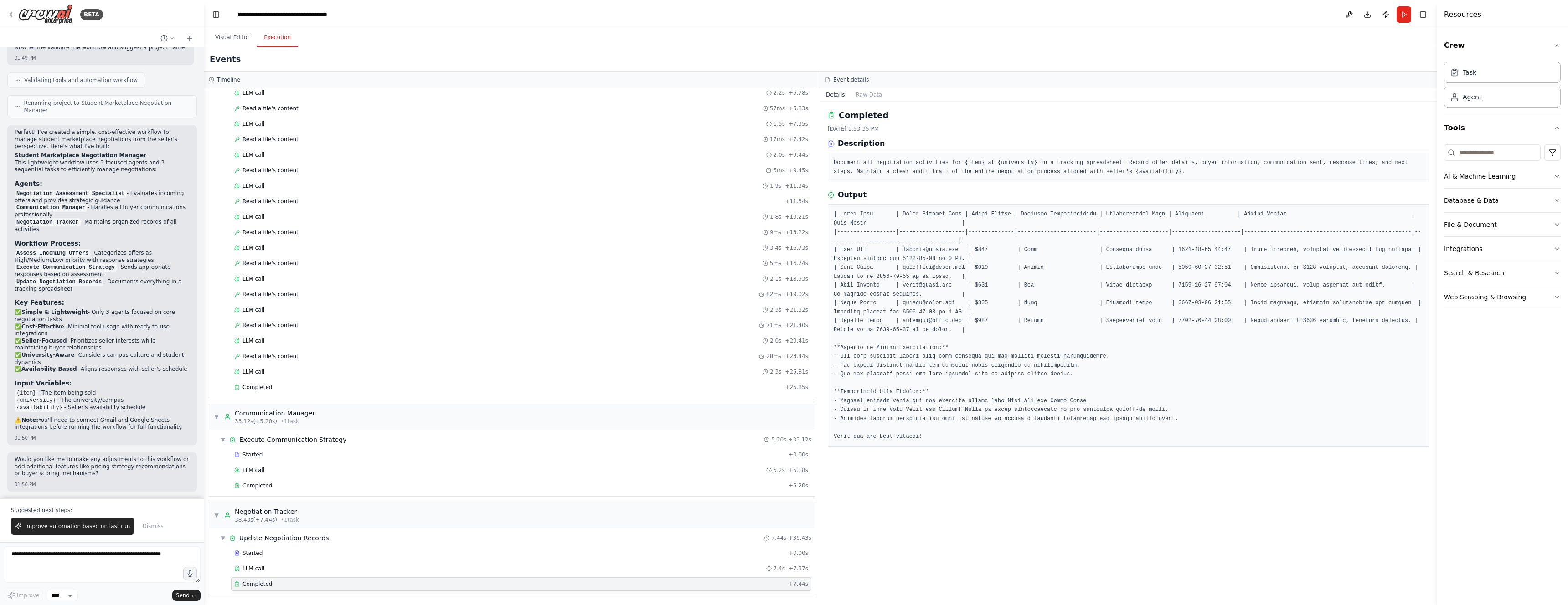
click at [1050, 254] on pre at bounding box center [1129, 326] width 590 height 231
click at [1050, 253] on pre at bounding box center [1129, 326] width 590 height 231
click at [1049, 253] on pre at bounding box center [1129, 326] width 590 height 231
click at [1072, 265] on pre at bounding box center [1129, 326] width 590 height 231
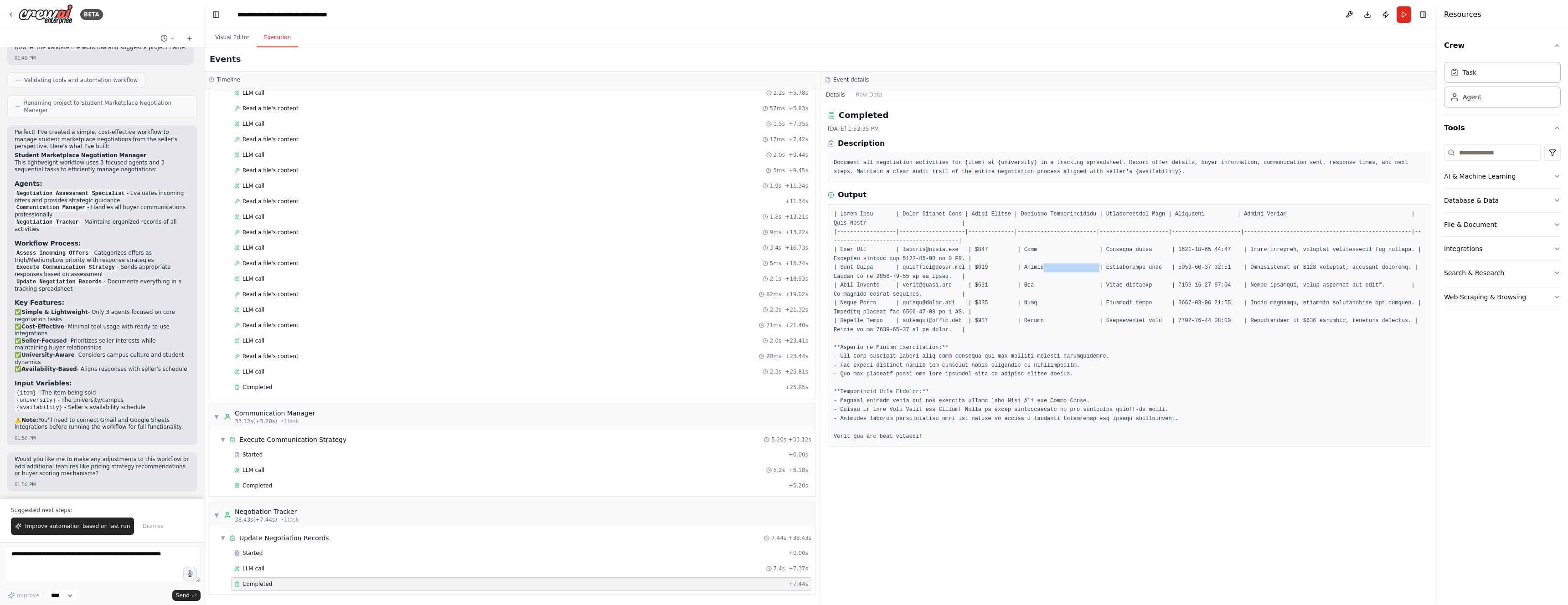
click at [1072, 265] on pre at bounding box center [1129, 326] width 590 height 231
click at [1043, 266] on pre at bounding box center [1129, 326] width 590 height 231
click at [1043, 266] on pre at bounding box center [1129, 326] width 590 height 231
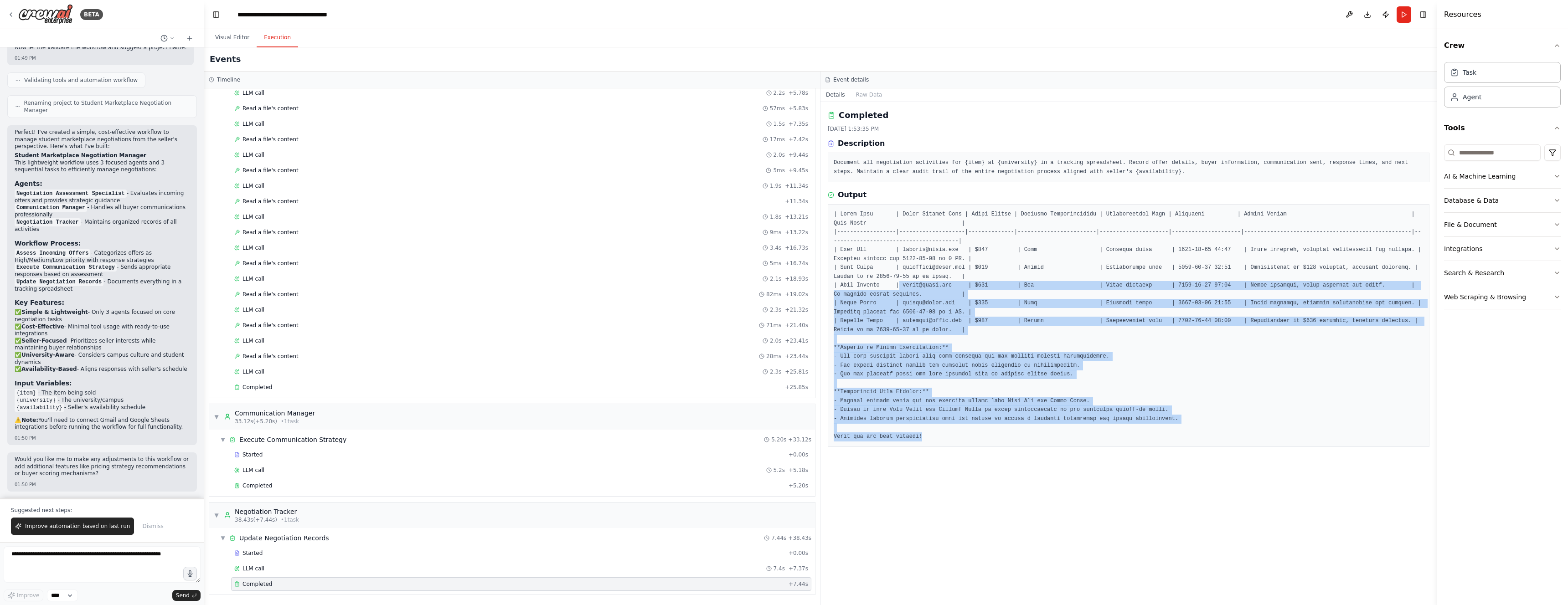
drag, startPoint x: 942, startPoint y: 433, endPoint x: 900, endPoint y: 290, distance: 149.0
click at [900, 290] on pre at bounding box center [1129, 326] width 590 height 231
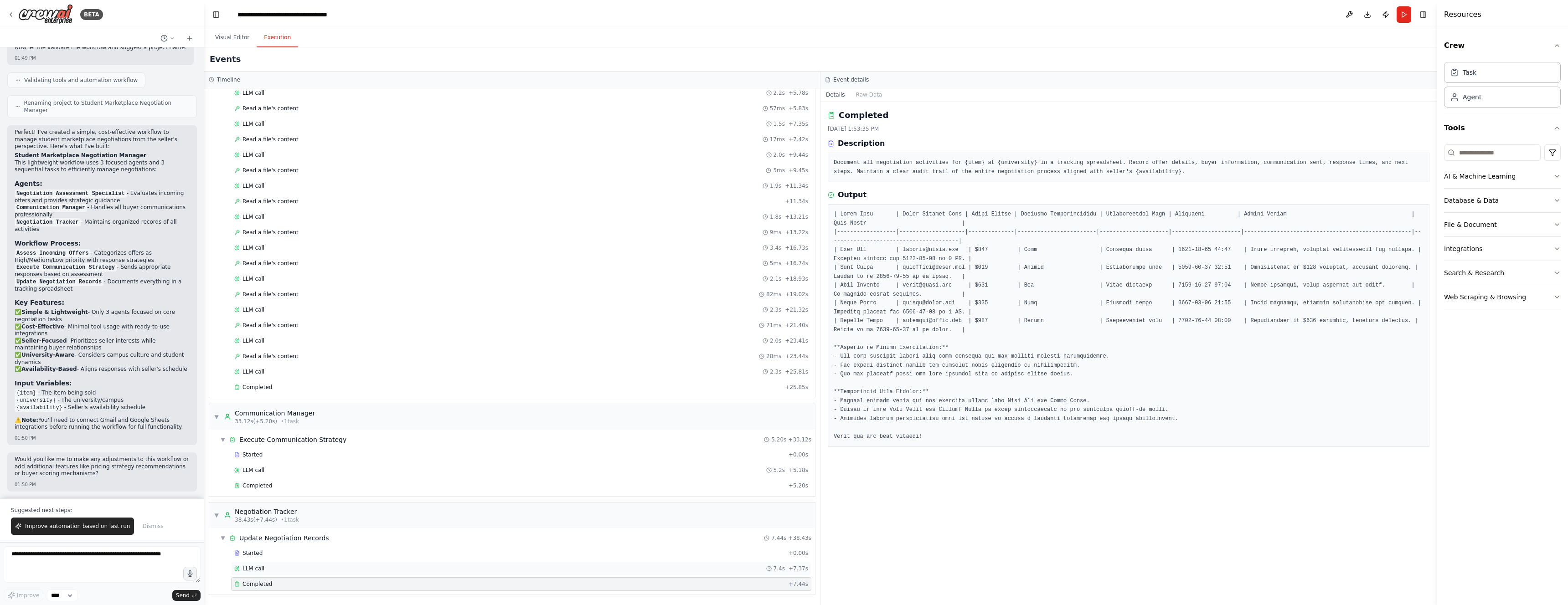
click at [284, 565] on div "LLM call 7.4s + 7.37s" at bounding box center [521, 569] width 574 height 7
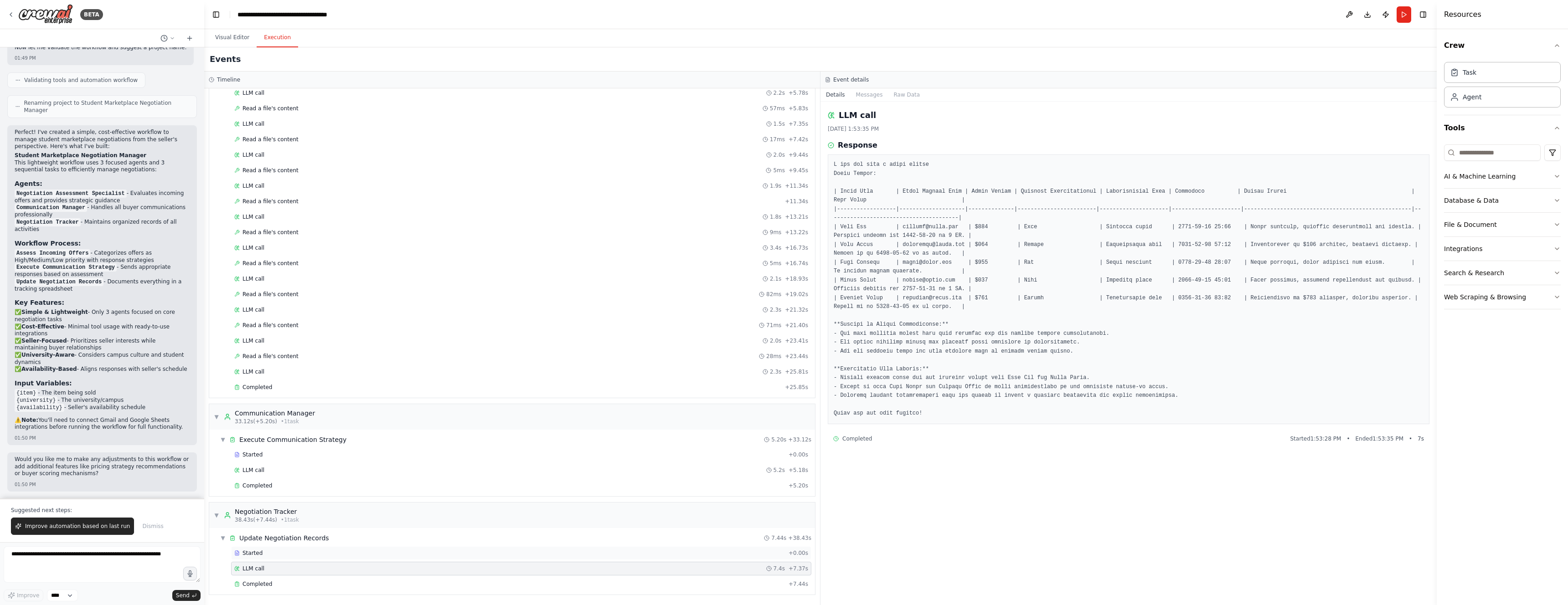
click at [282, 554] on div "Started" at bounding box center [509, 553] width 551 height 7
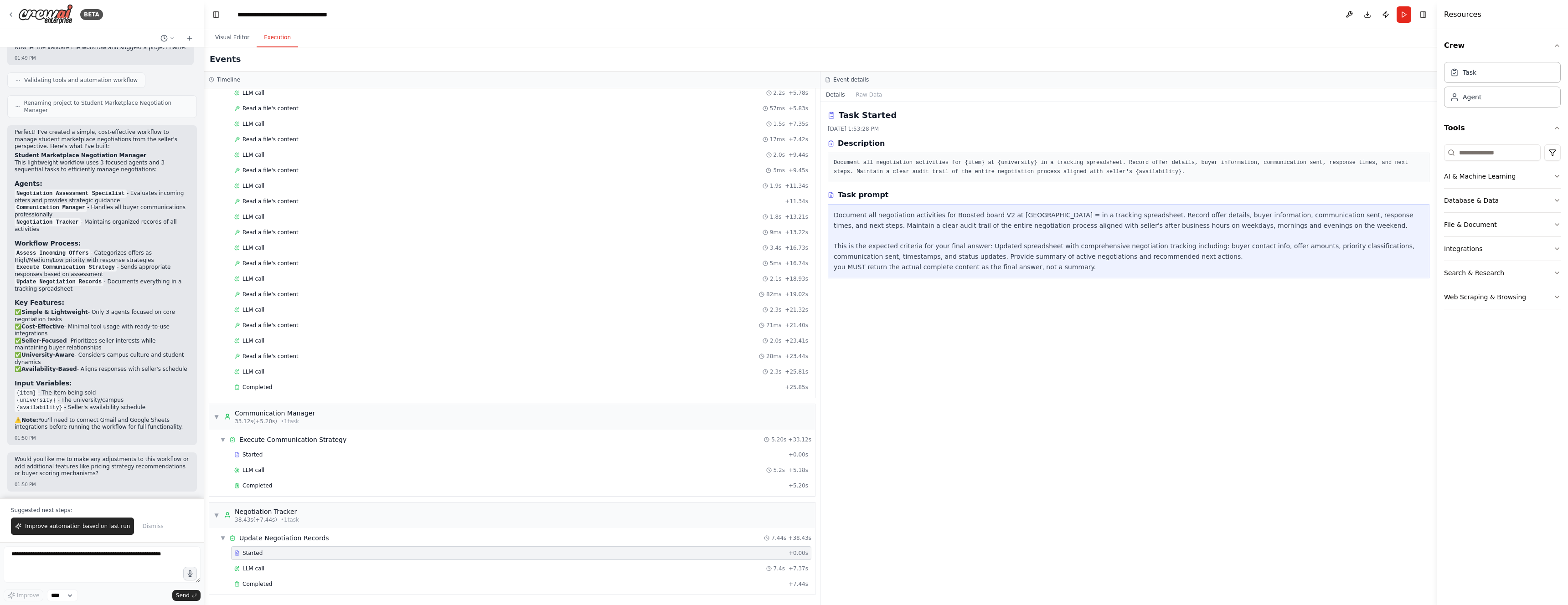
click at [972, 162] on pre "Document all negotiation activities for {item} at {university} in a tracking sp…" at bounding box center [1129, 167] width 590 height 18
click at [974, 163] on pre "Document all negotiation activities for {item} at {university} in a tracking sp…" at bounding box center [1129, 167] width 590 height 18
click at [976, 163] on pre "Document all negotiation activities for {item} at {university} in a tracking sp…" at bounding box center [1129, 167] width 590 height 18
click at [978, 163] on pre "Document all negotiation activities for {item} at {university} in a tracking sp…" at bounding box center [1129, 167] width 590 height 18
click at [978, 163] on pre "Document all negotiation activities for {item} at {university} in a tracking sp…" at bounding box center [1129, 167] width 590 height 18
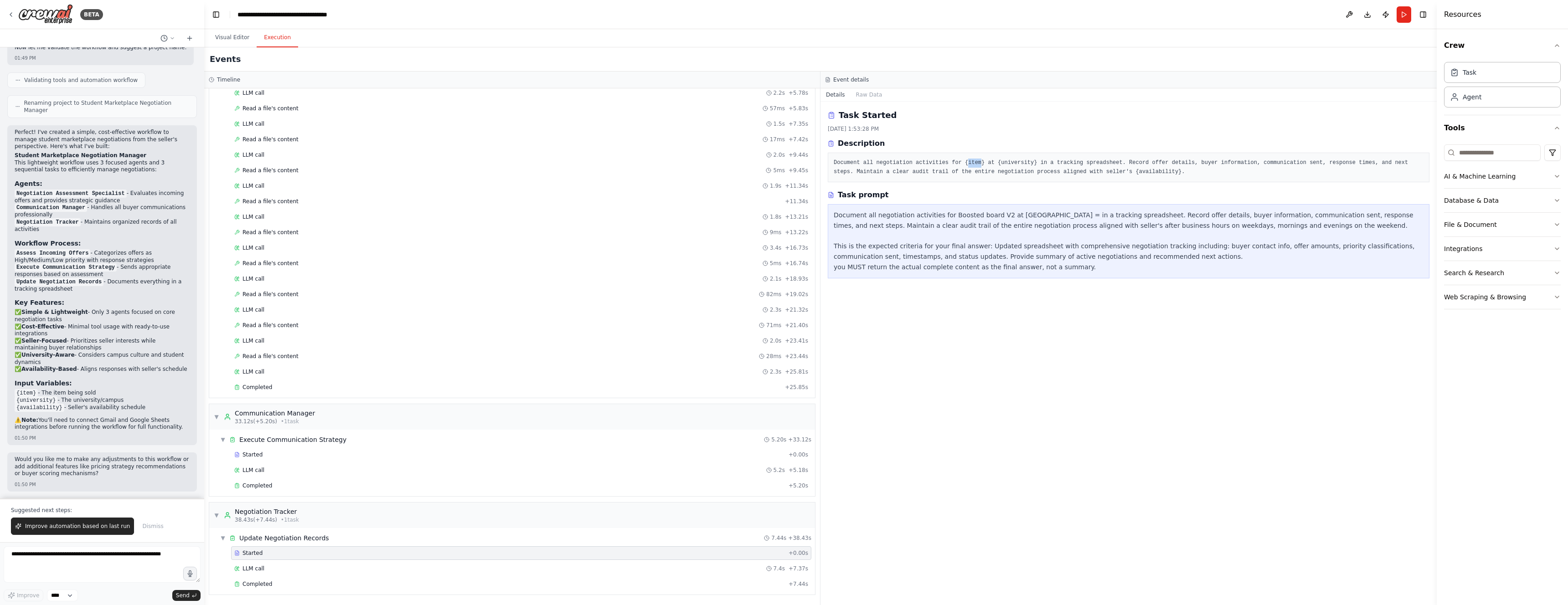
click at [978, 163] on pre "Document all negotiation activities for {item} at {university} in a tracking sp…" at bounding box center [1129, 167] width 590 height 18
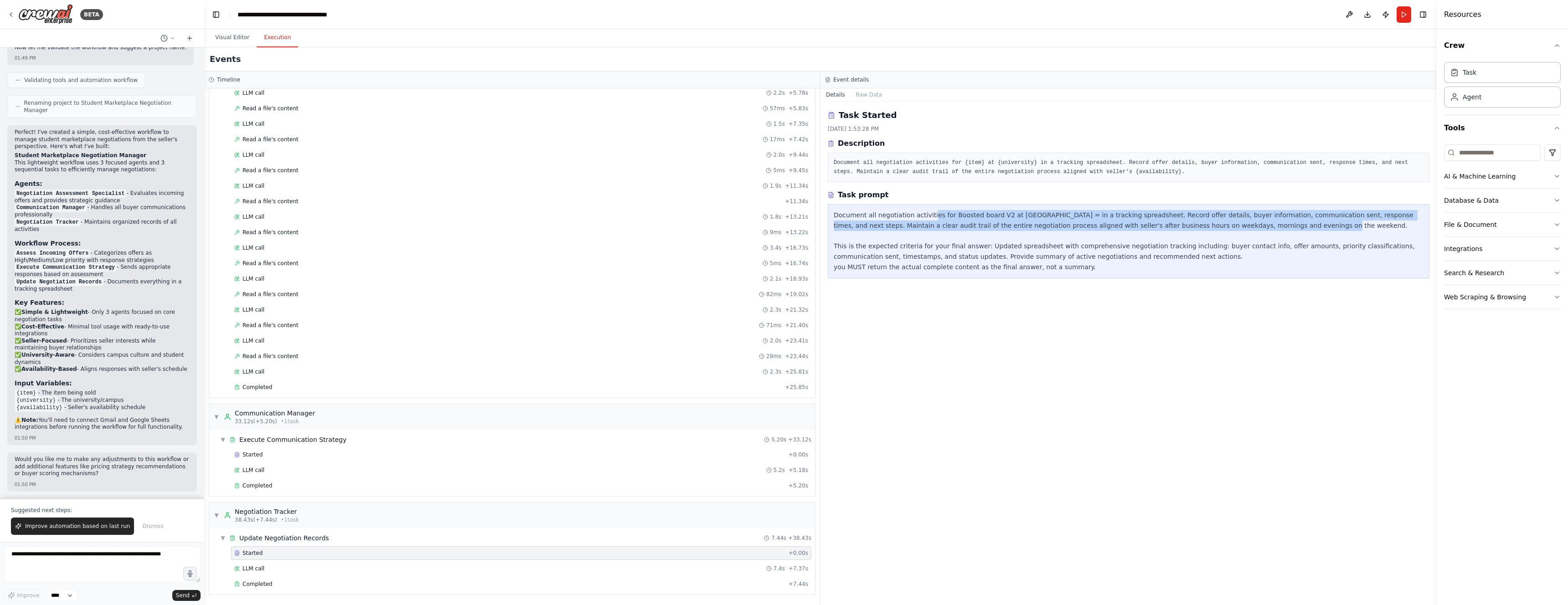
drag, startPoint x: 1069, startPoint y: 233, endPoint x: 1110, endPoint y: 237, distance: 41.2
click at [1110, 237] on div "Document all negotiation activities for Boosted board V2 at [GEOGRAPHIC_DATA] =…" at bounding box center [1129, 241] width 590 height 63
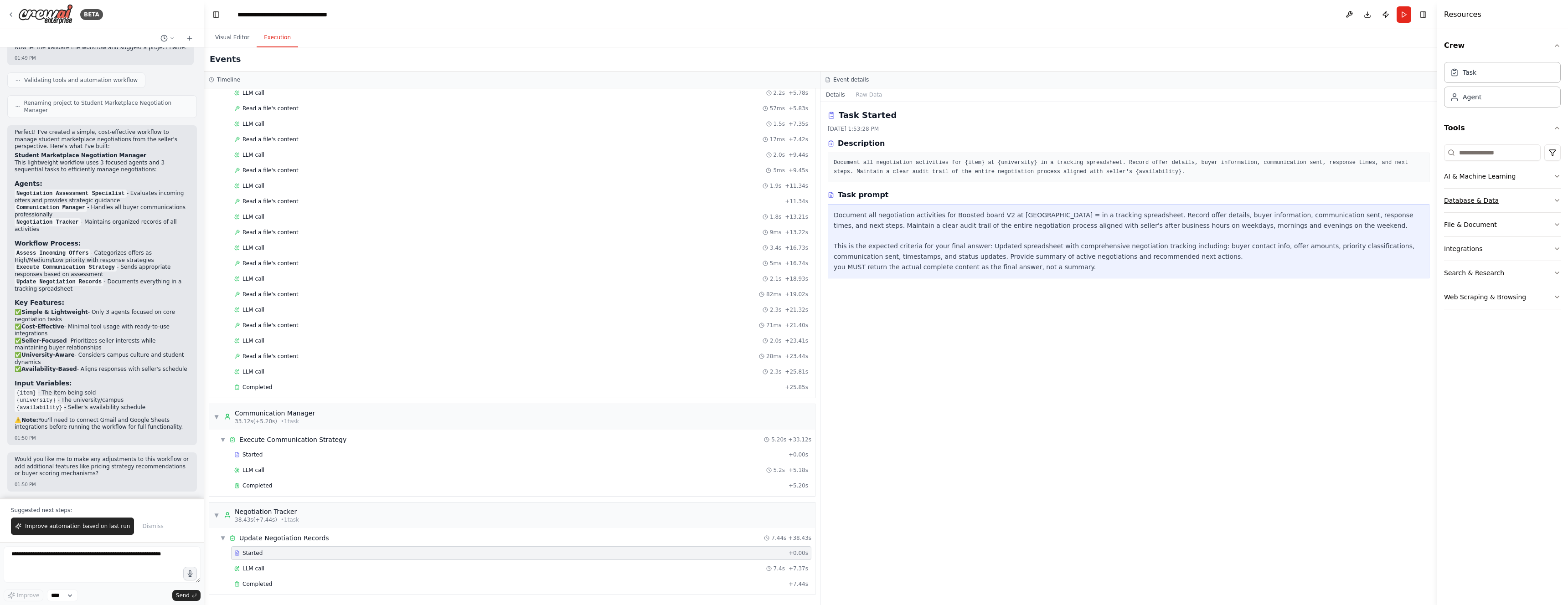
click at [1467, 211] on button "Database & Data" at bounding box center [1502, 200] width 117 height 24
click at [1465, 207] on button "Database & Data" at bounding box center [1502, 200] width 117 height 24
click at [267, 462] on div "Started + 0.00s LLM call 5.2s + 5.18s Completed + 5.20s" at bounding box center [516, 471] width 598 height 46
click at [266, 456] on div "Started" at bounding box center [509, 455] width 551 height 7
click at [267, 470] on div "LLM call 5.2s + 5.18s" at bounding box center [521, 470] width 574 height 7
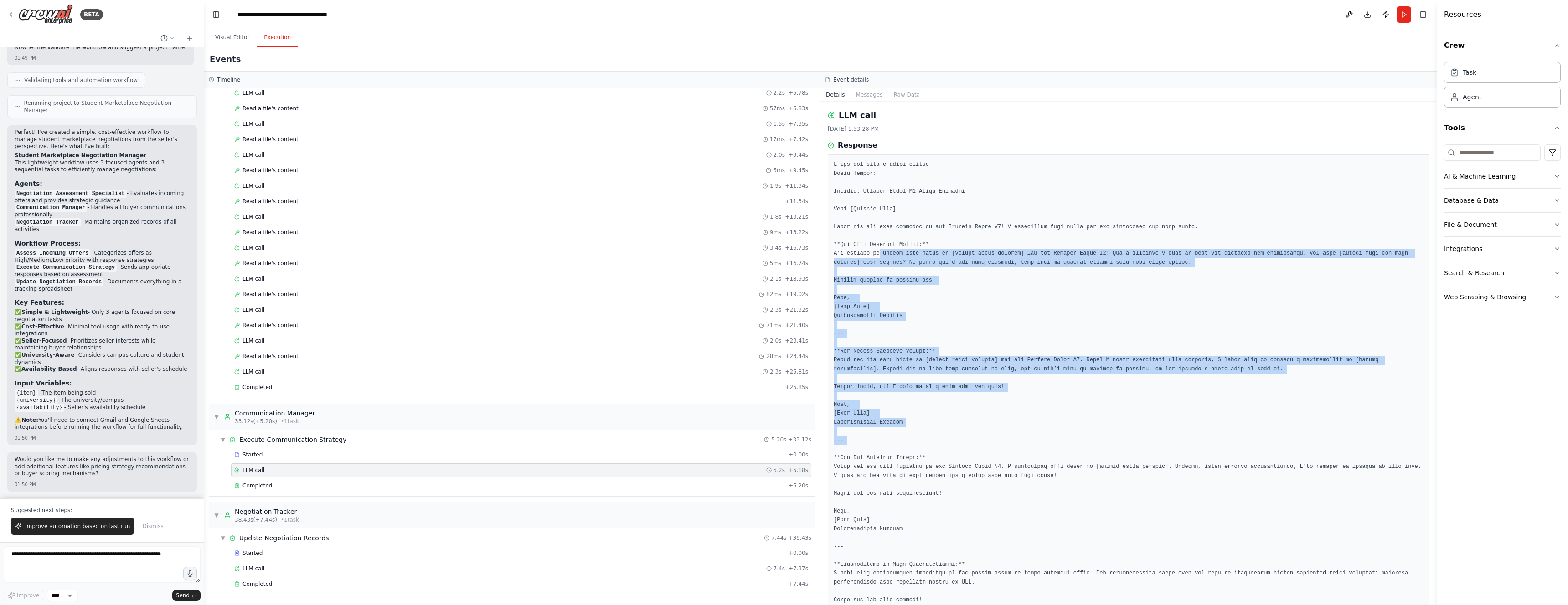
drag, startPoint x: 1103, startPoint y: 453, endPoint x: 879, endPoint y: 254, distance: 299.6
click at [879, 254] on pre at bounding box center [1129, 383] width 590 height 444
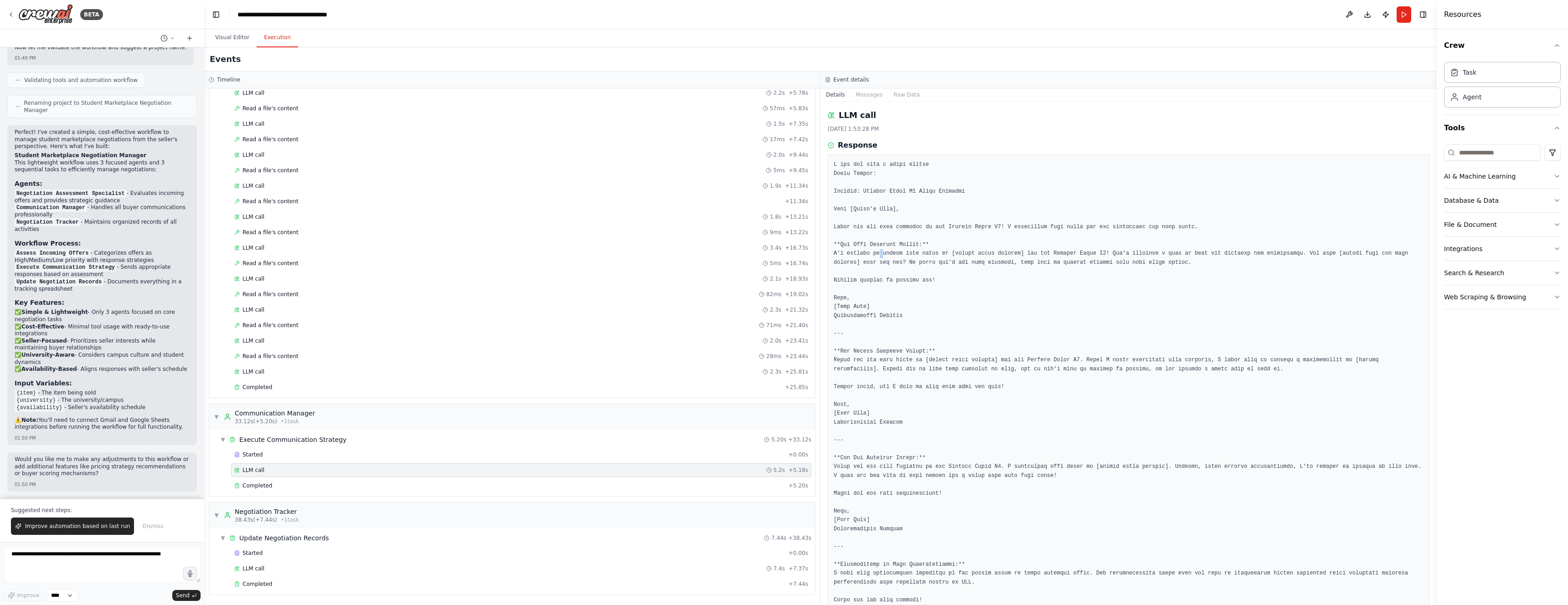
click at [879, 254] on pre at bounding box center [1129, 383] width 590 height 444
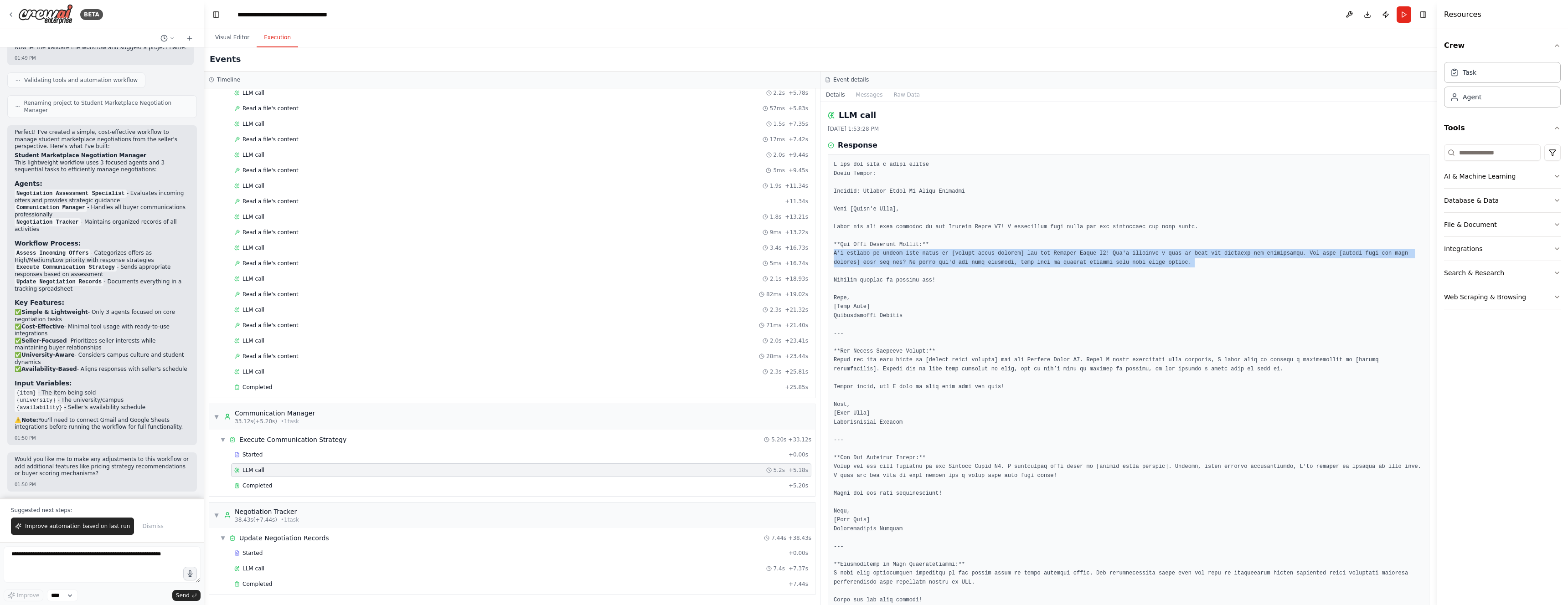
click at [879, 254] on pre at bounding box center [1129, 383] width 590 height 444
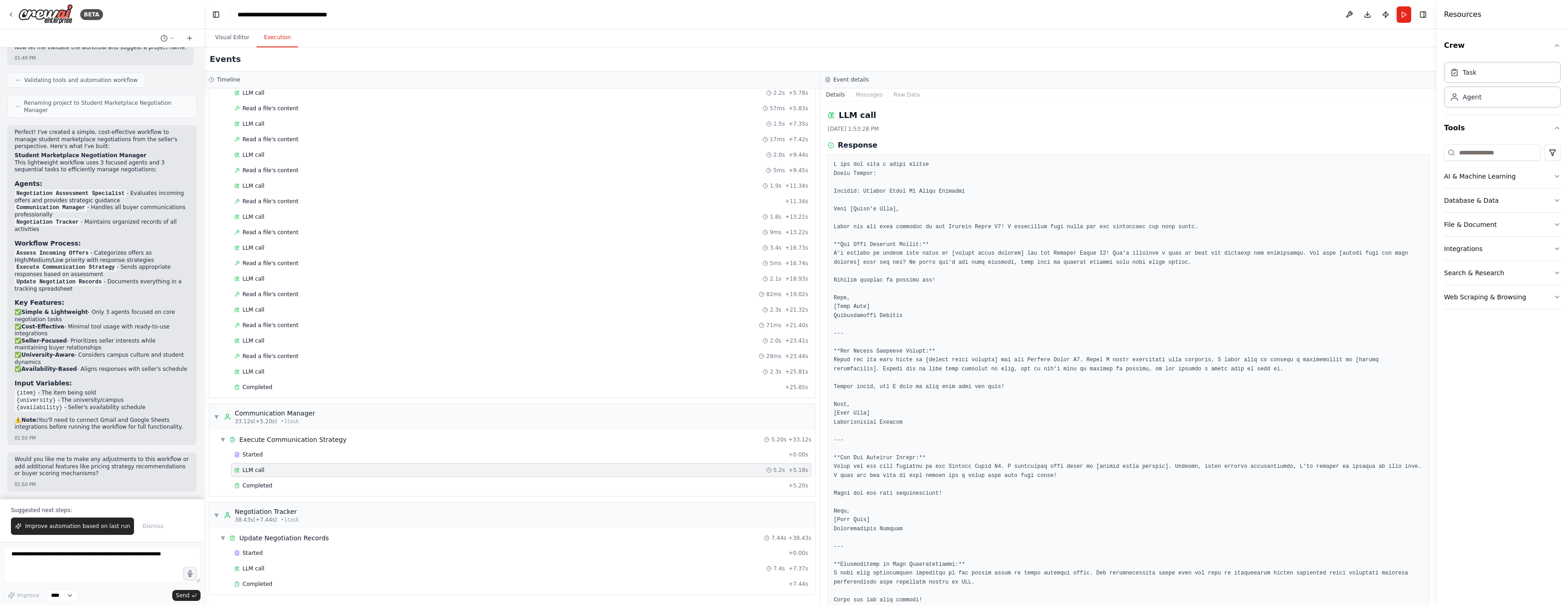
click at [937, 246] on pre at bounding box center [1129, 383] width 590 height 444
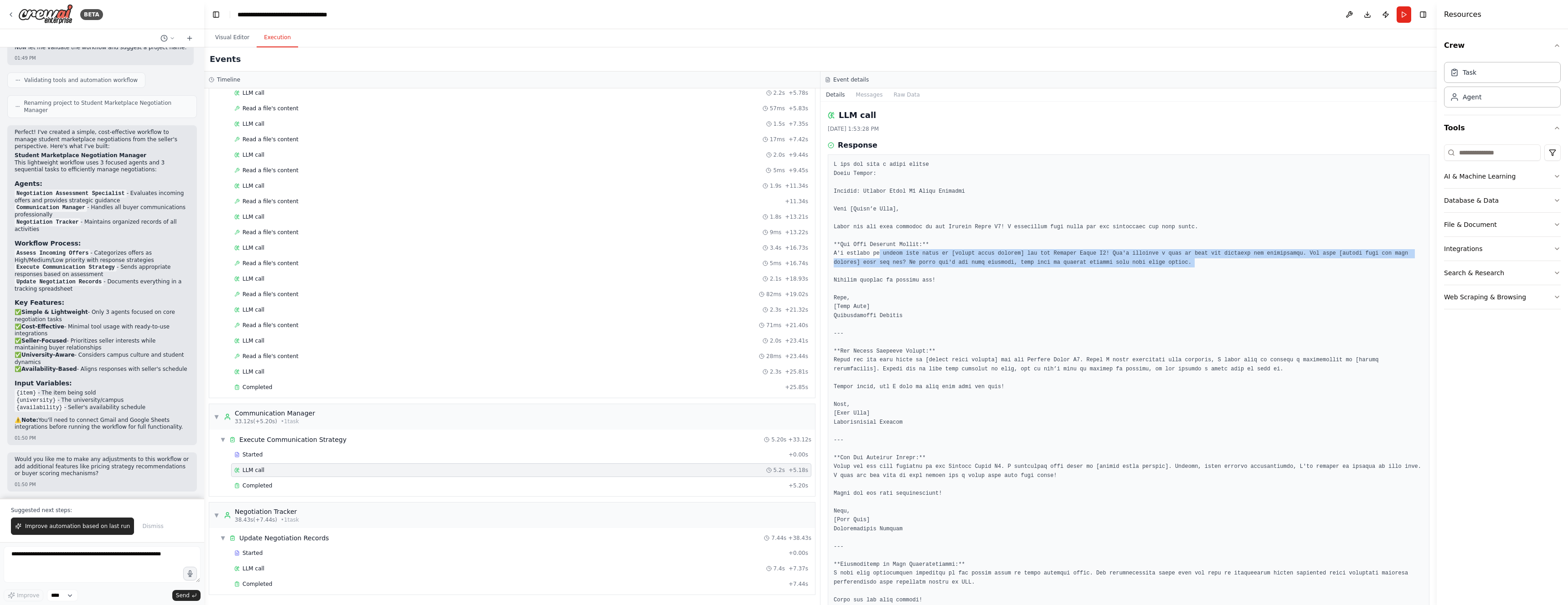
drag, startPoint x: 1018, startPoint y: 261, endPoint x: 1237, endPoint y: 270, distance: 219.2
click at [1237, 270] on pre at bounding box center [1129, 383] width 590 height 444
click at [1234, 269] on pre at bounding box center [1129, 383] width 590 height 444
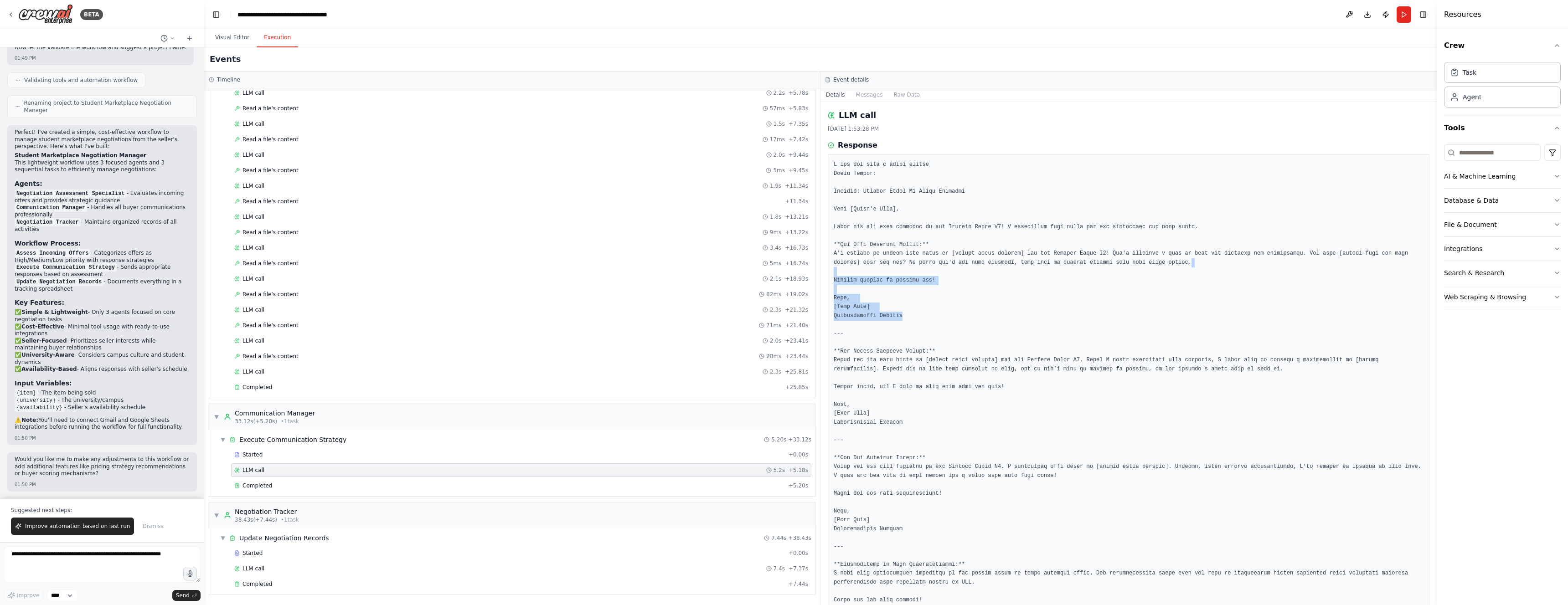
drag, startPoint x: 1206, startPoint y: 264, endPoint x: 942, endPoint y: 316, distance: 269.1
click at [942, 316] on pre at bounding box center [1129, 383] width 590 height 444
click at [941, 317] on pre at bounding box center [1129, 383] width 590 height 444
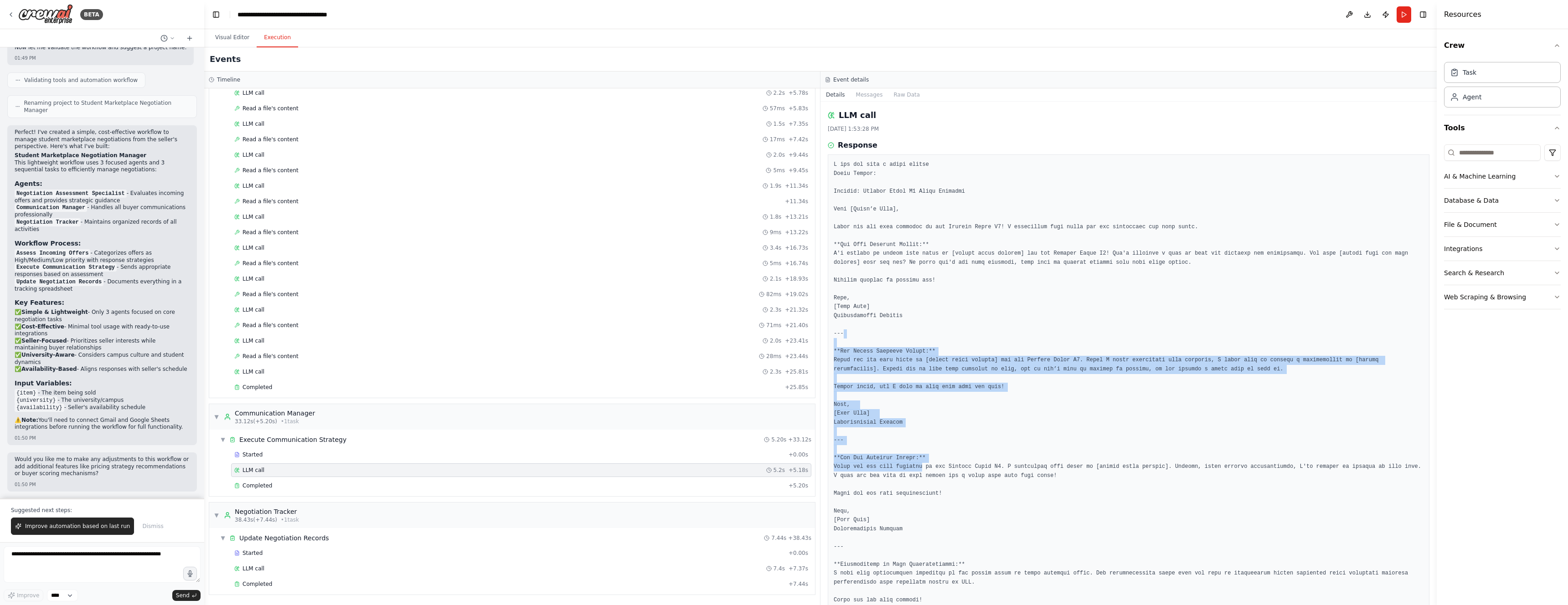
drag, startPoint x: 931, startPoint y: 334, endPoint x: 923, endPoint y: 467, distance: 133.2
click at [923, 467] on pre at bounding box center [1129, 383] width 590 height 444
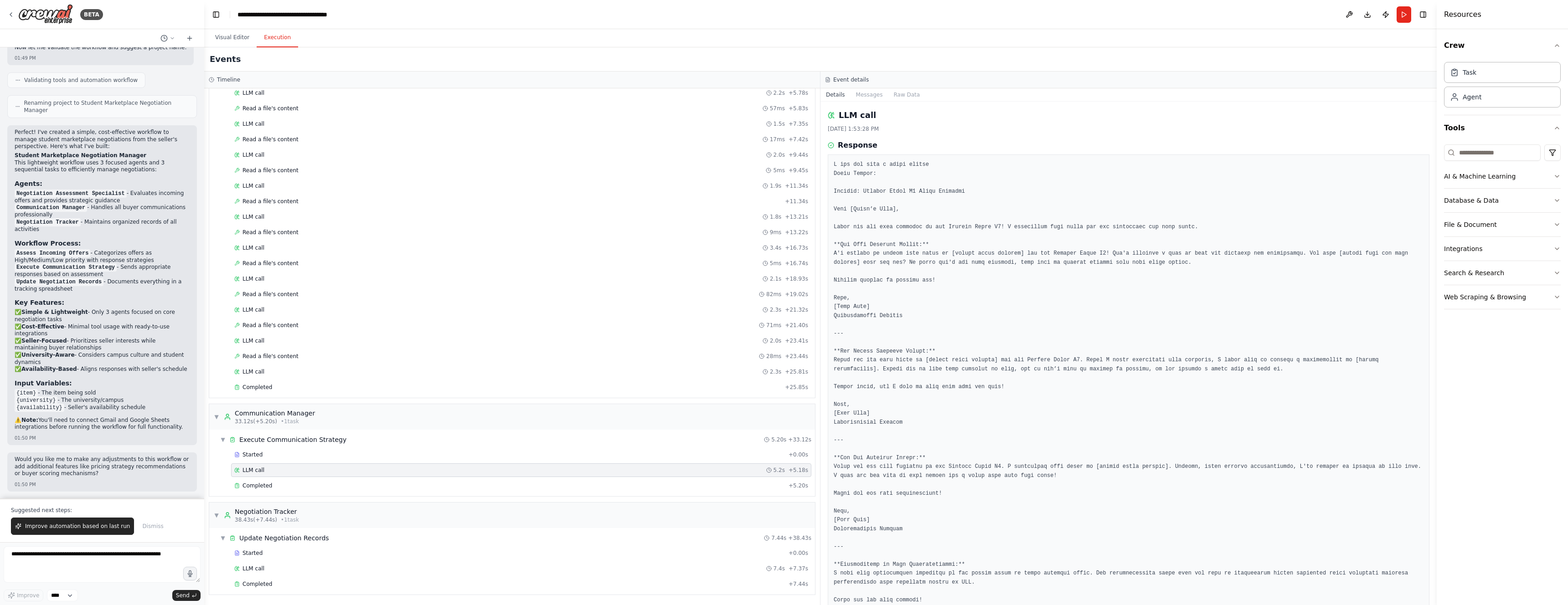
click at [1001, 513] on pre at bounding box center [1129, 383] width 590 height 444
drag, startPoint x: 745, startPoint y: 337, endPoint x: 901, endPoint y: 560, distance: 272.1
click at [901, 565] on pre at bounding box center [1129, 383] width 590 height 444
drag, startPoint x: 917, startPoint y: 547, endPoint x: 926, endPoint y: 542, distance: 10.3
click at [917, 547] on pre at bounding box center [1129, 383] width 590 height 444
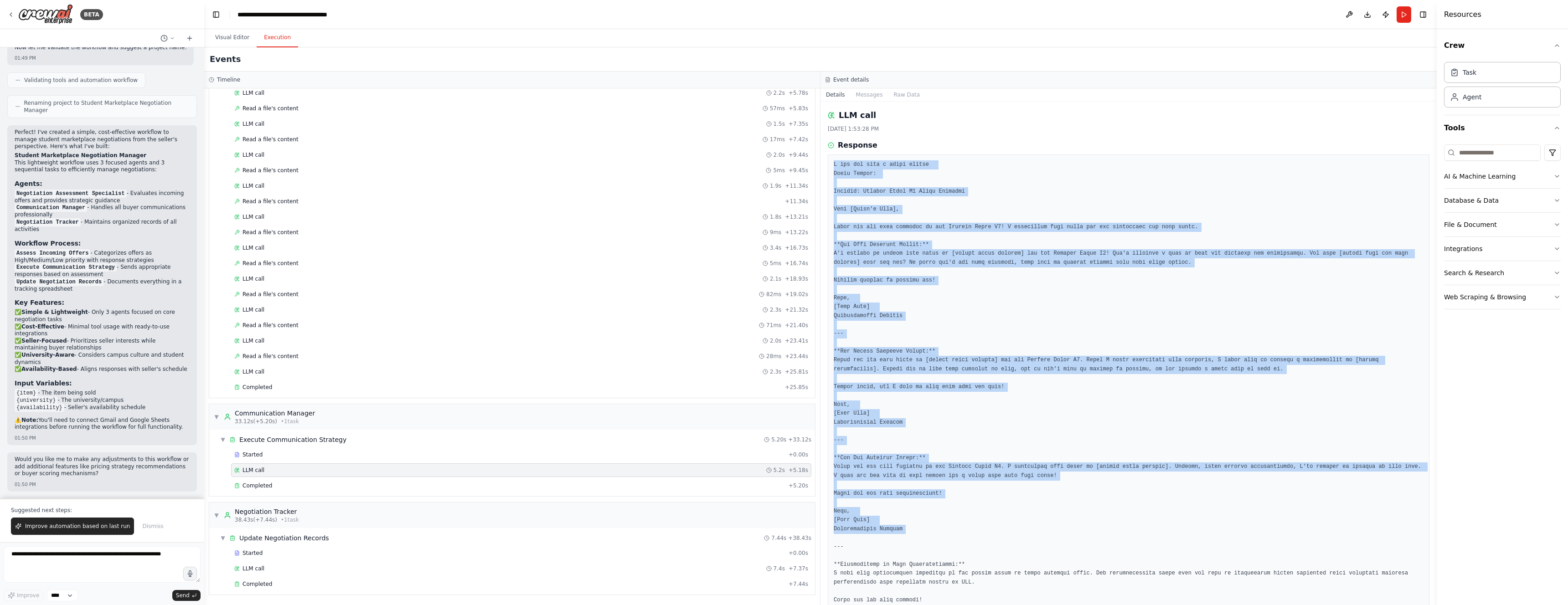
drag, startPoint x: 924, startPoint y: 538, endPoint x: 887, endPoint y: 188, distance: 352.0
click at [825, 161] on div "LLM call [DATE] 1:53:28 PM Response Completed Started 1:53:23 PM • Ended 1:53:2…" at bounding box center [1129, 353] width 616 height 503
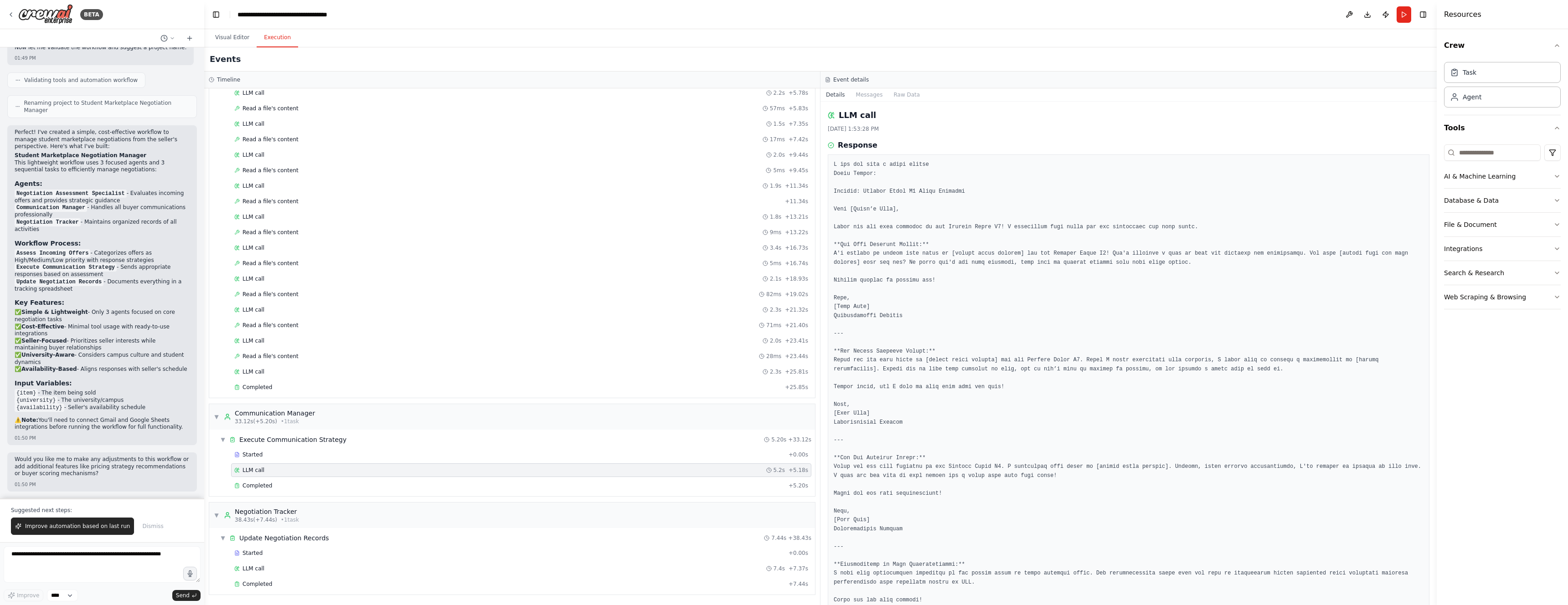
click at [905, 192] on pre at bounding box center [1129, 383] width 590 height 444
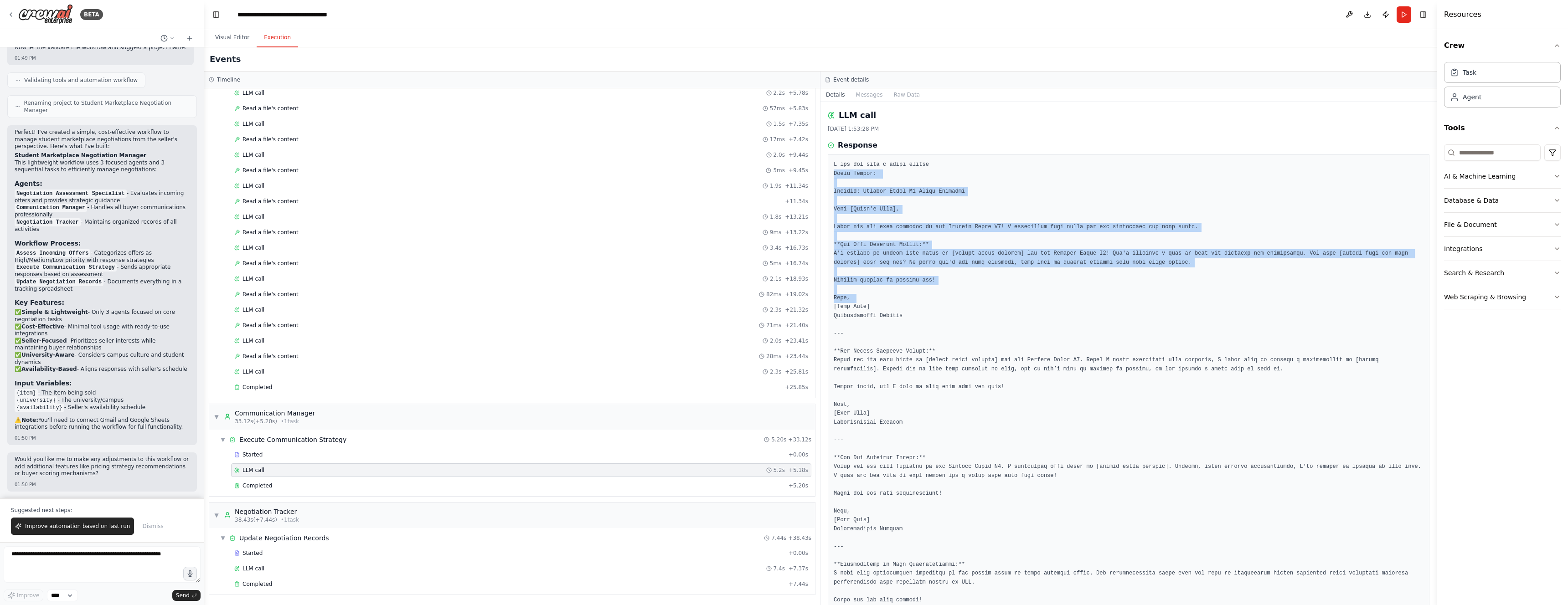
drag, startPoint x: 829, startPoint y: 173, endPoint x: 1037, endPoint y: 295, distance: 241.1
click at [1037, 295] on div at bounding box center [1129, 383] width 601 height 456
click at [1037, 295] on pre at bounding box center [1129, 383] width 590 height 444
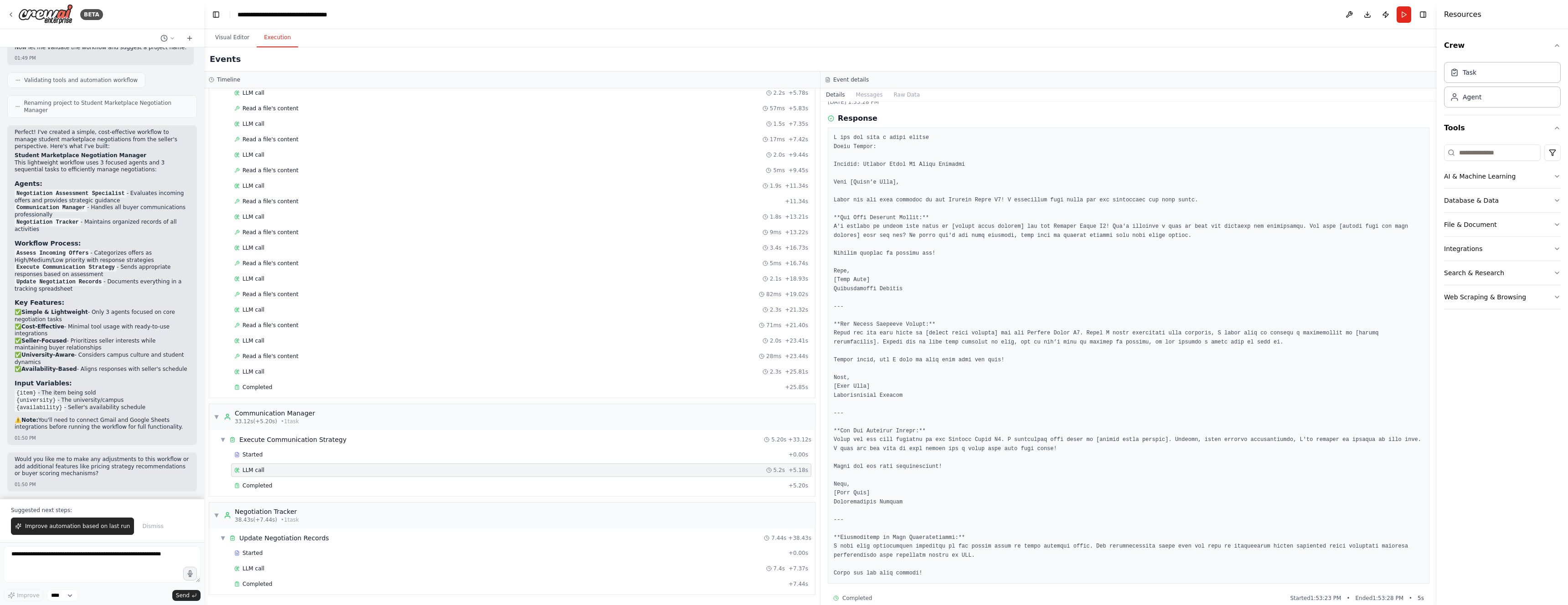
scroll to position [40, 0]
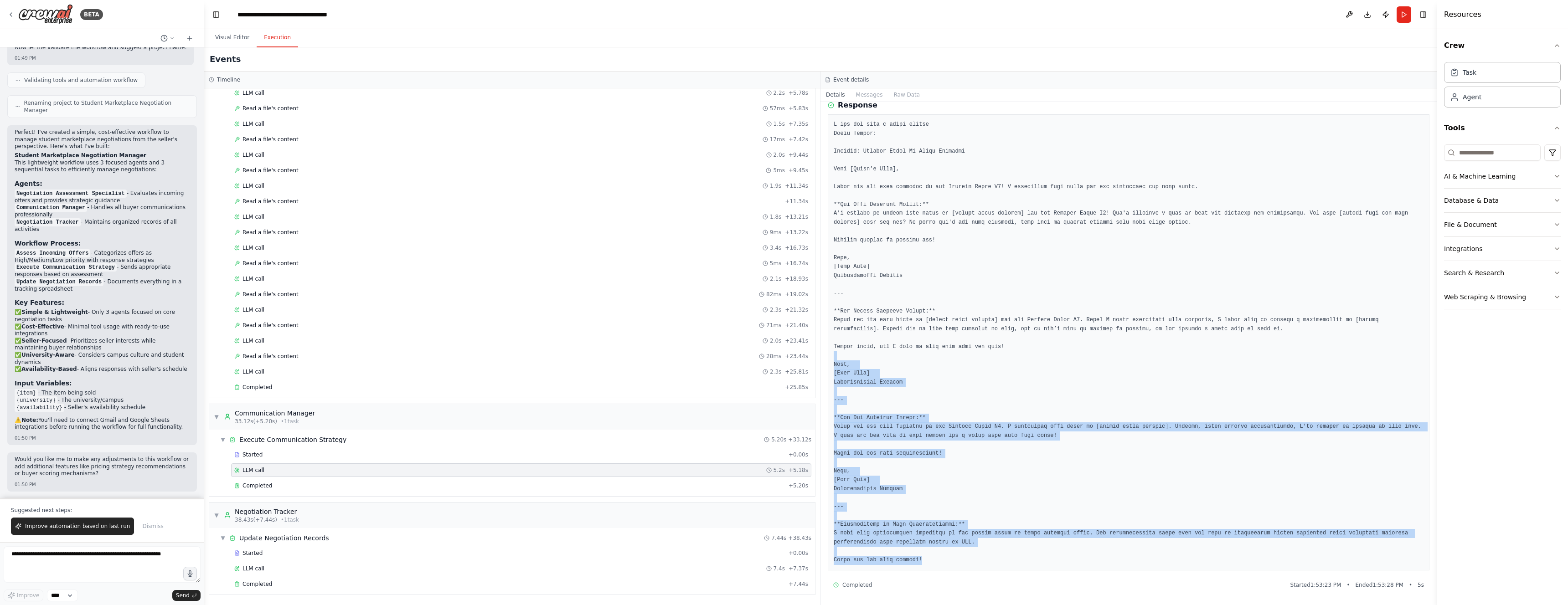
drag, startPoint x: 943, startPoint y: 565, endPoint x: 932, endPoint y: 354, distance: 211.3
click at [932, 353] on div at bounding box center [1129, 343] width 601 height 456
click at [932, 354] on pre at bounding box center [1129, 343] width 590 height 444
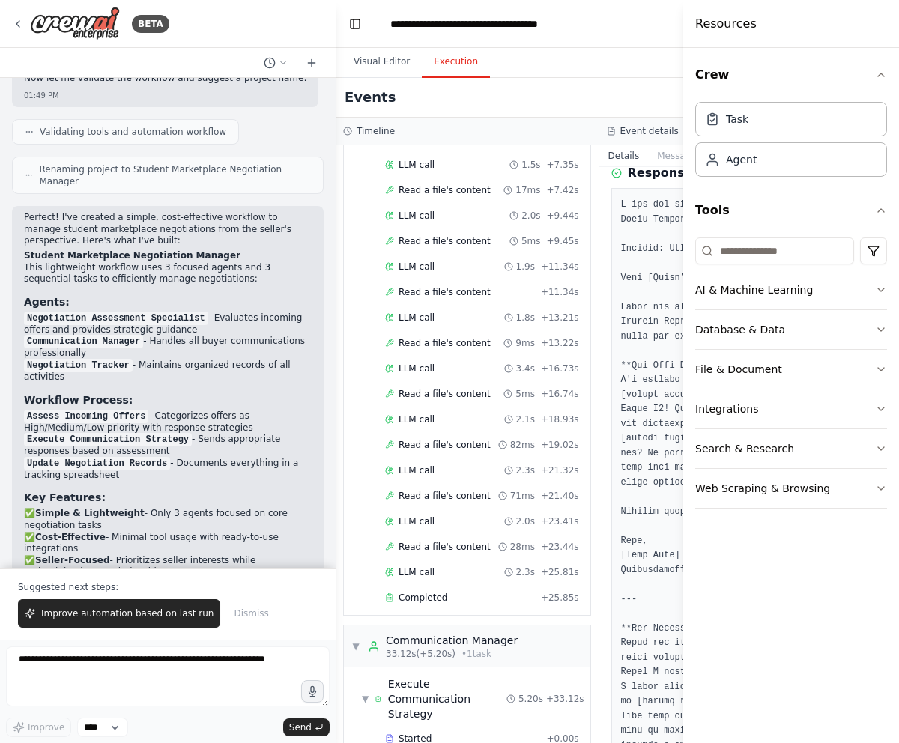
scroll to position [1107, 0]
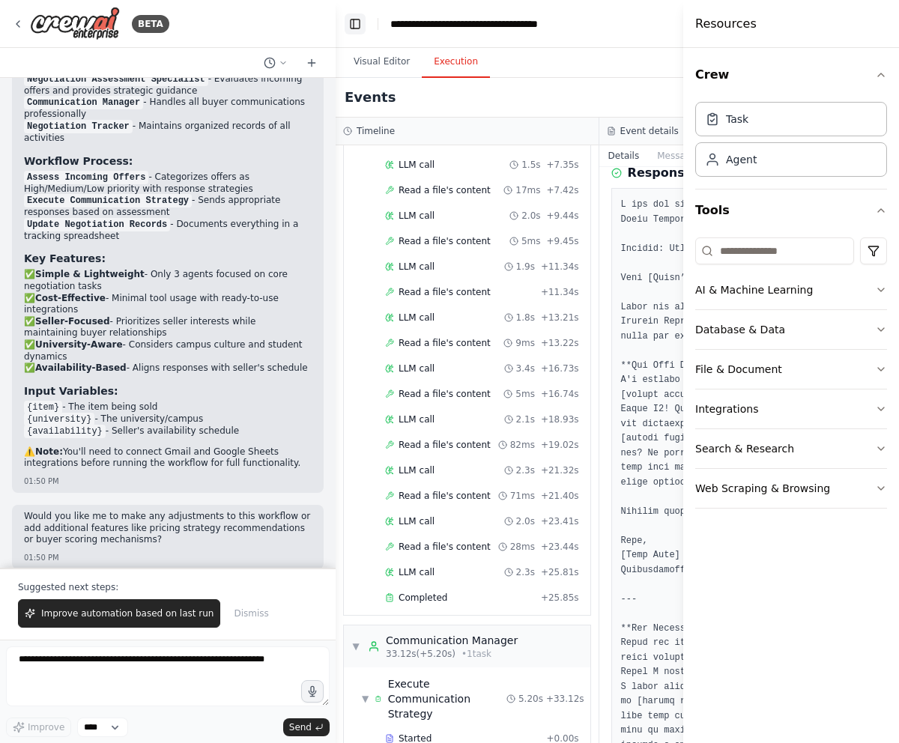
click at [353, 27] on button "Toggle Left Sidebar" at bounding box center [354, 23] width 21 height 21
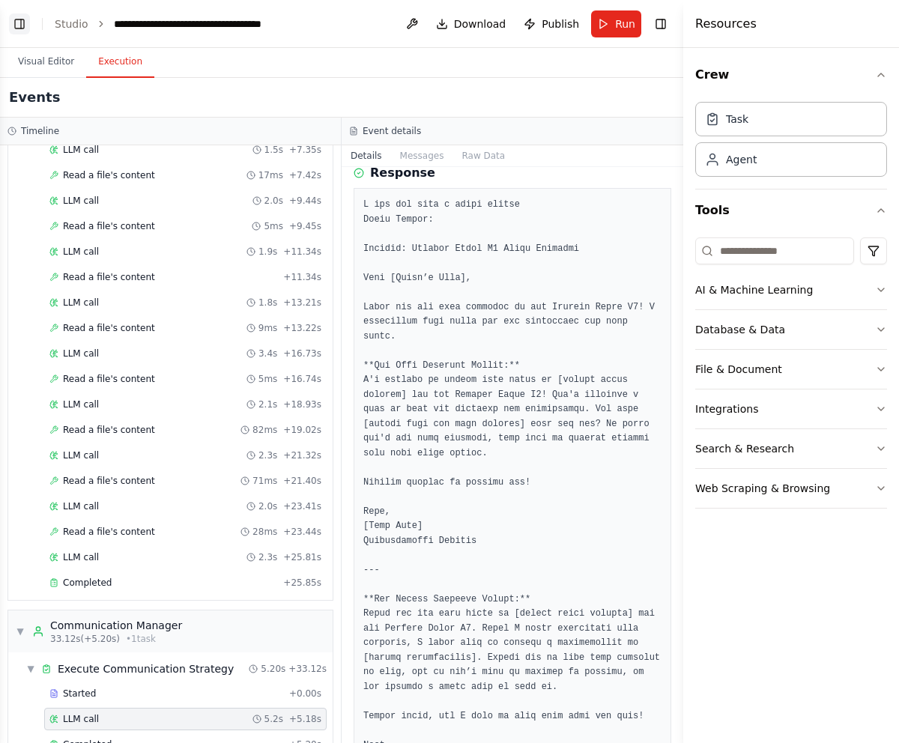
scroll to position [211, 0]
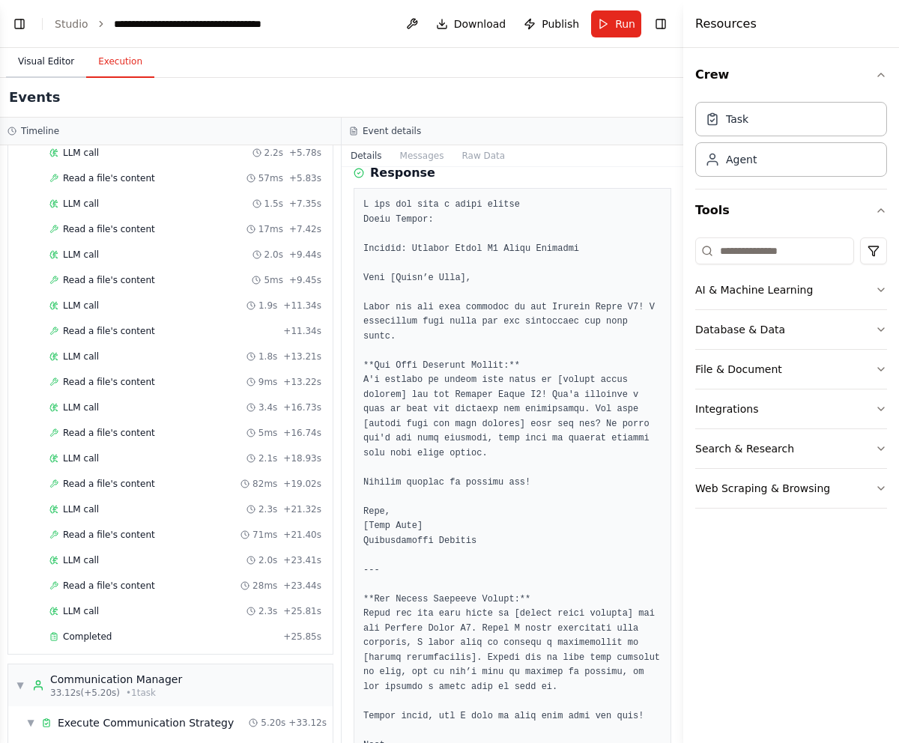
click at [64, 61] on button "Visual Editor" at bounding box center [46, 61] width 80 height 31
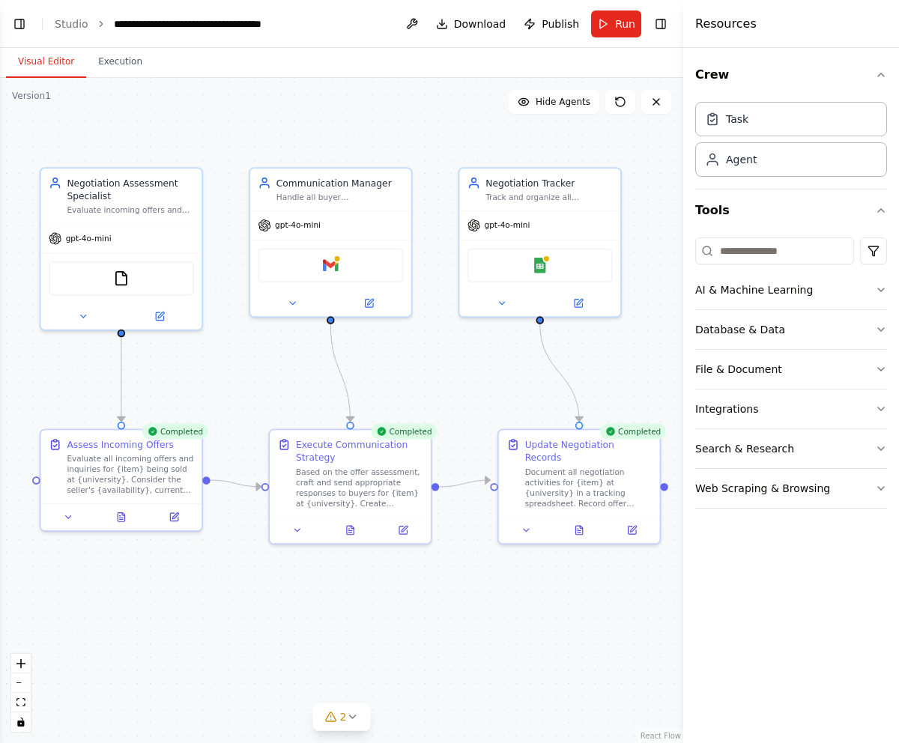
drag, startPoint x: 539, startPoint y: 401, endPoint x: 446, endPoint y: 395, distance: 93.1
click at [446, 395] on div ".deletable-edge-delete-btn { width: 20px; height: 20px; border: 0px solid #ffff…" at bounding box center [341, 410] width 683 height 665
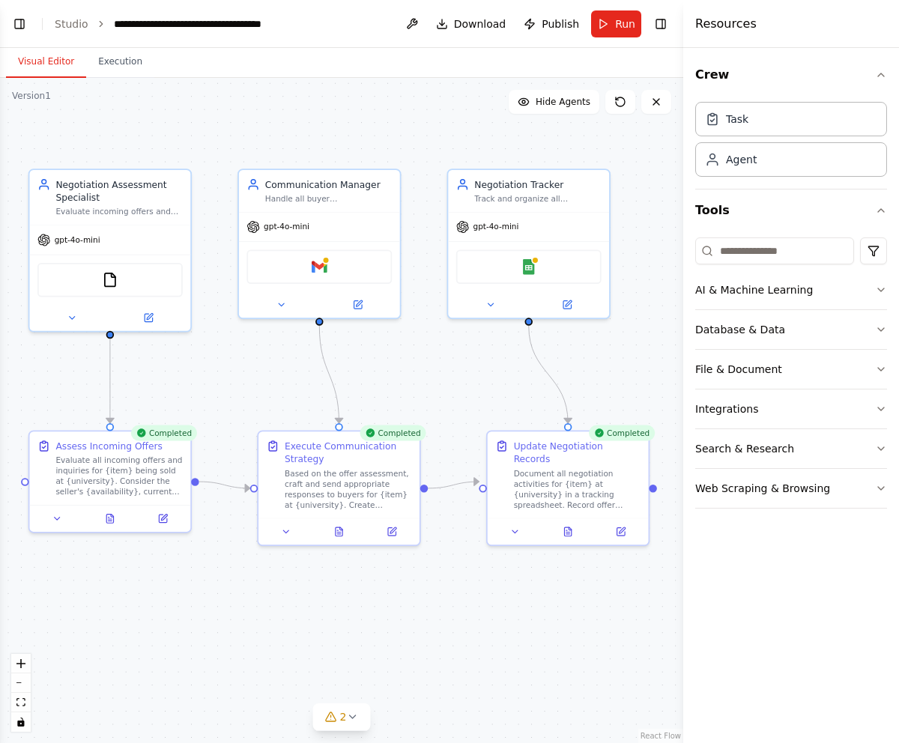
drag, startPoint x: 441, startPoint y: 406, endPoint x: 430, endPoint y: 407, distance: 11.3
click at [430, 407] on div ".deletable-edge-delete-btn { width: 20px; height: 20px; border: 0px solid #ffff…" at bounding box center [341, 410] width 683 height 665
